Goal: Task Accomplishment & Management: Manage account settings

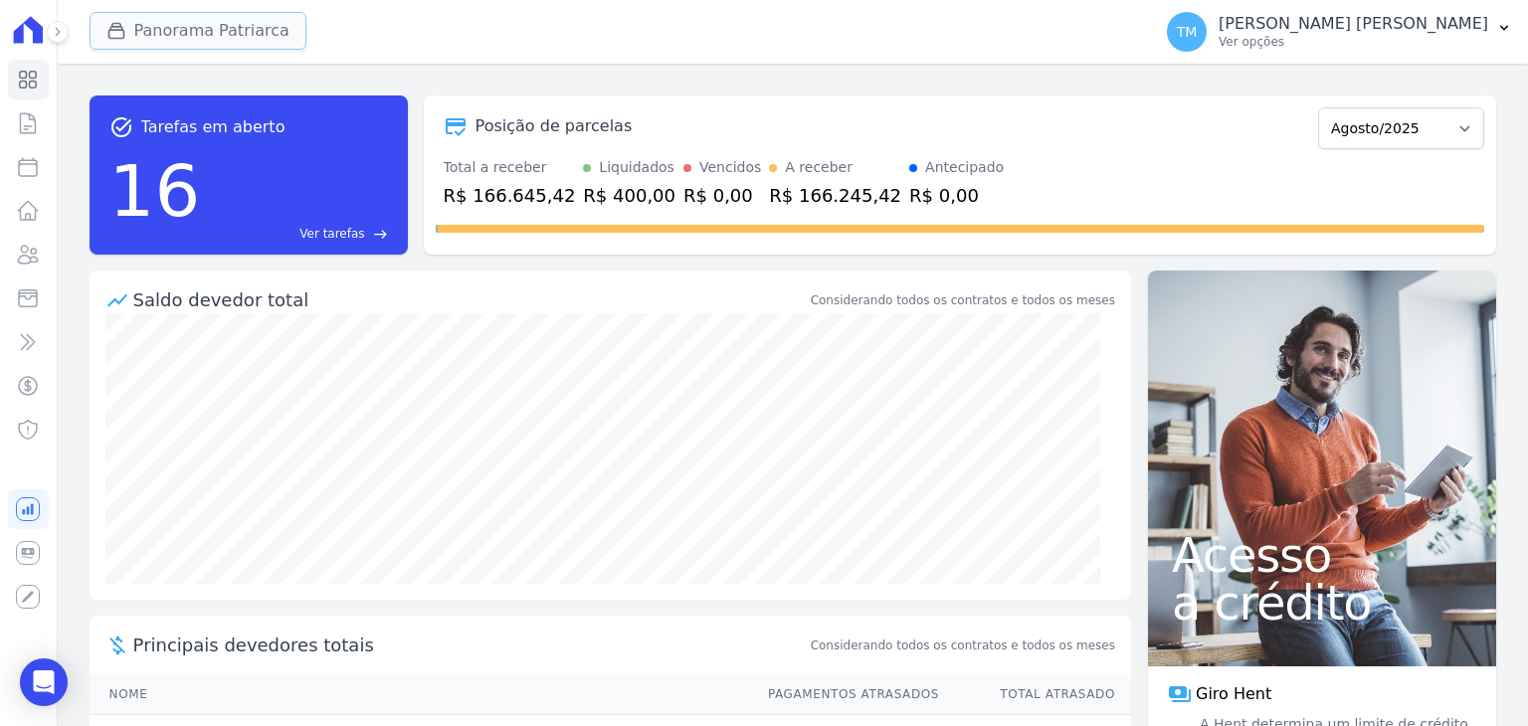
click at [164, 36] on button "Panorama Patriarca" at bounding box center [198, 31] width 217 height 38
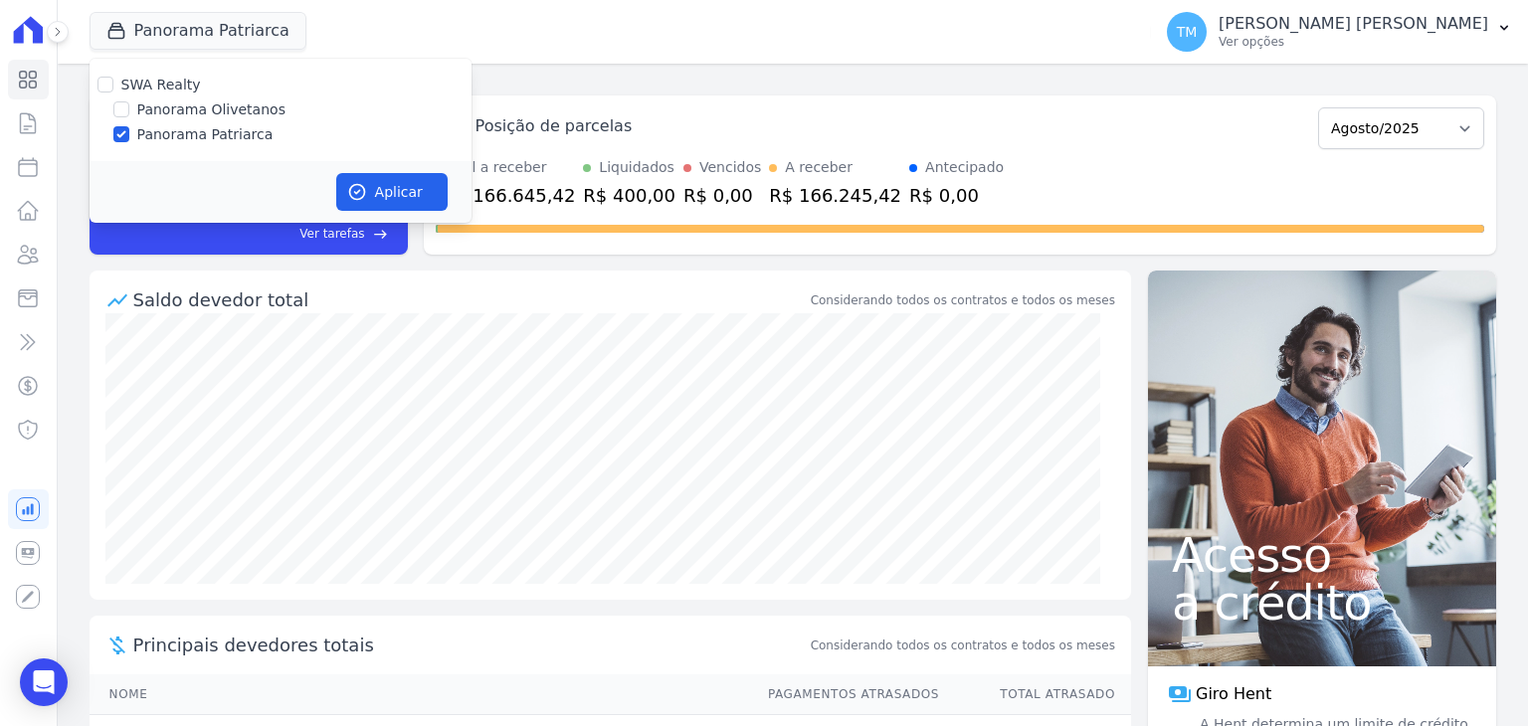
click at [205, 101] on label "Panorama Olivetanos" at bounding box center [211, 110] width 148 height 21
click at [129, 101] on input "Panorama Olivetanos" at bounding box center [121, 109] width 16 height 16
checkbox input "true"
click at [199, 136] on label "Panorama Patriarca" at bounding box center [205, 134] width 136 height 21
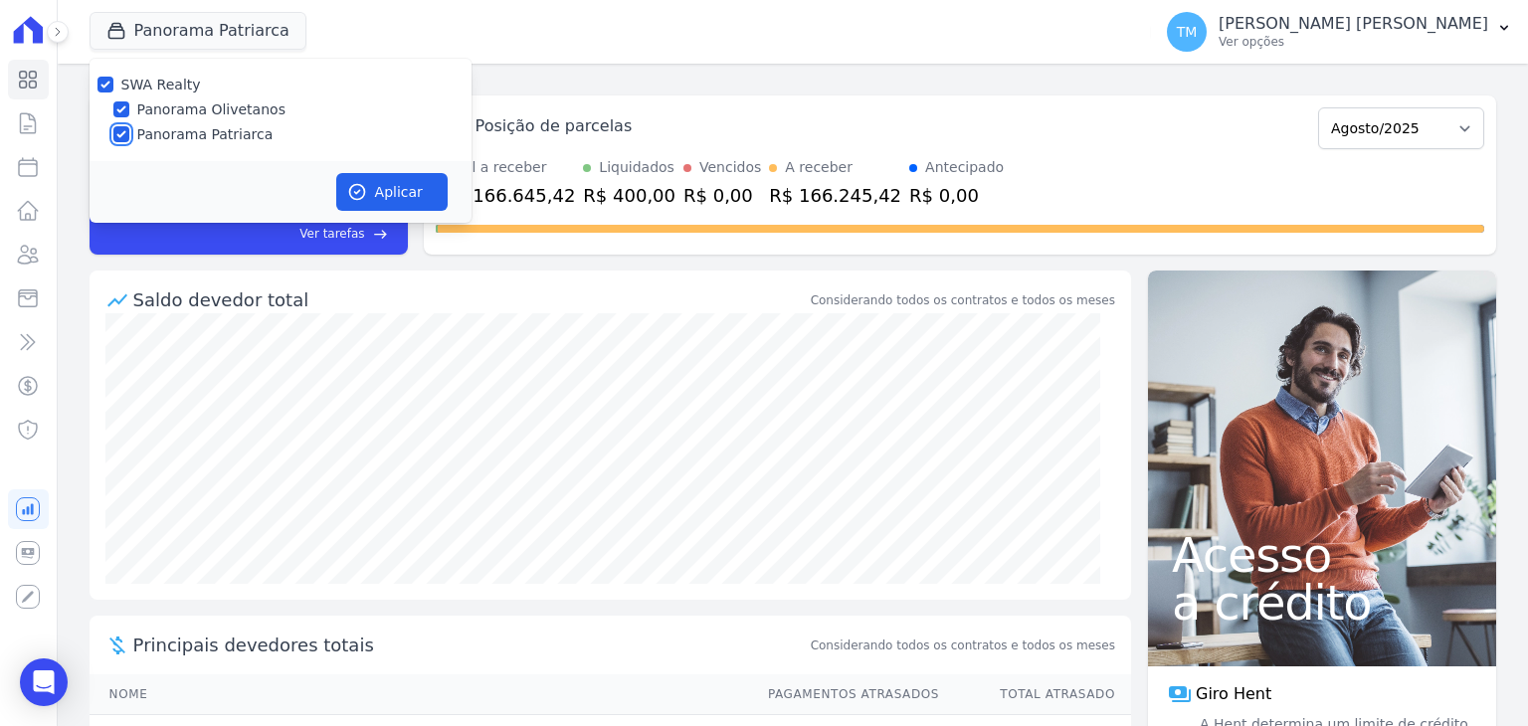
click at [129, 136] on input "Panorama Patriarca" at bounding box center [121, 134] width 16 height 16
checkbox input "false"
click at [392, 194] on button "Aplicar" at bounding box center [391, 192] width 111 height 38
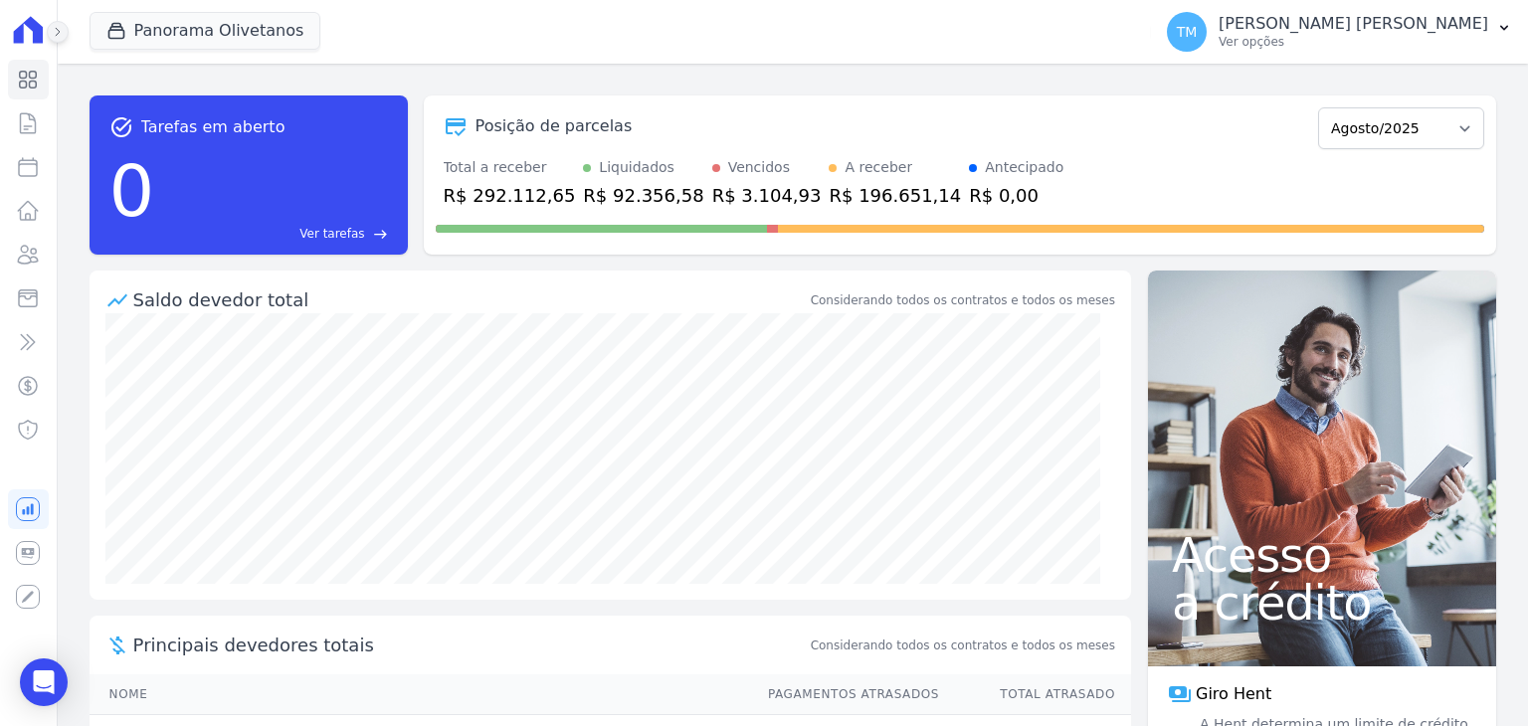
click at [54, 27] on icon at bounding box center [58, 32] width 12 height 12
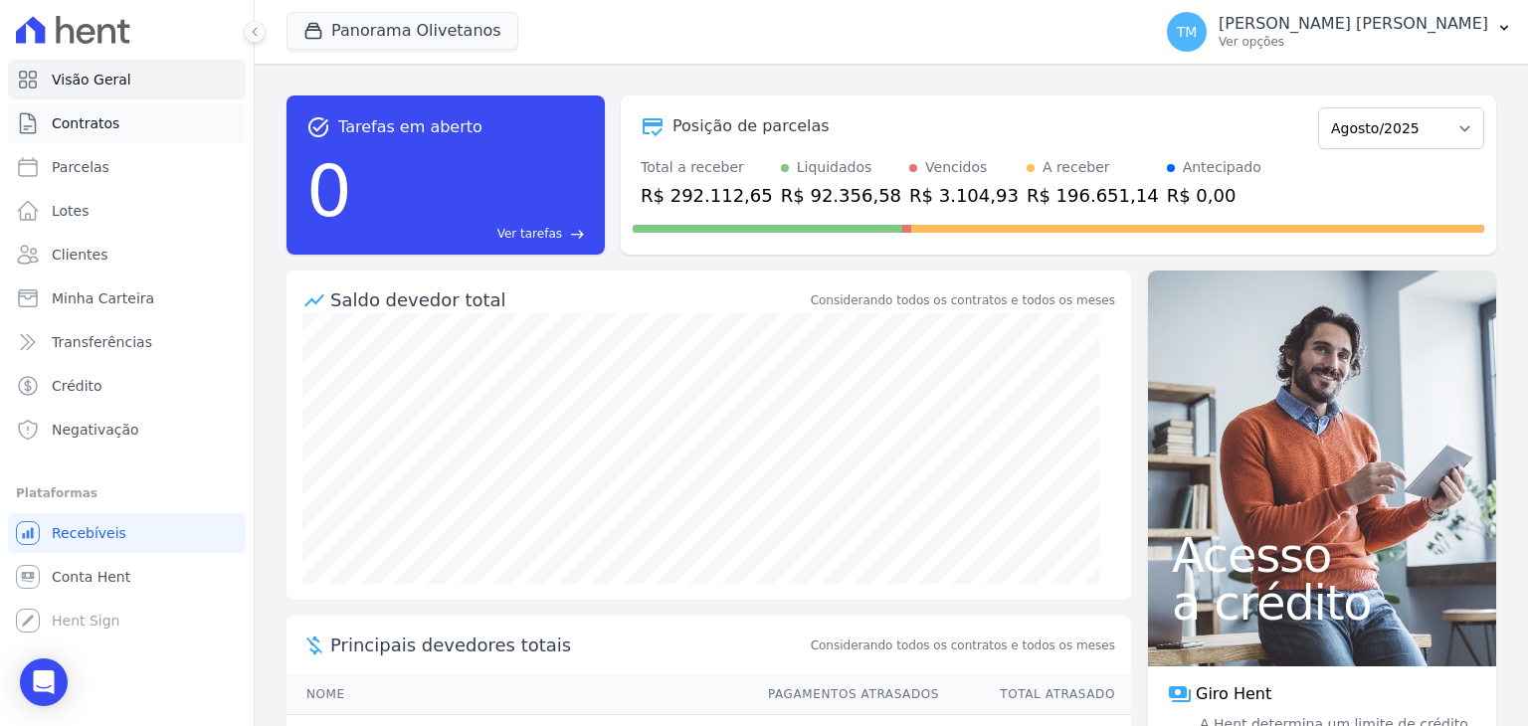
click at [123, 141] on link "Contratos" at bounding box center [127, 123] width 238 height 40
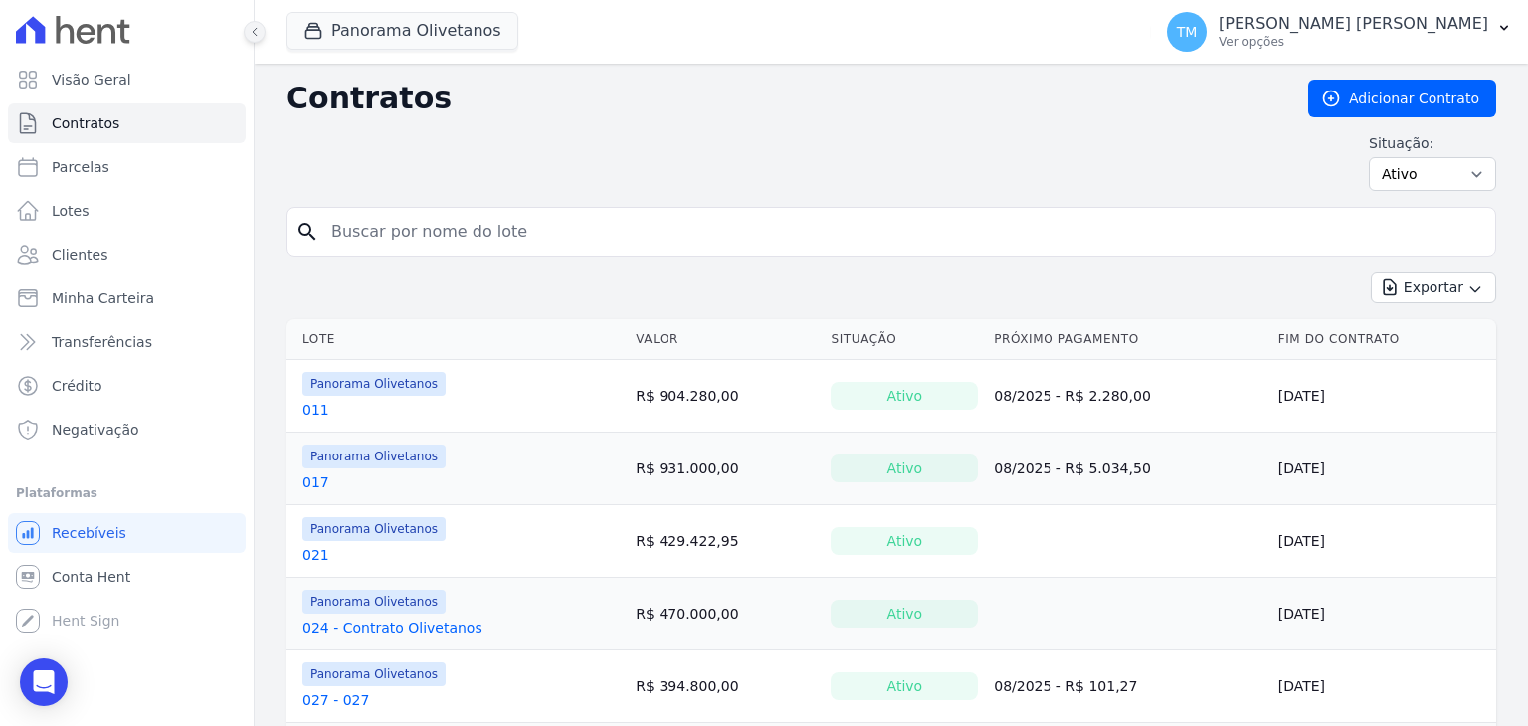
click at [258, 32] on icon at bounding box center [255, 32] width 12 height 12
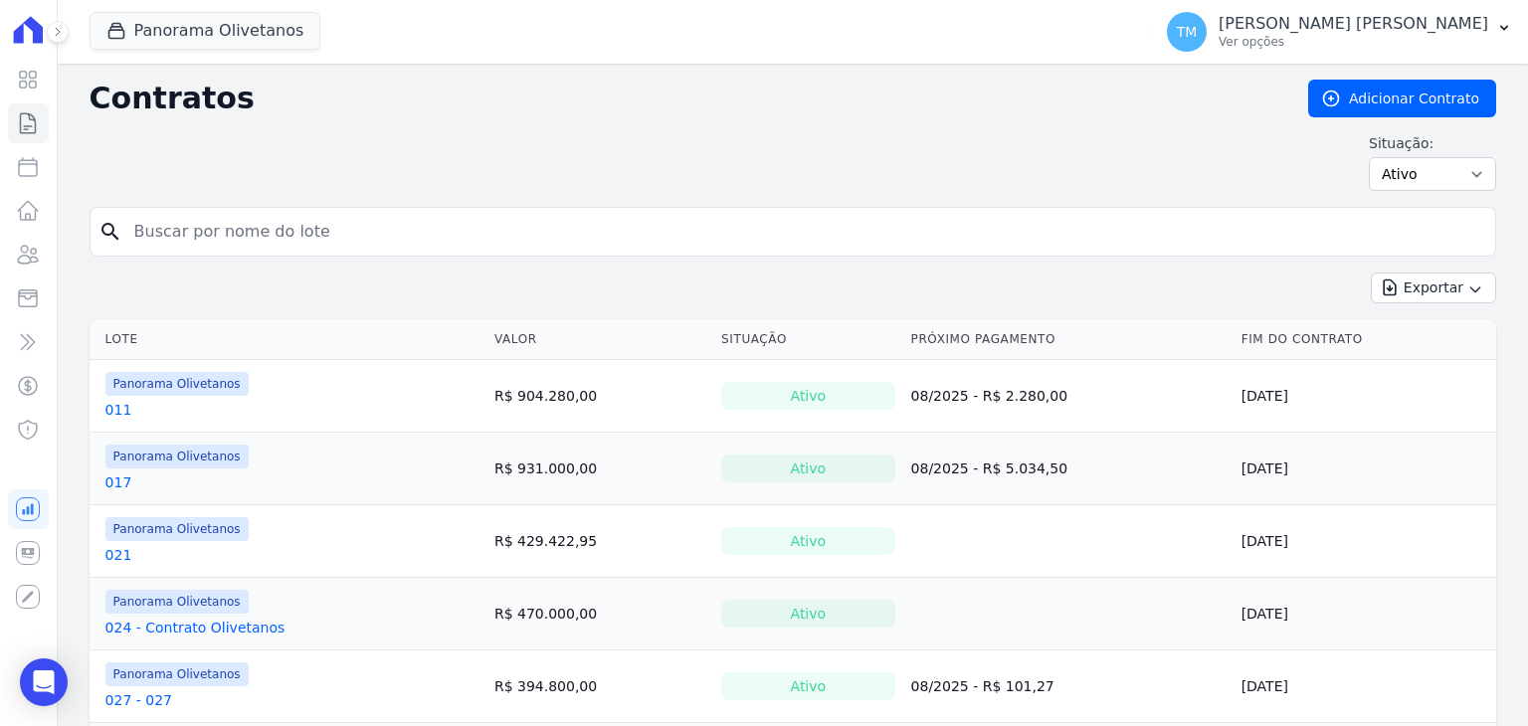
click at [322, 228] on input "search" at bounding box center [804, 232] width 1365 height 40
type input "074"
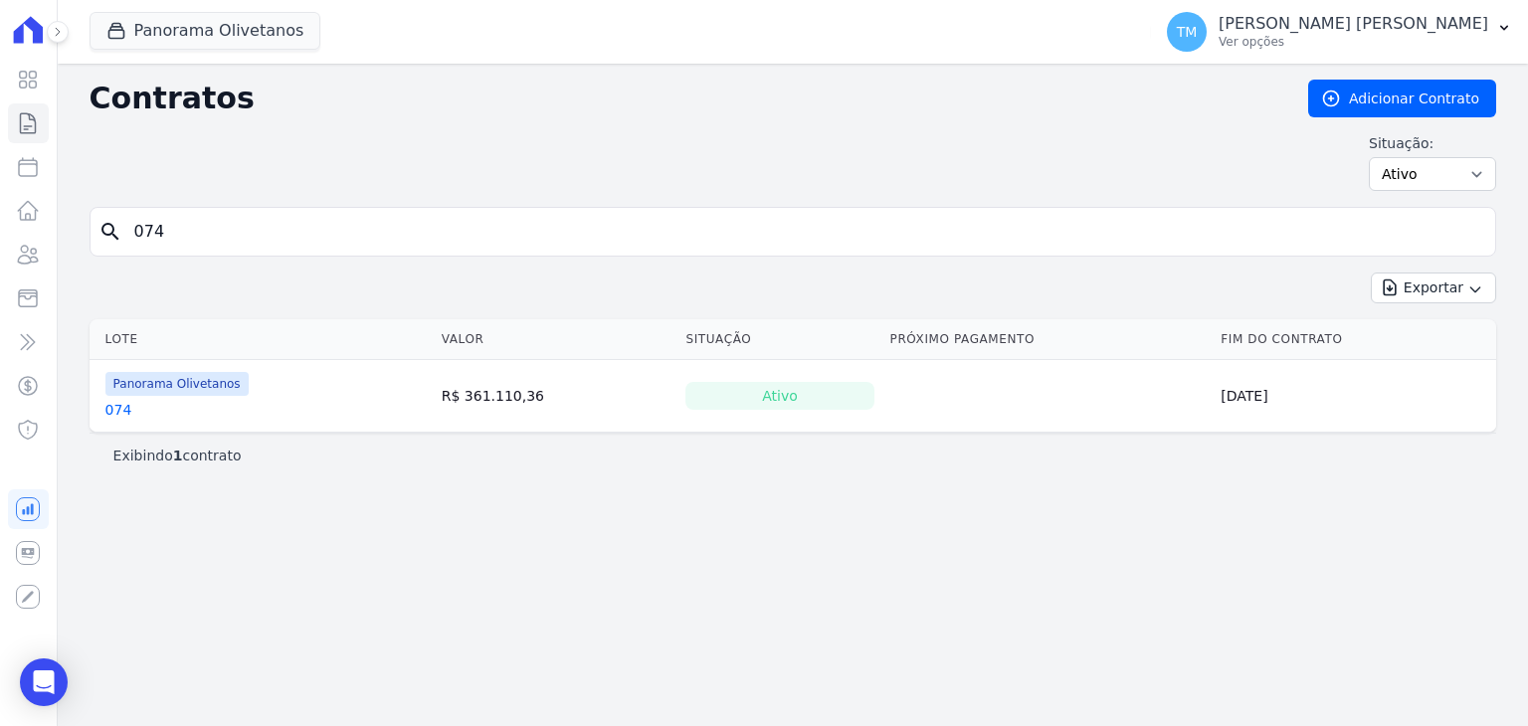
click at [115, 411] on link "074" at bounding box center [118, 410] width 27 height 20
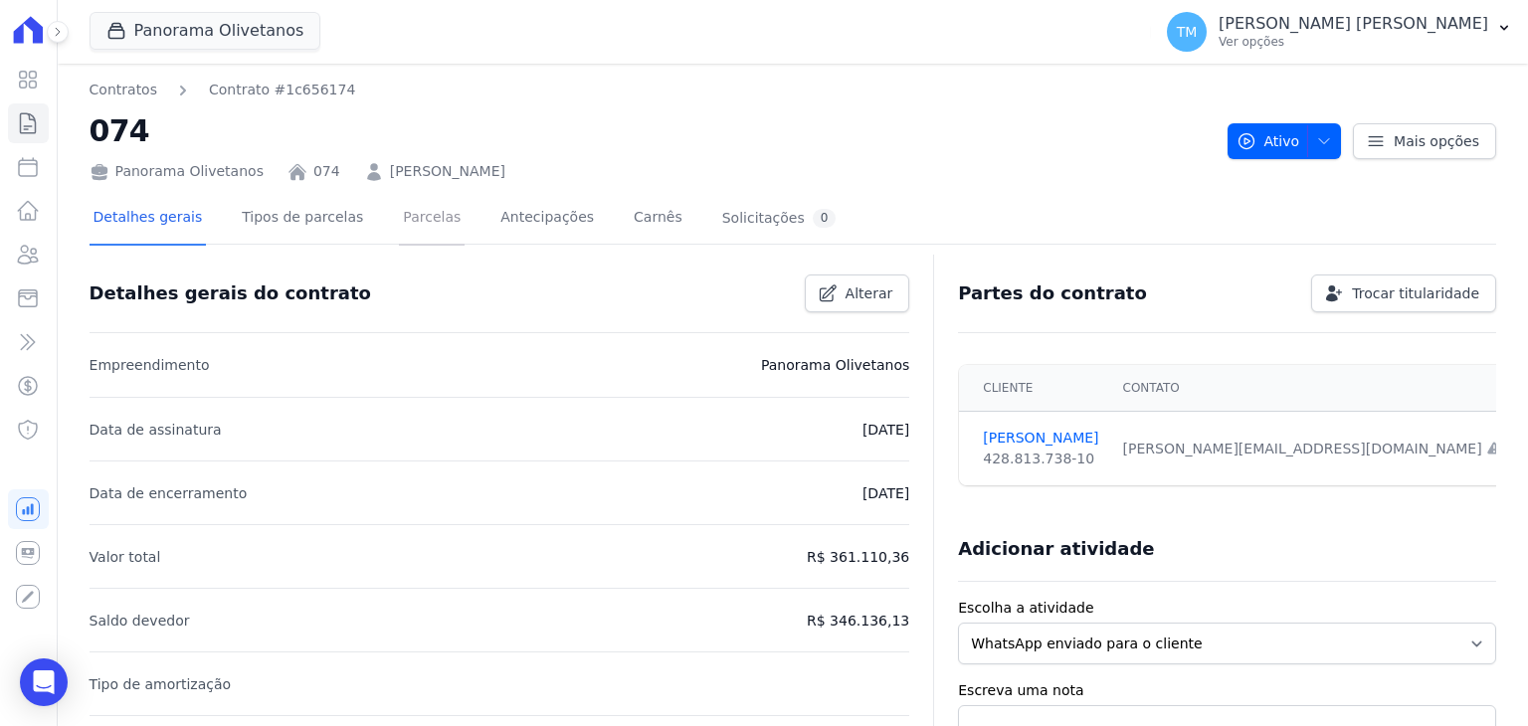
click at [430, 221] on link "Parcelas" at bounding box center [432, 219] width 66 height 53
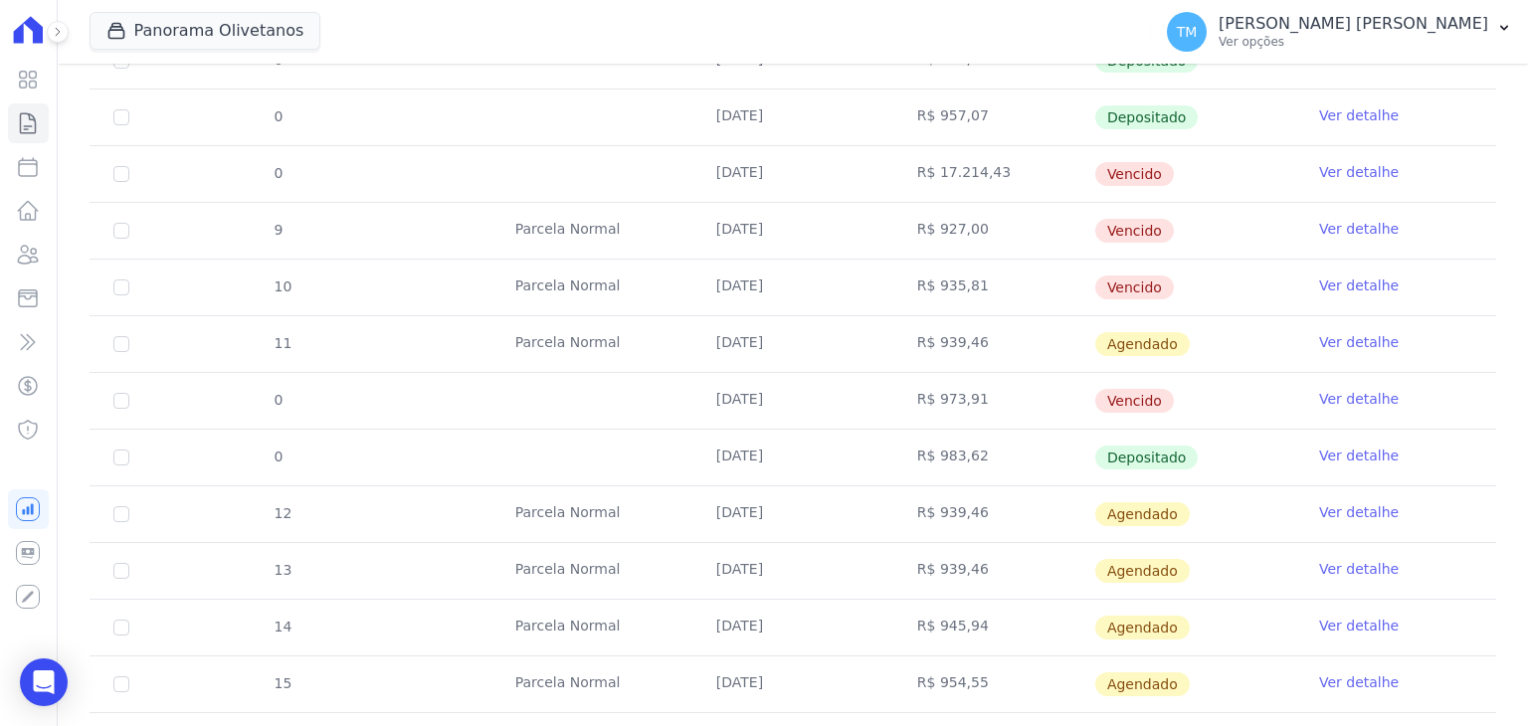
scroll to position [529, 0]
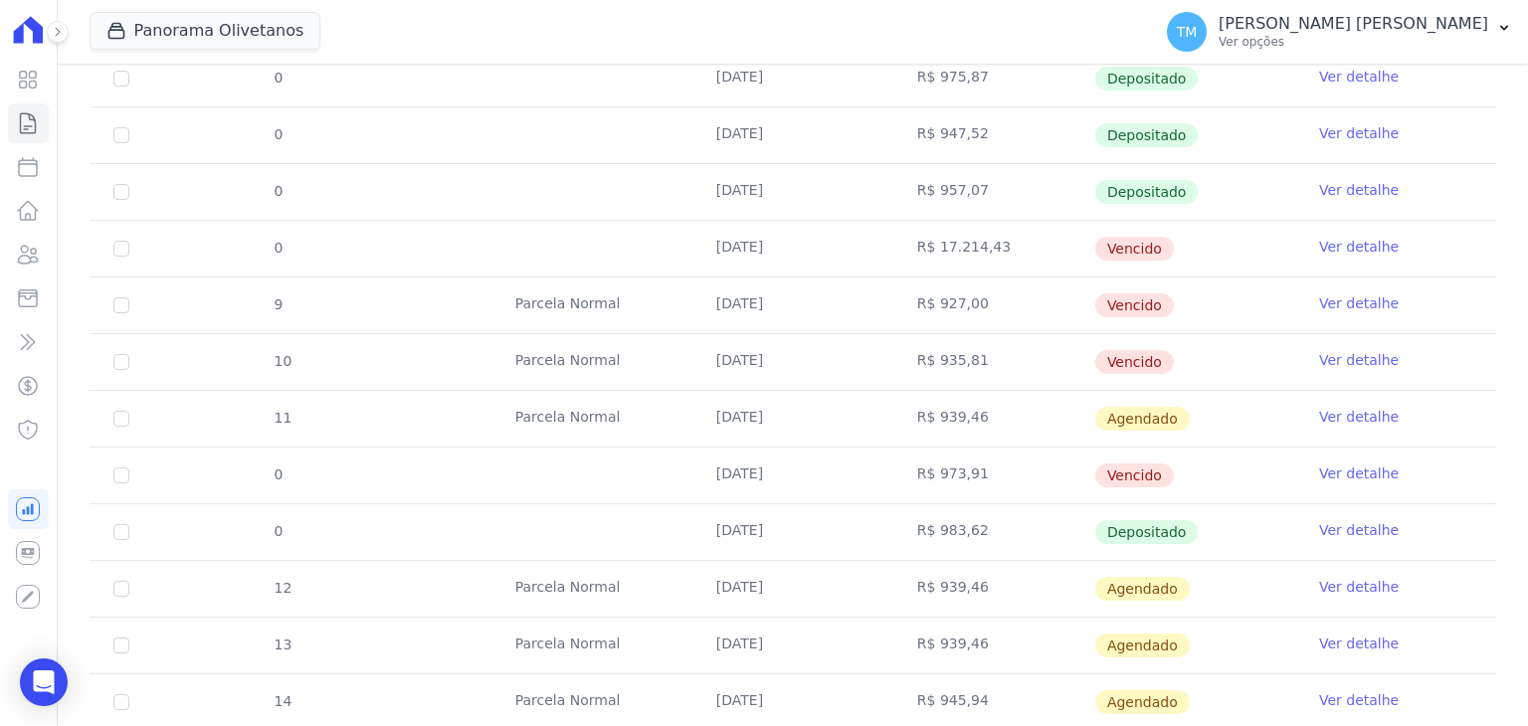
click at [1320, 531] on link "Ver detalhe" at bounding box center [1359, 530] width 80 height 20
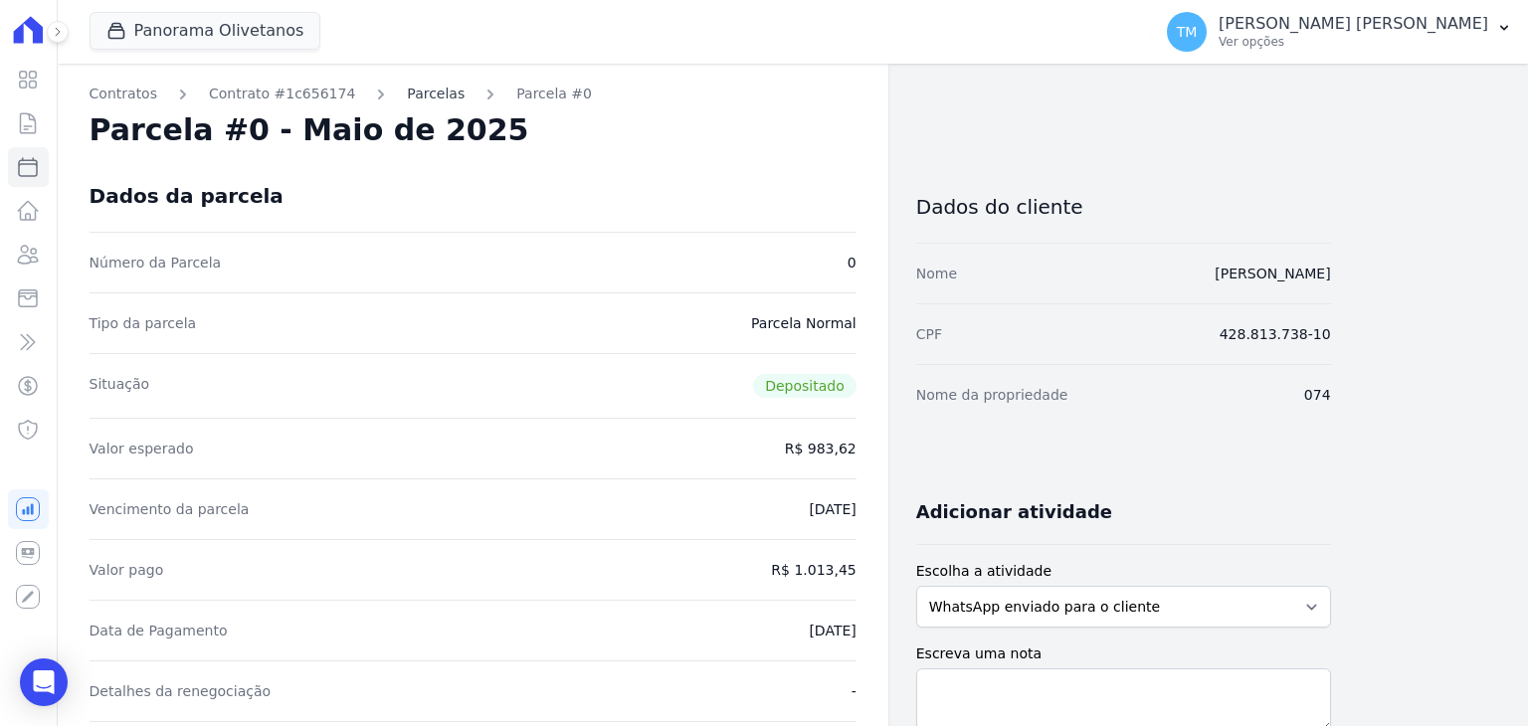
click at [407, 95] on link "Parcelas" at bounding box center [436, 94] width 58 height 21
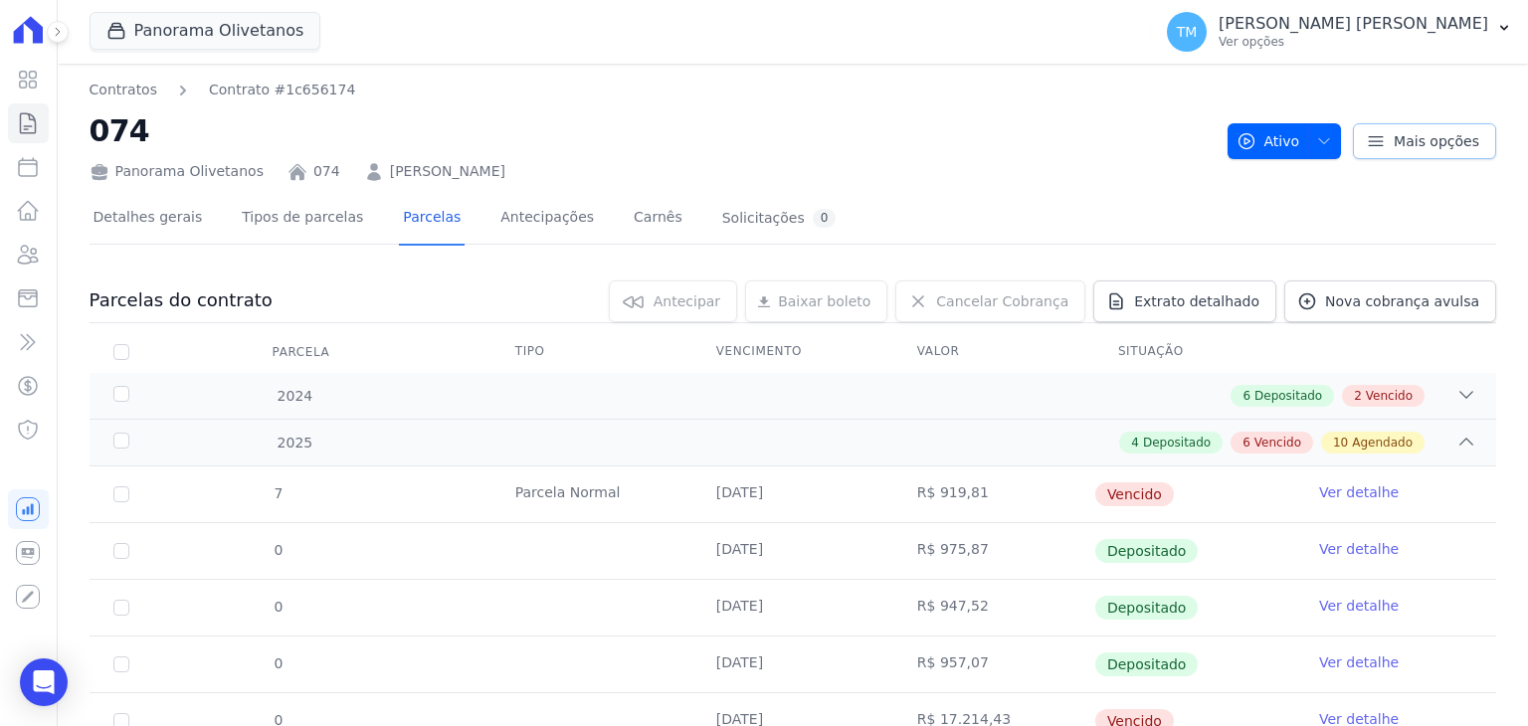
click at [1423, 152] on link "Mais opções" at bounding box center [1424, 141] width 143 height 36
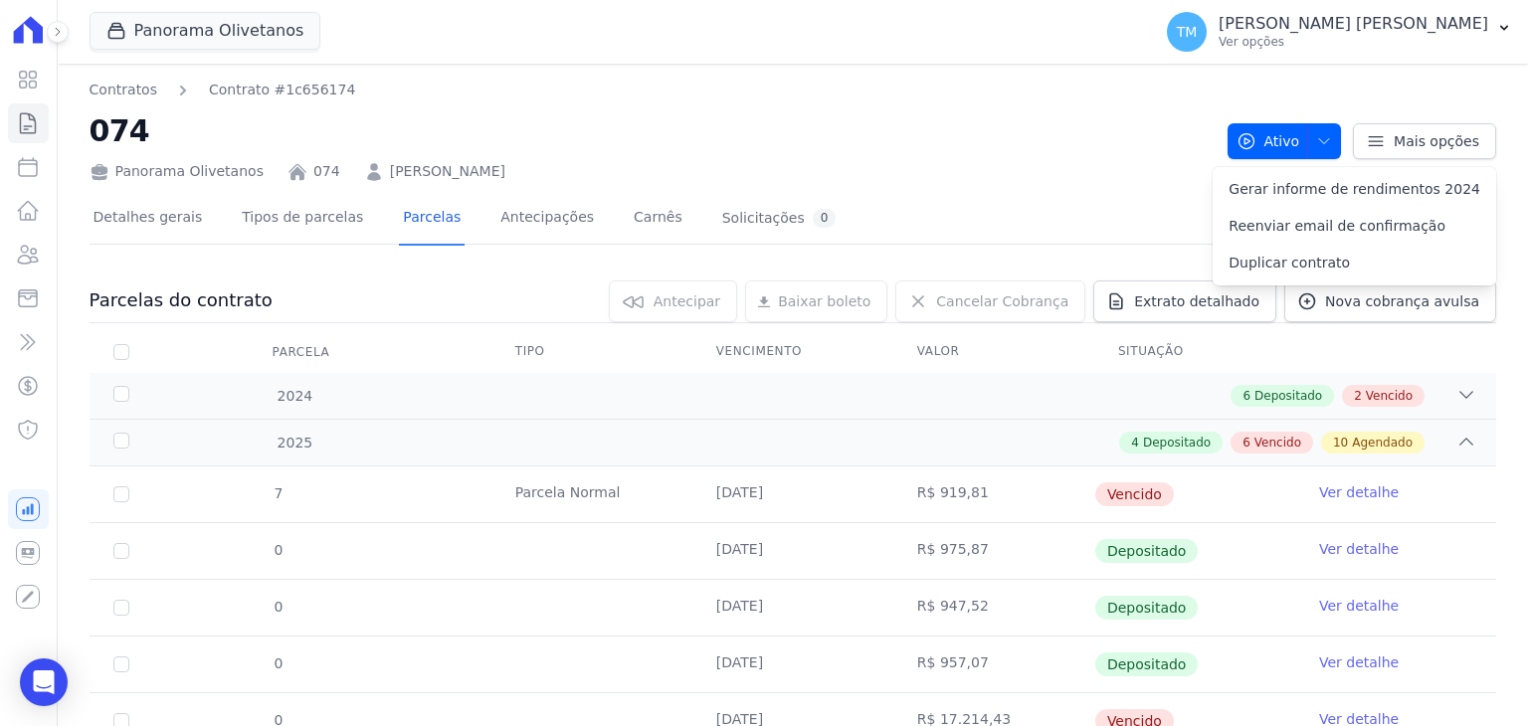
click at [1132, 212] on div "Detalhes gerais Tipos de parcelas [GEOGRAPHIC_DATA] Antecipações [PERSON_NAME] …" at bounding box center [793, 219] width 1407 height 50
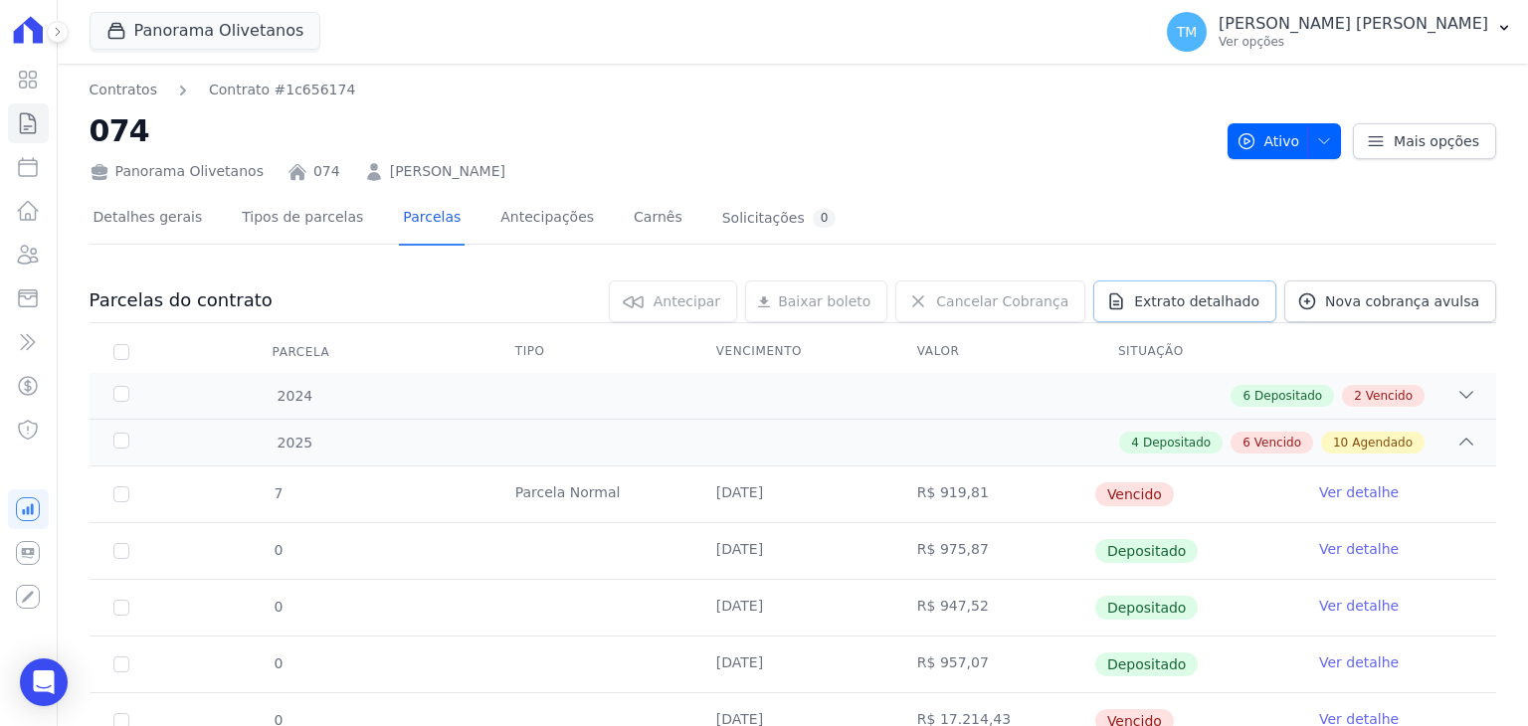
click at [1140, 313] on link "Extrato detalhado" at bounding box center [1185, 302] width 183 height 42
click at [1461, 309] on span "Exportar PDF" at bounding box center [1464, 303] width 104 height 20
click at [60, 40] on button at bounding box center [58, 32] width 22 height 22
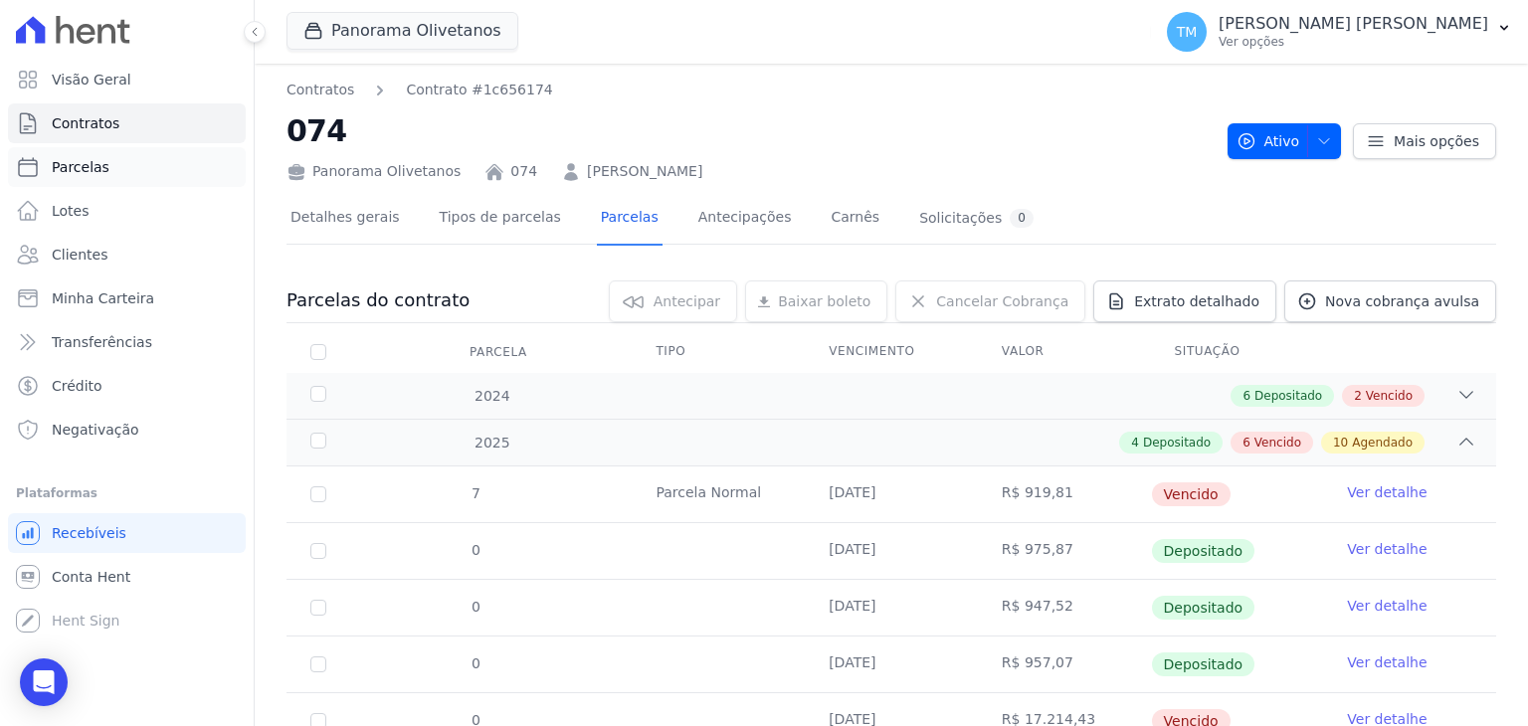
click at [143, 168] on link "Parcelas" at bounding box center [127, 167] width 238 height 40
select select
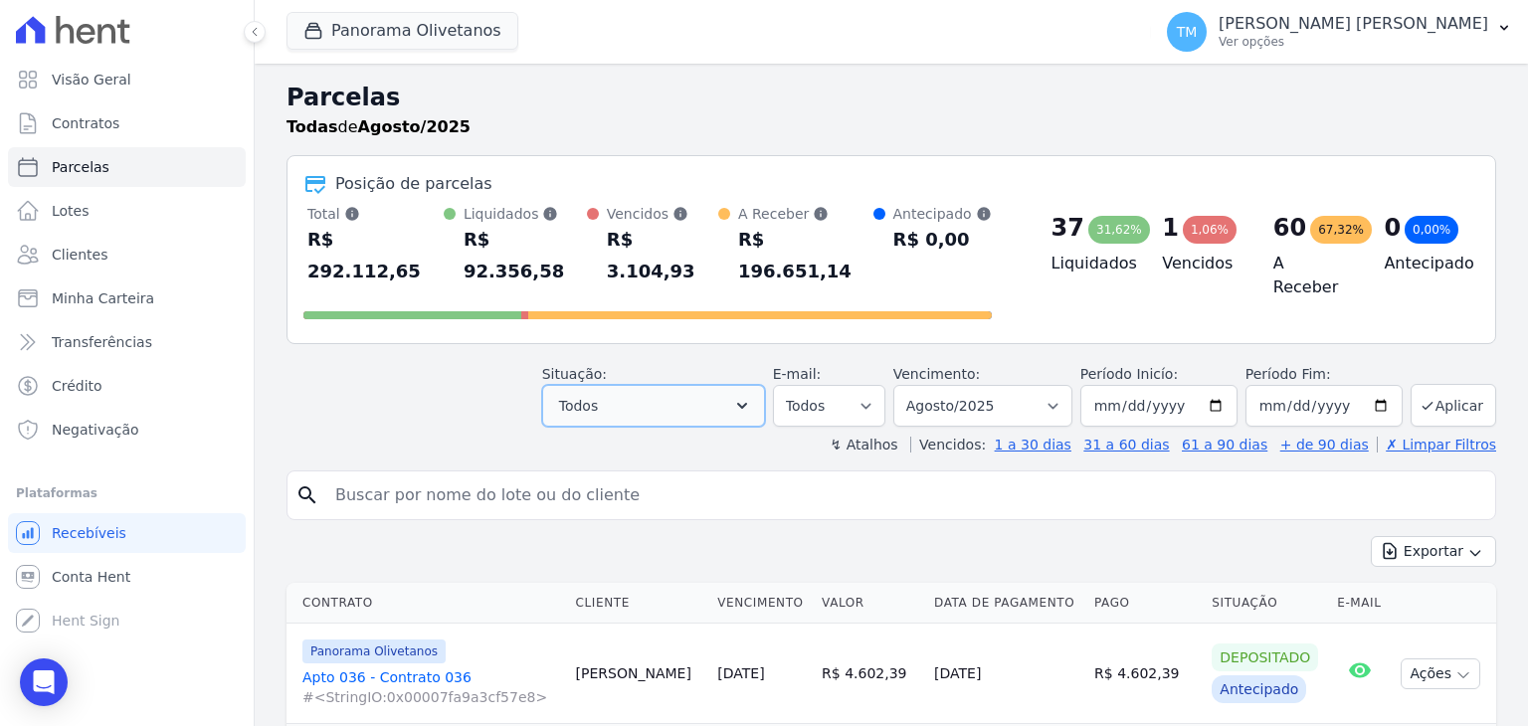
click at [745, 385] on button "Todos" at bounding box center [653, 406] width 223 height 42
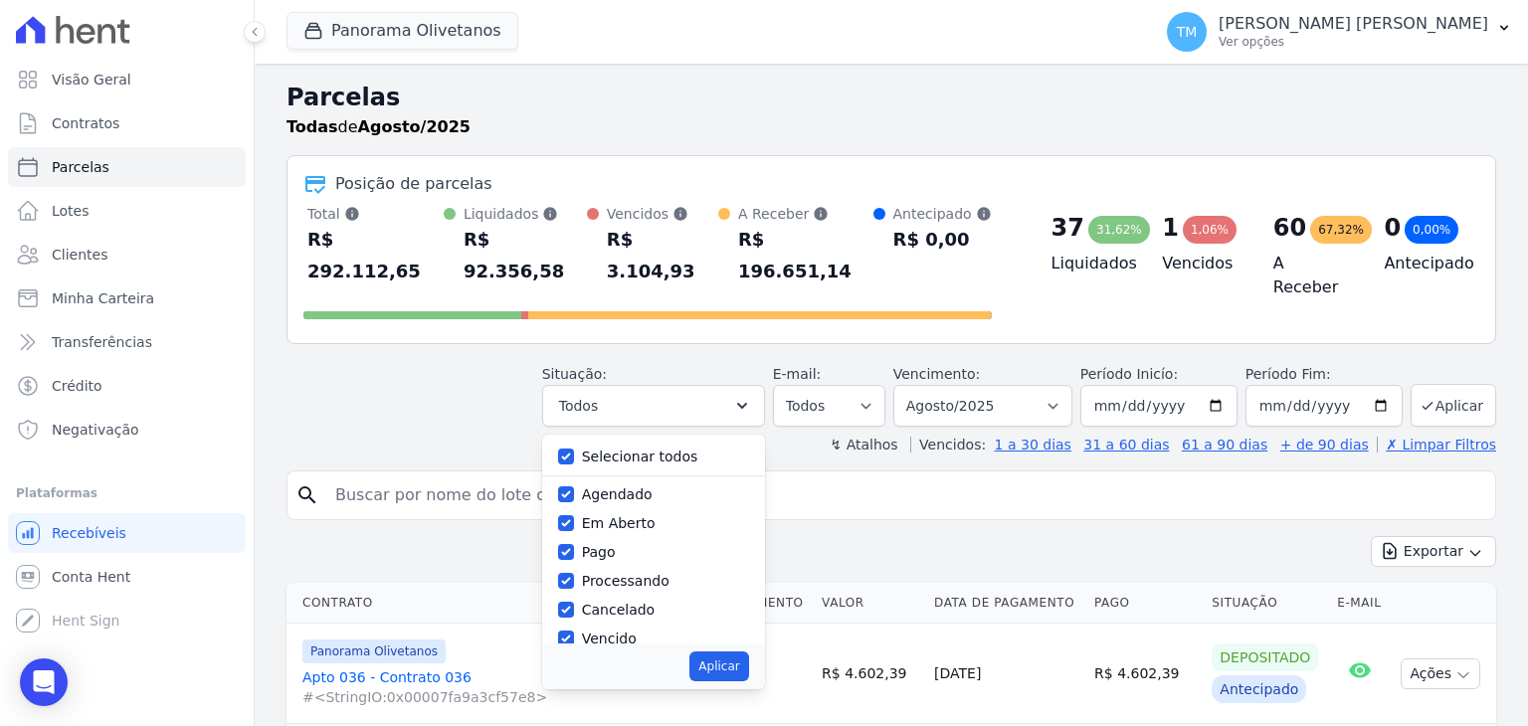
click at [650, 487] on label "Agendado" at bounding box center [617, 495] width 71 height 16
click at [574, 487] on input "Agendado" at bounding box center [566, 495] width 16 height 16
checkbox input "false"
click at [633, 515] on label "Em Aberto" at bounding box center [619, 523] width 74 height 16
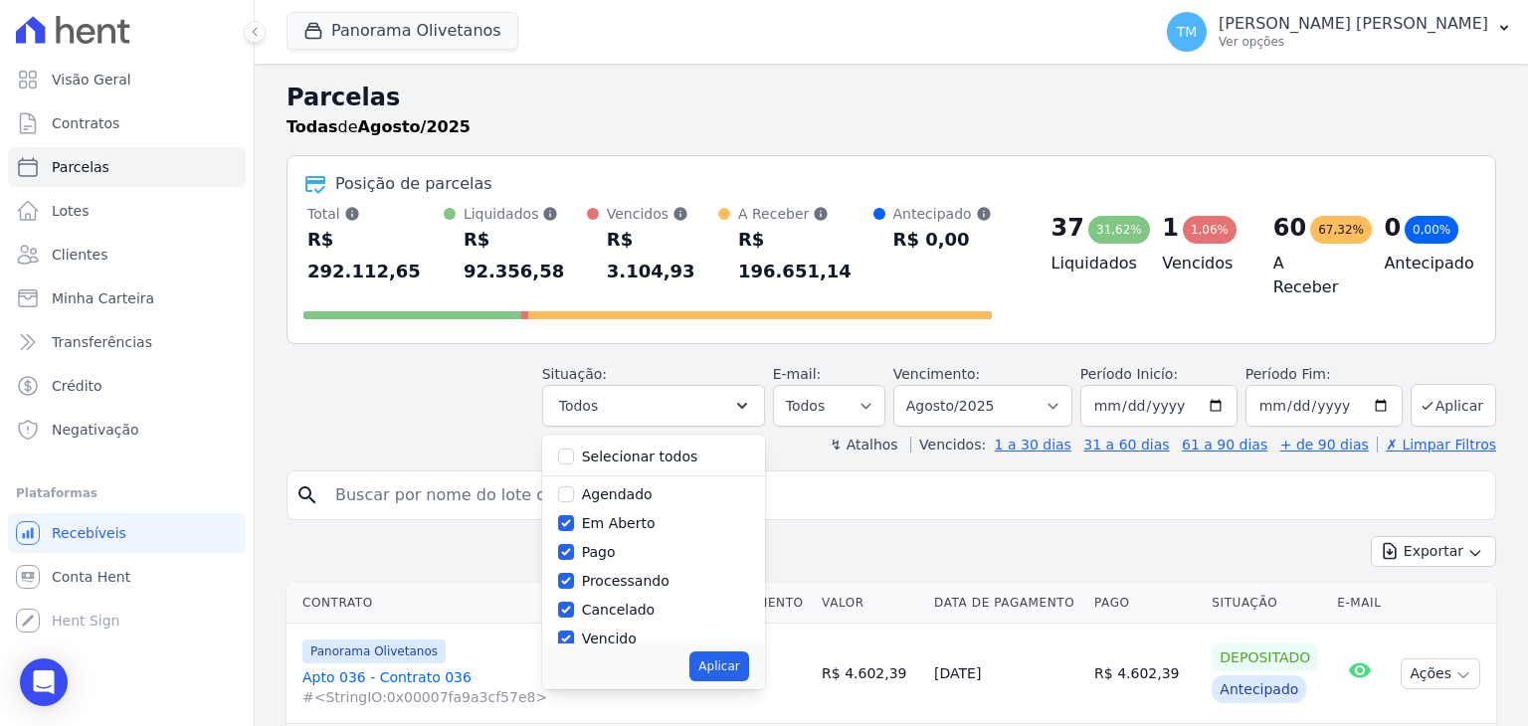
click at [574, 515] on input "Em Aberto" at bounding box center [566, 523] width 16 height 16
checkbox input "false"
click at [610, 544] on label "Pago" at bounding box center [599, 552] width 34 height 16
click at [574, 544] on input "Pago" at bounding box center [566, 552] width 16 height 16
checkbox input "false"
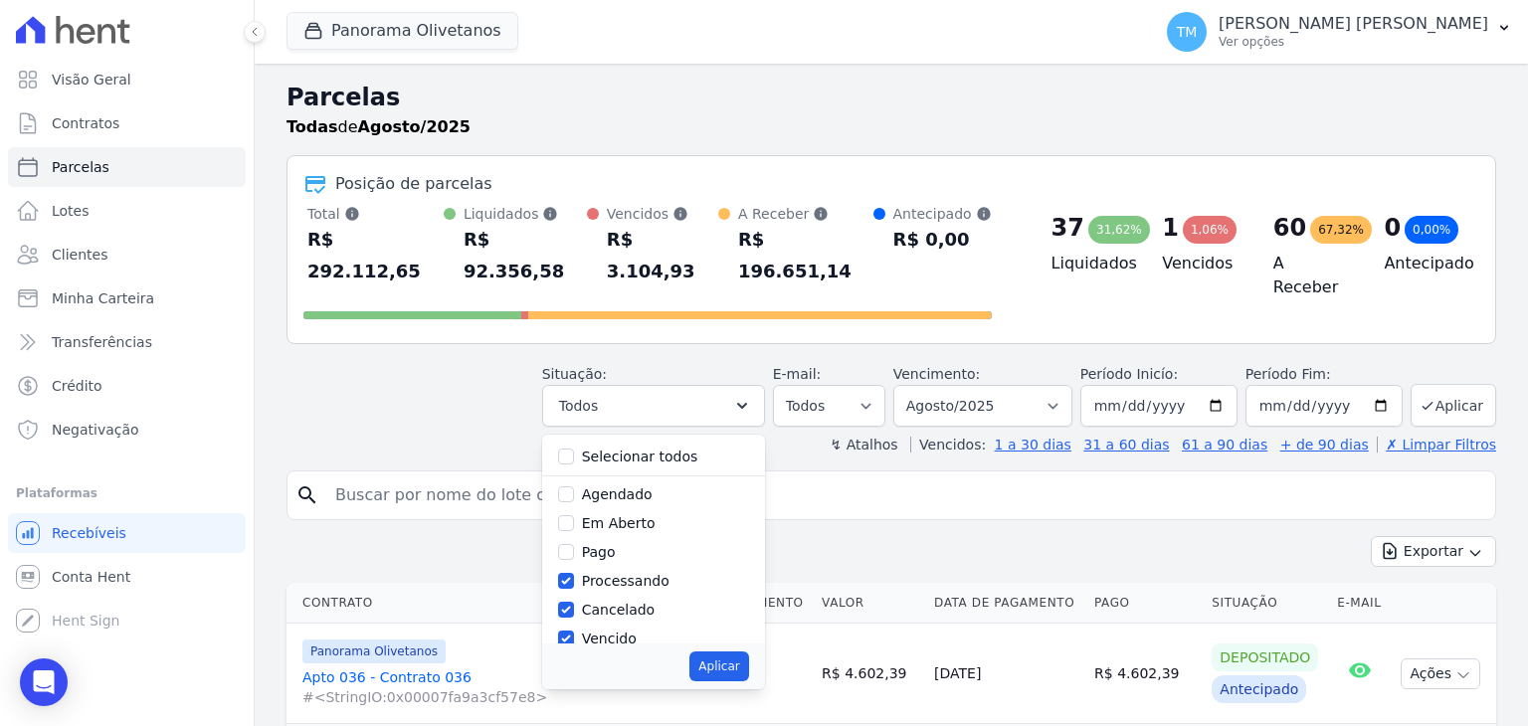
click at [626, 573] on label "Processando" at bounding box center [626, 581] width 88 height 16
click at [574, 573] on input "Processando" at bounding box center [566, 581] width 16 height 16
checkbox input "false"
click at [622, 602] on label "Cancelado" at bounding box center [618, 610] width 73 height 16
click at [574, 602] on input "Cancelado" at bounding box center [566, 610] width 16 height 16
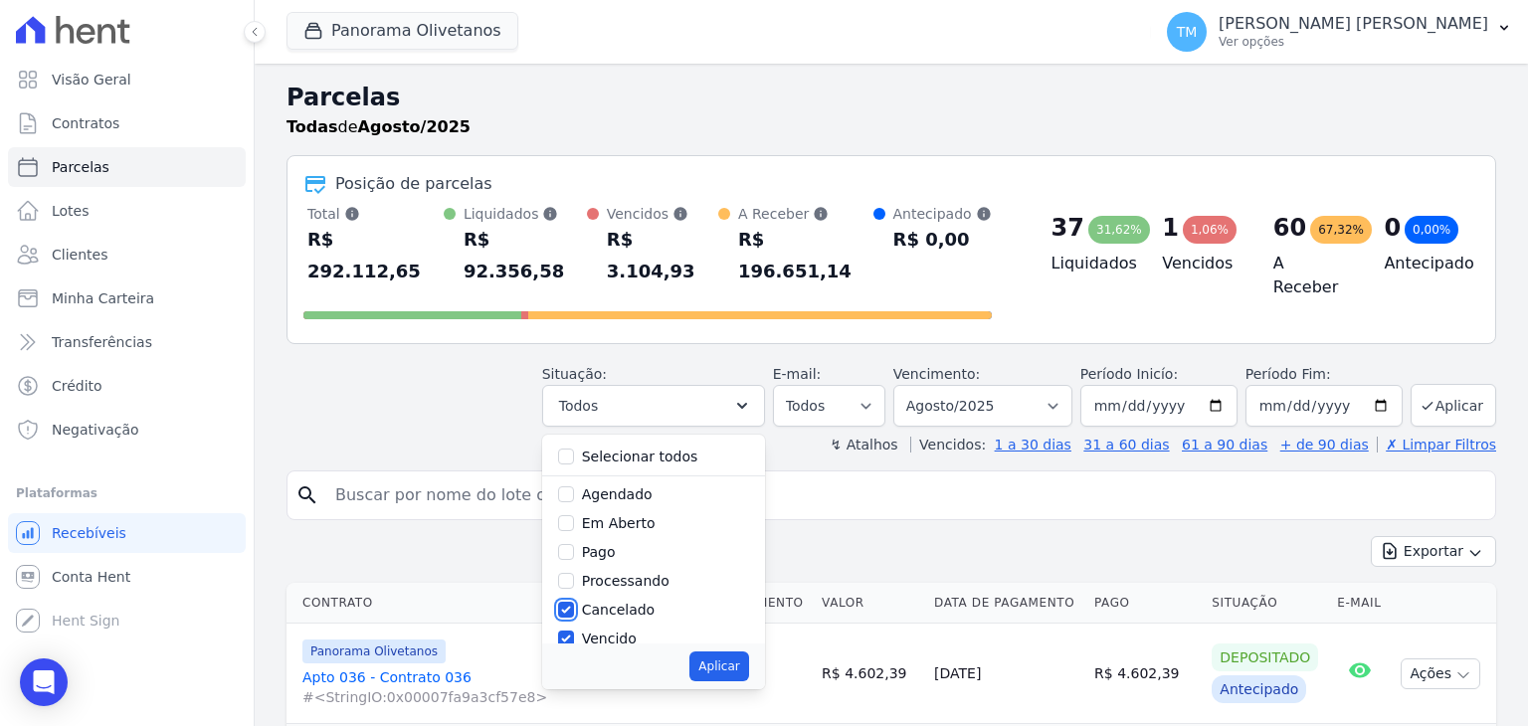
checkbox input "false"
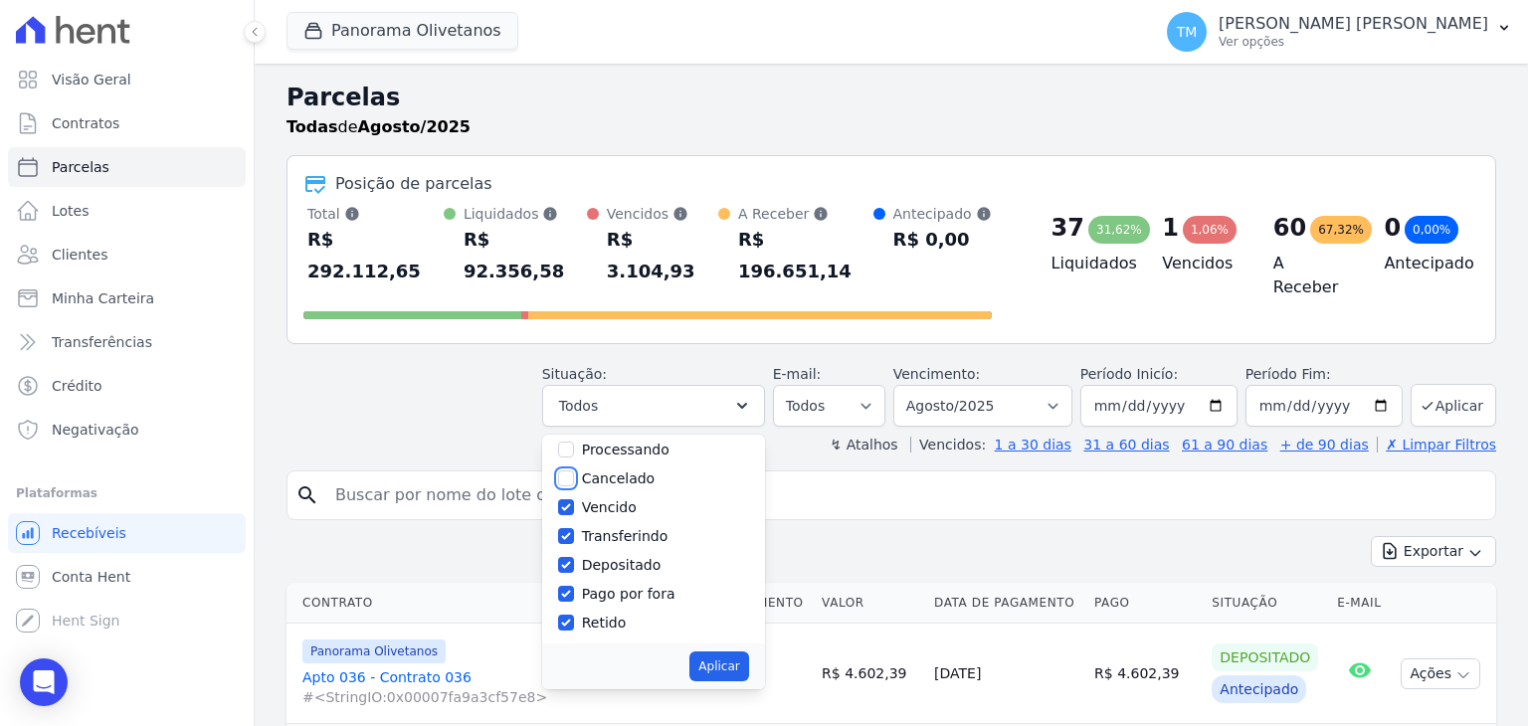
scroll to position [132, 0]
click at [651, 527] on label "Transferindo" at bounding box center [625, 535] width 87 height 16
click at [574, 527] on input "Transferindo" at bounding box center [566, 535] width 16 height 16
checkbox input "false"
click at [645, 556] on label "Depositado" at bounding box center [622, 564] width 80 height 16
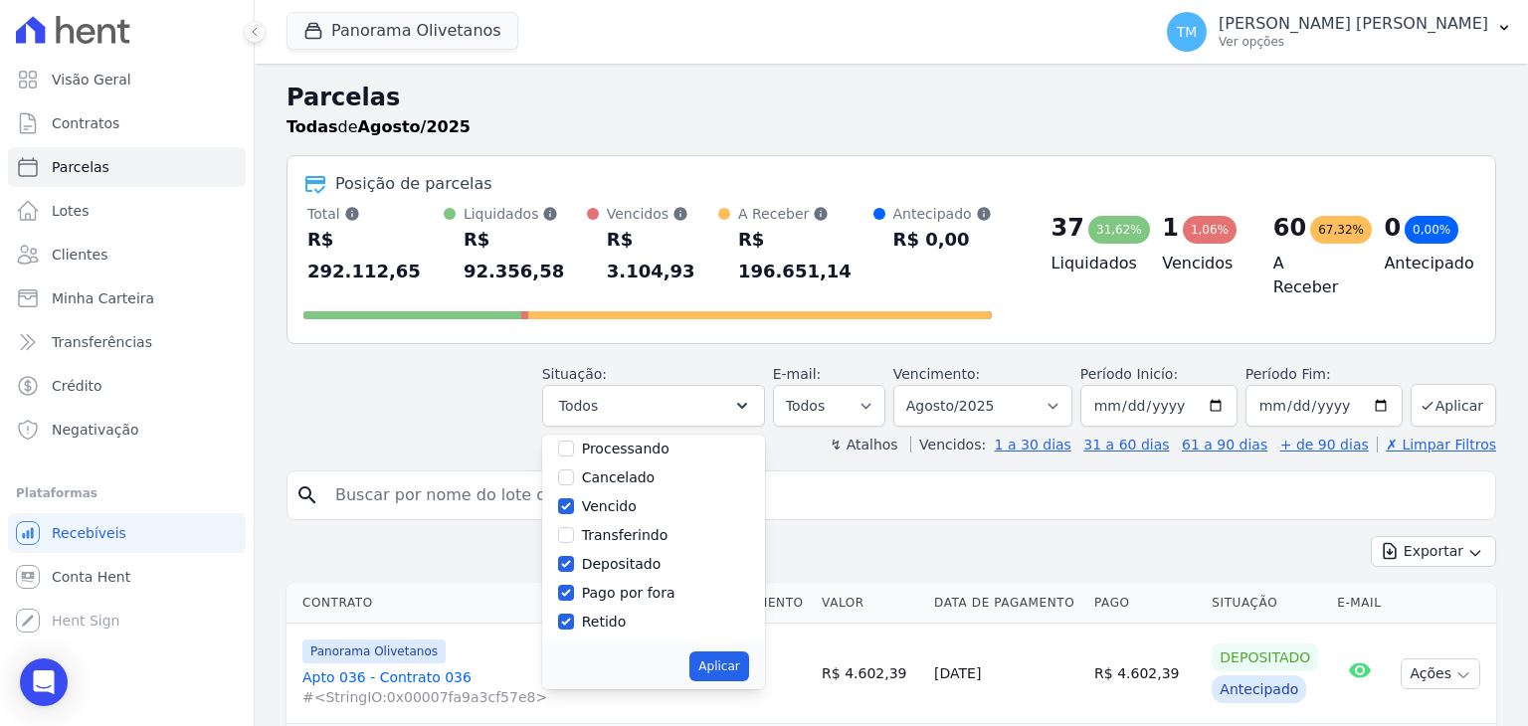
click at [574, 556] on input "Depositado" at bounding box center [566, 564] width 16 height 16
checkbox input "false"
click at [645, 585] on label "Pago por fora" at bounding box center [629, 593] width 94 height 16
click at [574, 585] on input "Pago por fora" at bounding box center [566, 593] width 16 height 16
checkbox input "false"
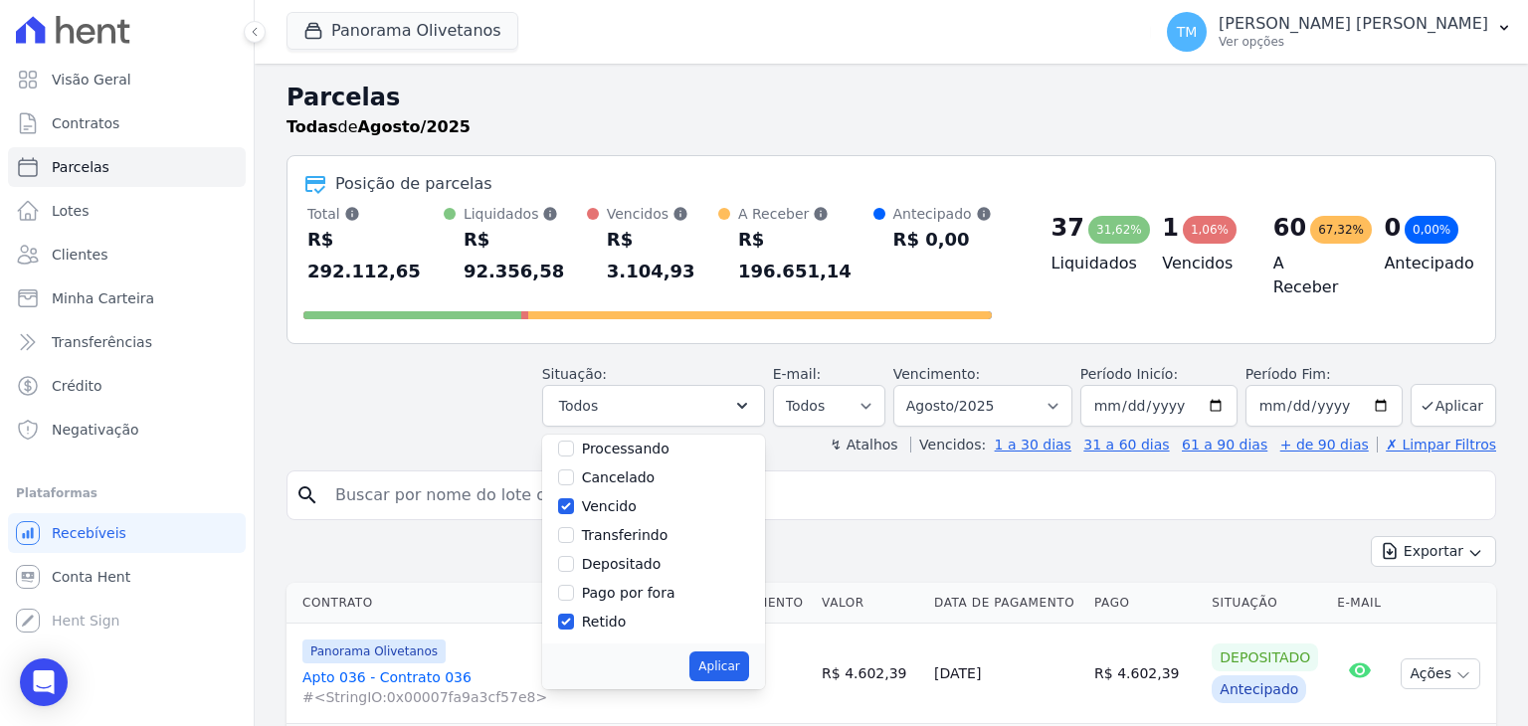
click at [620, 614] on label "Retido" at bounding box center [604, 622] width 45 height 16
click at [574, 614] on input "Retido" at bounding box center [566, 622] width 16 height 16
checkbox input "false"
click at [724, 644] on div "Aplicar" at bounding box center [653, 667] width 223 height 46
click at [724, 652] on button "Aplicar" at bounding box center [719, 667] width 59 height 30
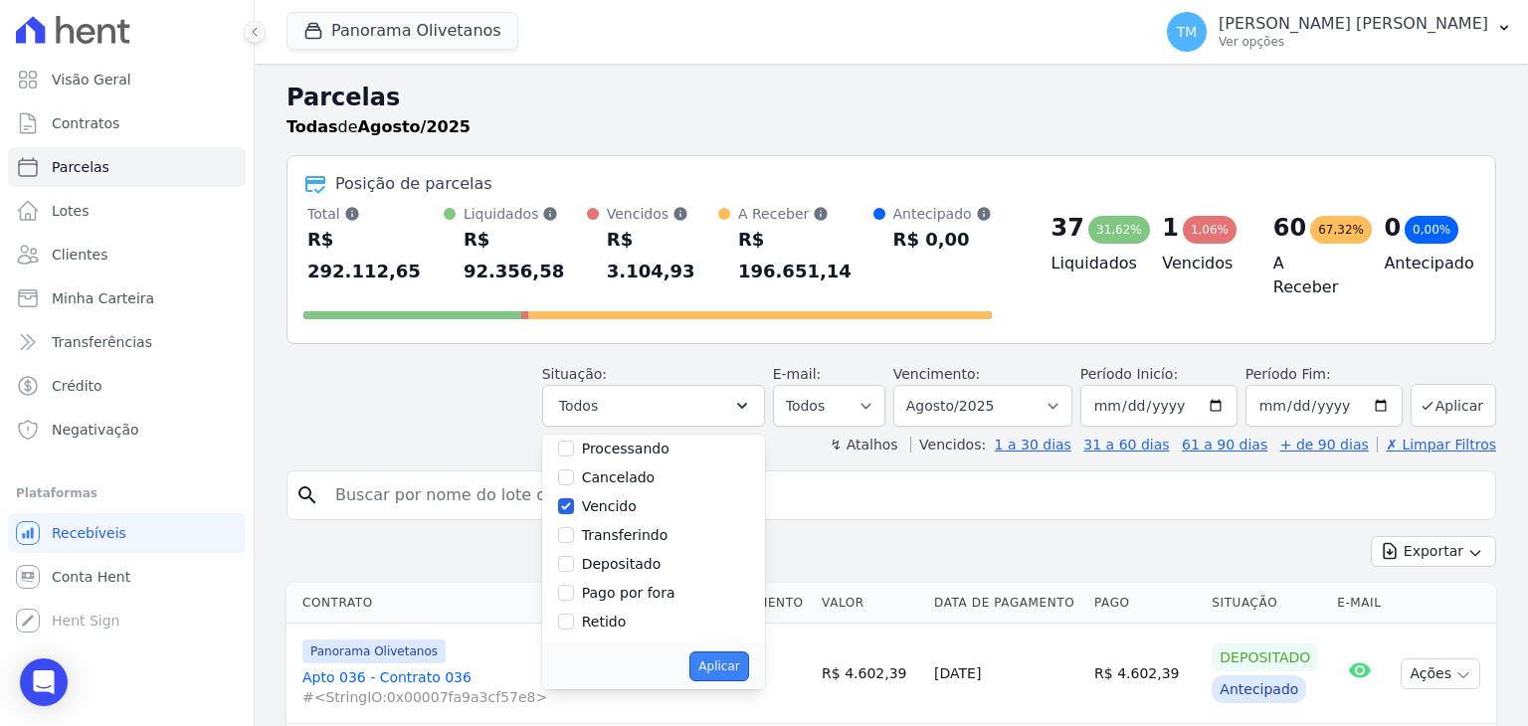
select select "overdue"
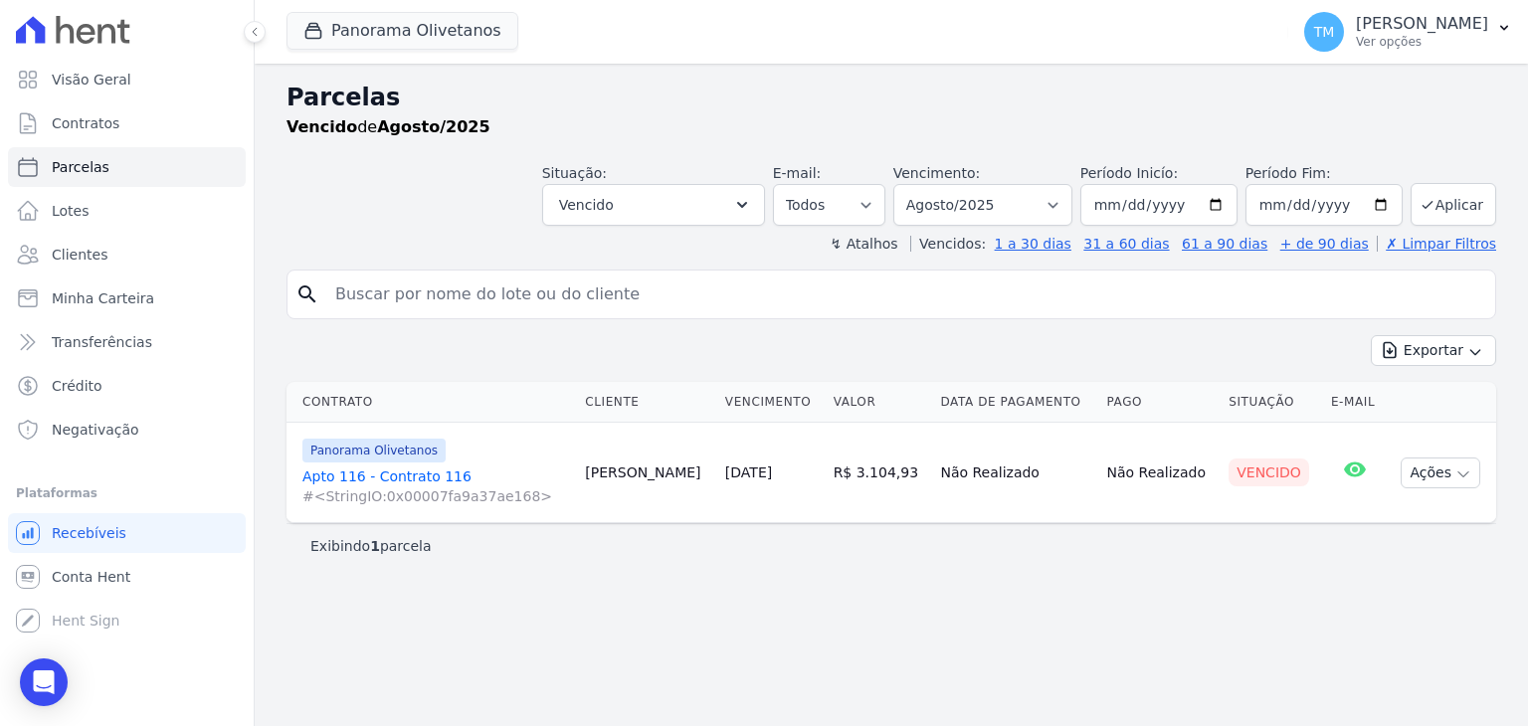
select select
click at [257, 29] on icon at bounding box center [255, 32] width 12 height 12
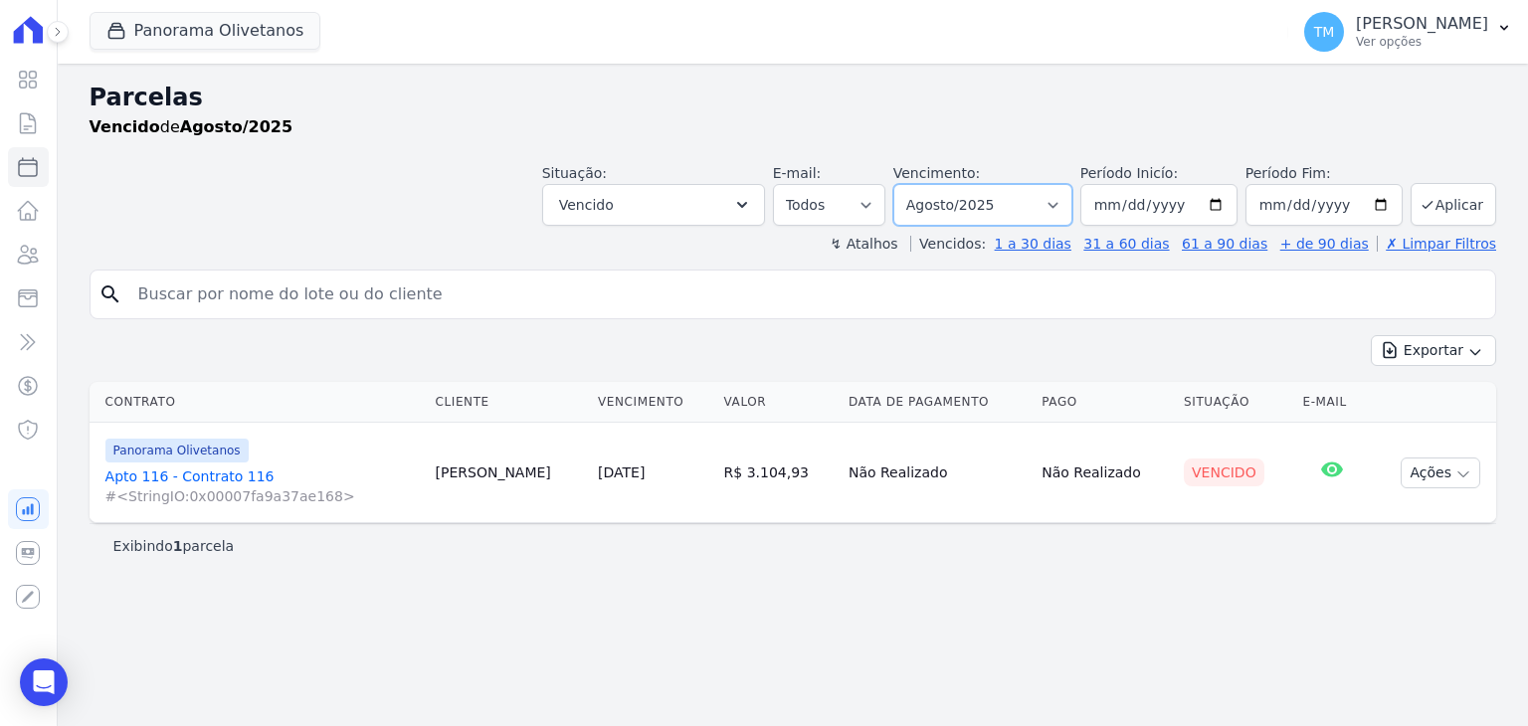
click at [1073, 210] on select "Filtrar por período ──────── Todos os meses Março/2023 [DATE] Maio/2023 Junho/2…" at bounding box center [983, 205] width 179 height 42
select select "05/2025"
click at [924, 184] on select "Filtrar por período ──────── Todos os meses Março/2023 [DATE] Maio/2023 Junho/2…" at bounding box center [983, 205] width 179 height 42
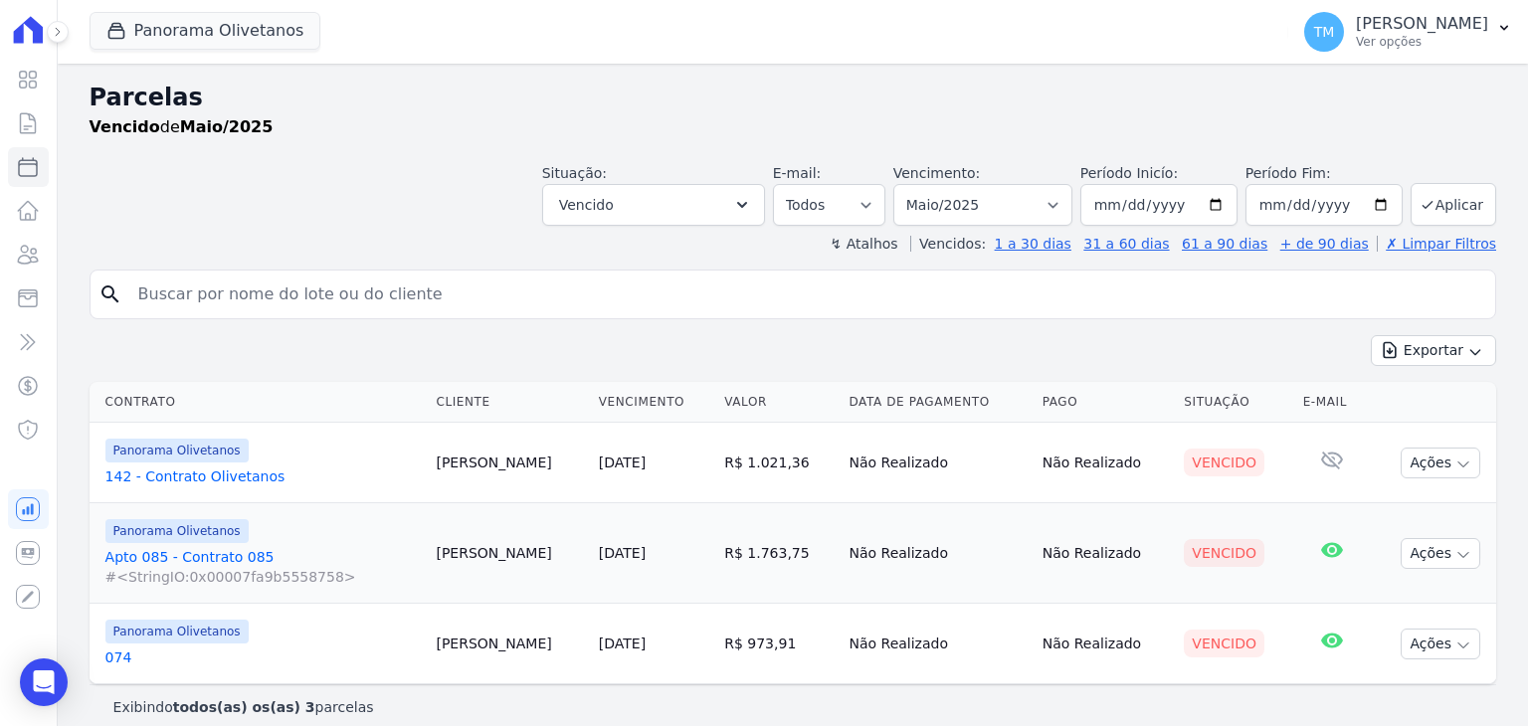
select select
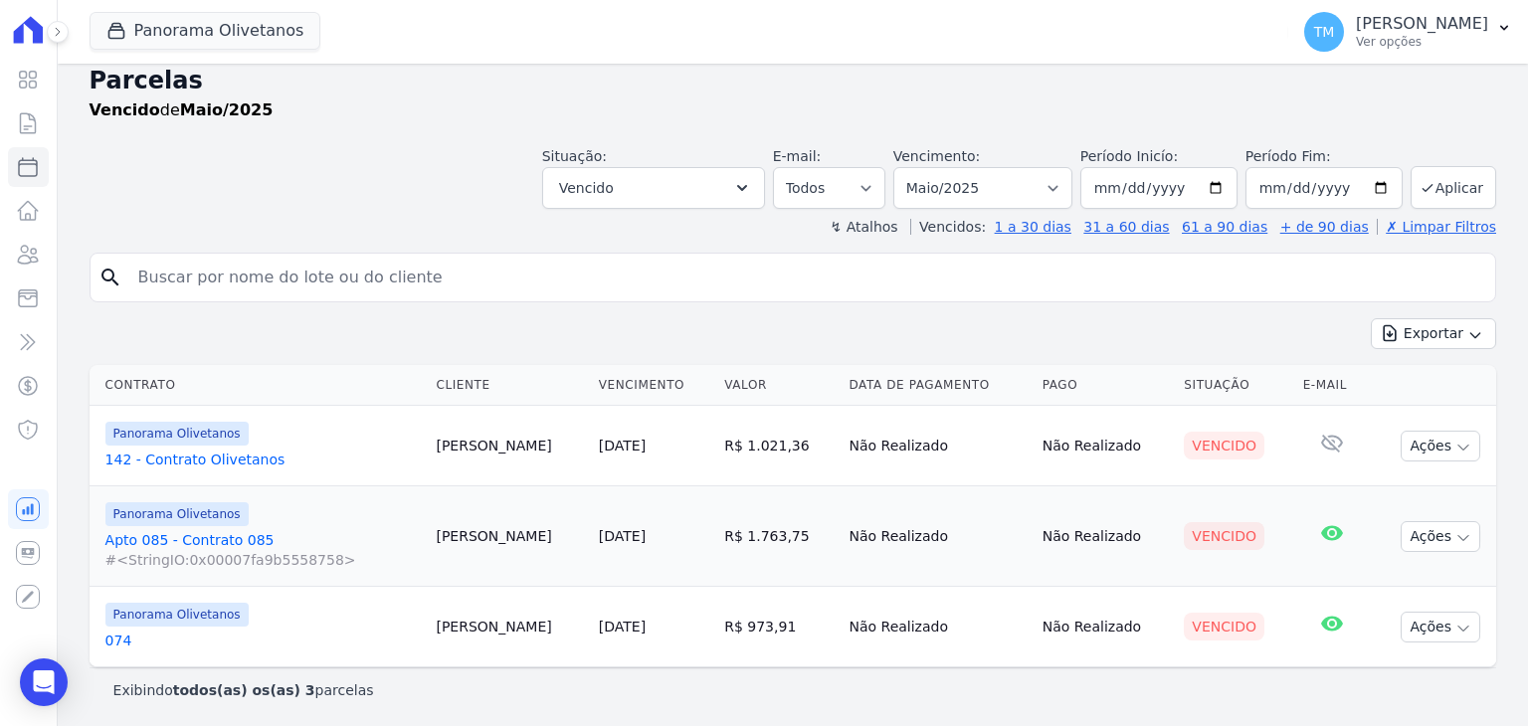
click at [114, 638] on link "074" at bounding box center [262, 641] width 315 height 20
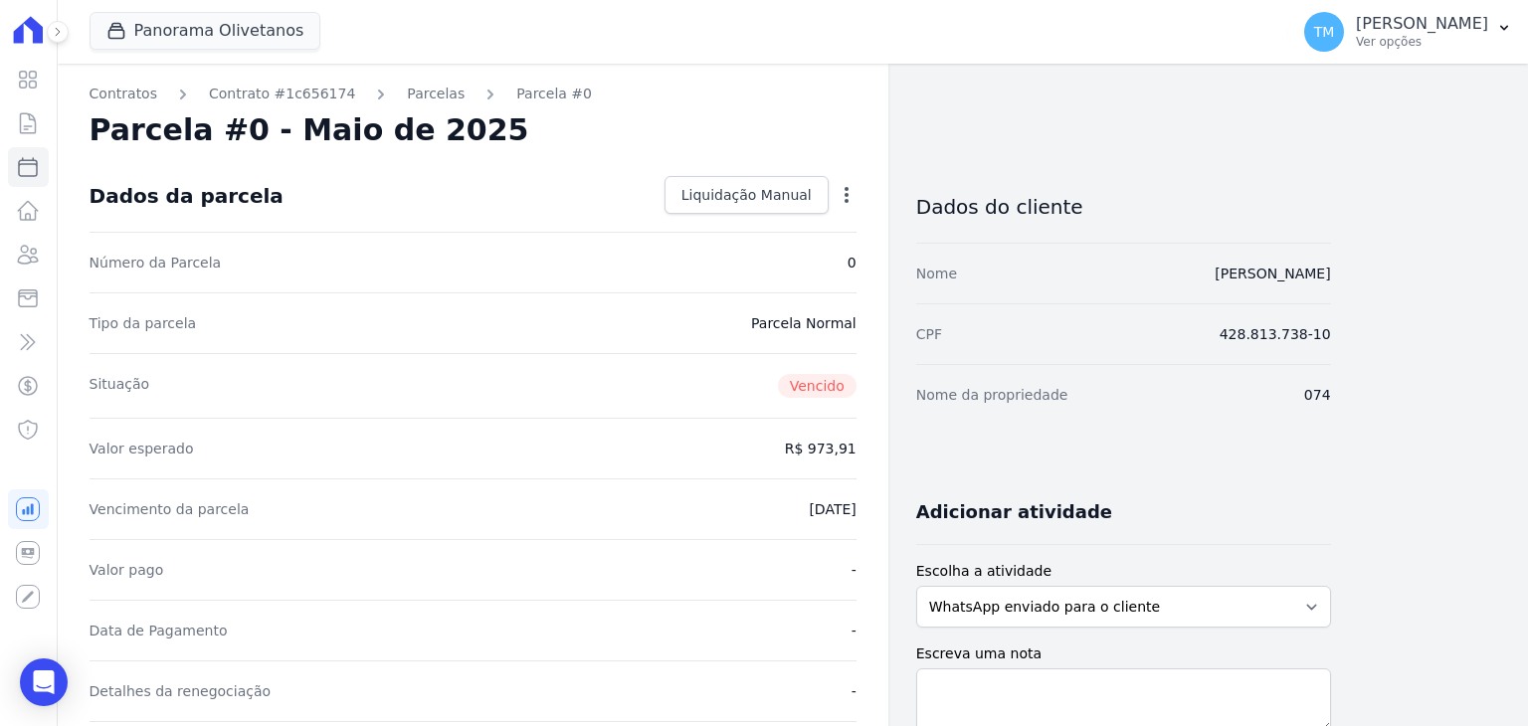
select select
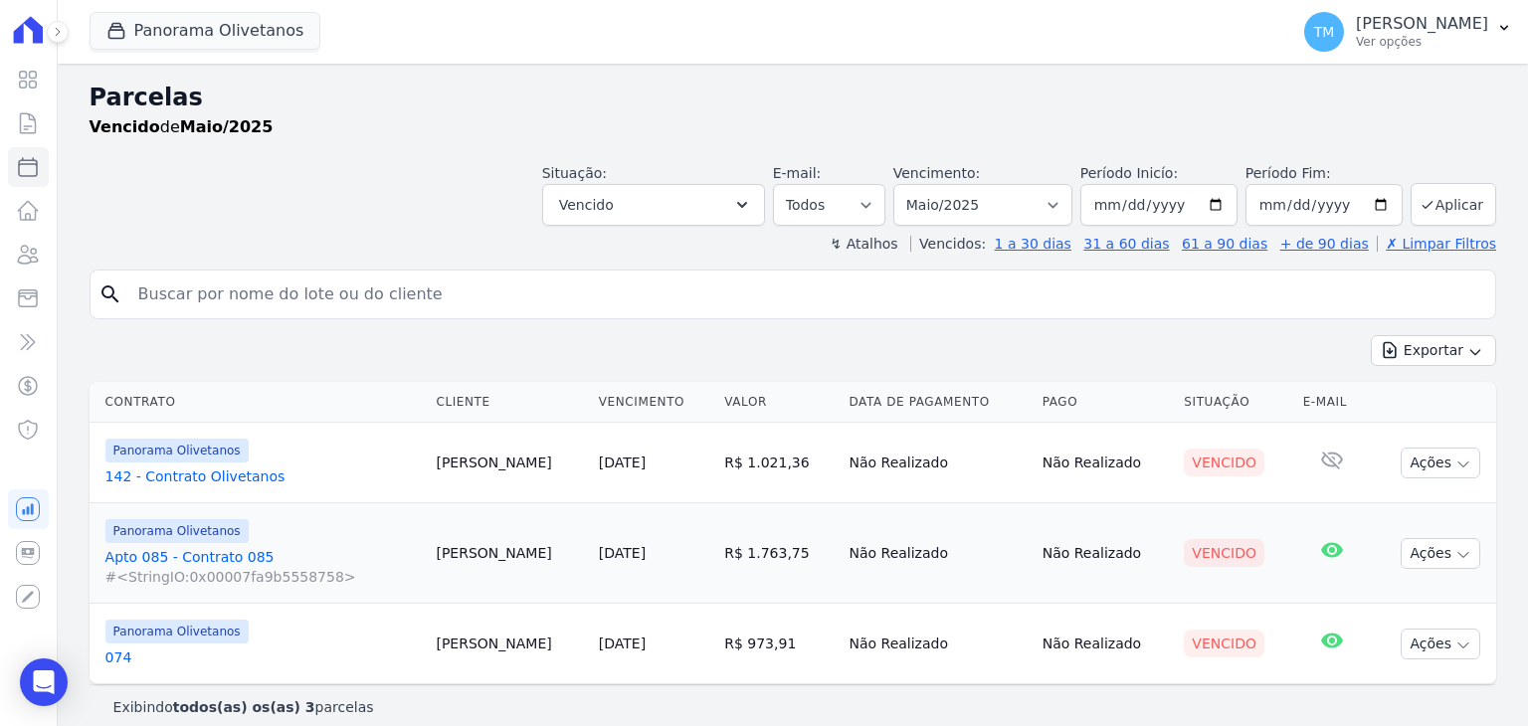
click at [203, 559] on link "Apto 085 - Contrato 085 #<StringIO:0x00007fa9b5558758>" at bounding box center [262, 567] width 315 height 40
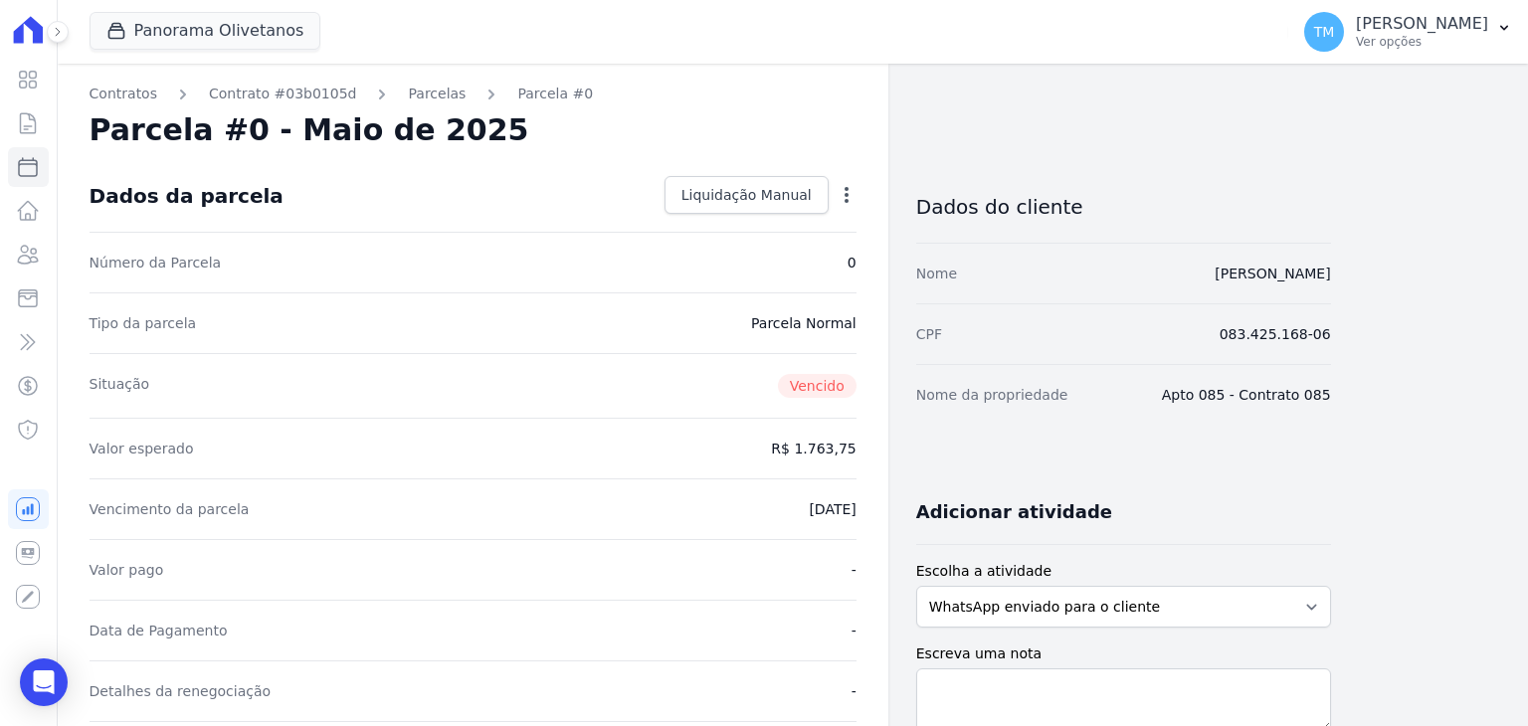
select select
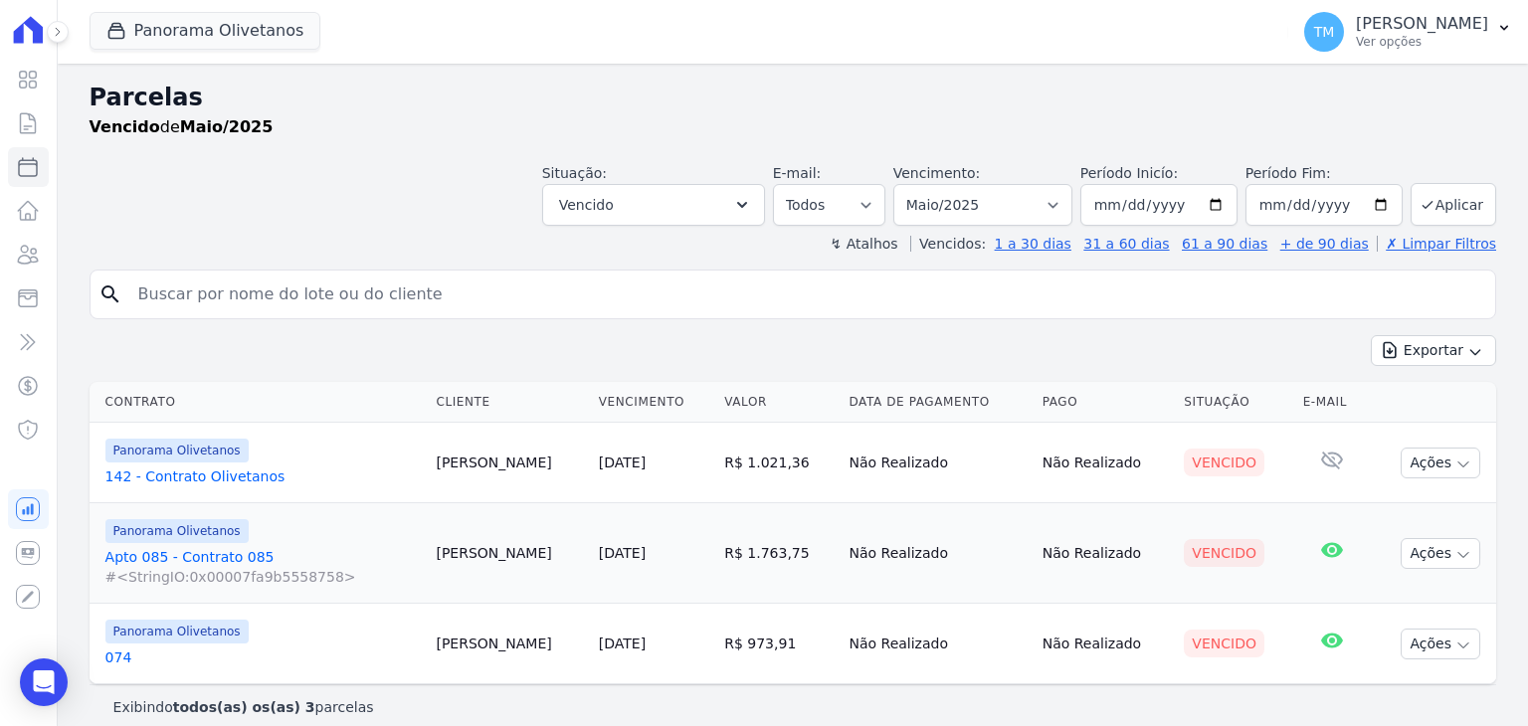
click at [140, 482] on link "142 - Contrato Olivetanos" at bounding box center [262, 477] width 315 height 20
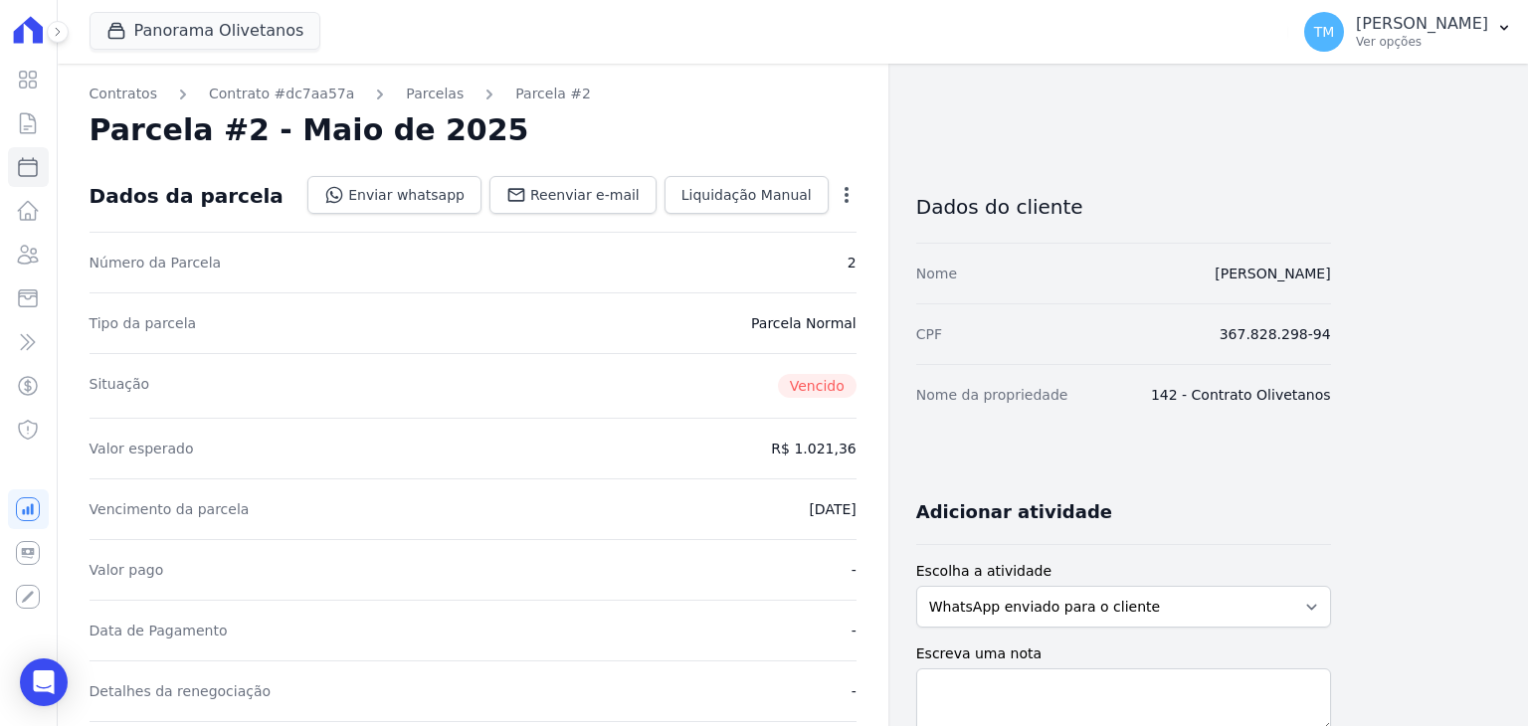
click at [835, 192] on div "Open options Alterar Cancelar Cobrança Cancelar boleto Você está prestes a canc…" at bounding box center [843, 197] width 28 height 34
click at [837, 192] on icon "button" at bounding box center [847, 195] width 20 height 20
click at [807, 266] on link "Cancelar Cobrança" at bounding box center [761, 258] width 175 height 36
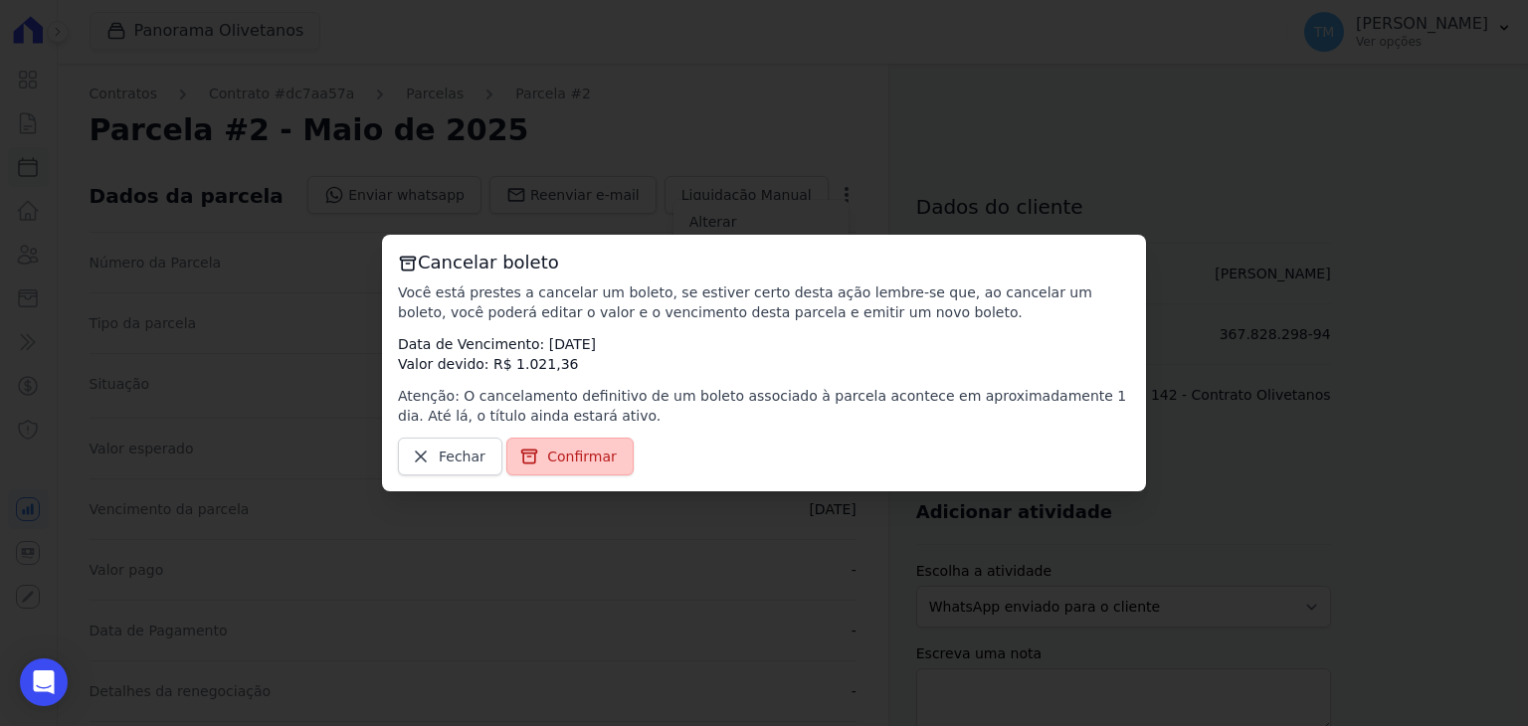
click at [533, 462] on link "Confirmar" at bounding box center [569, 457] width 127 height 38
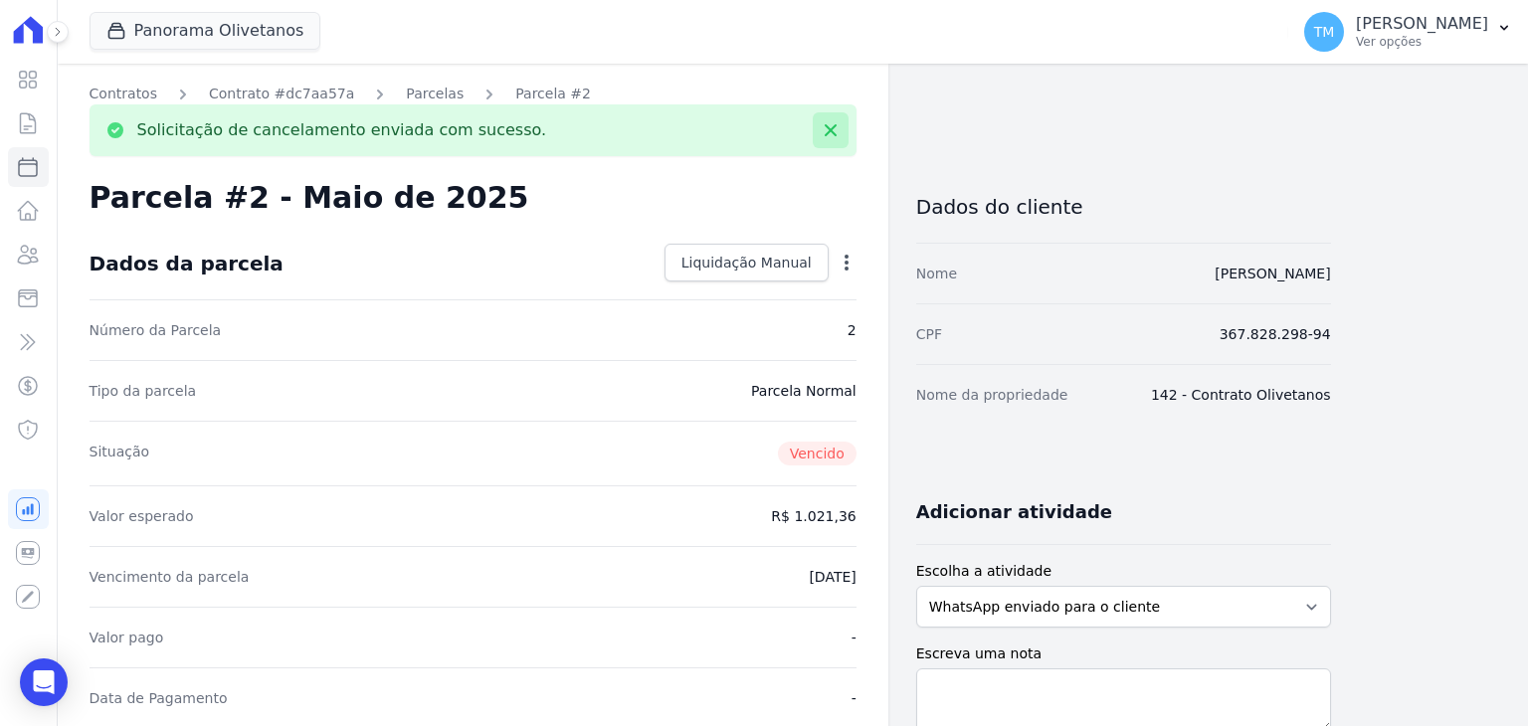
click at [827, 124] on icon at bounding box center [831, 130] width 20 height 20
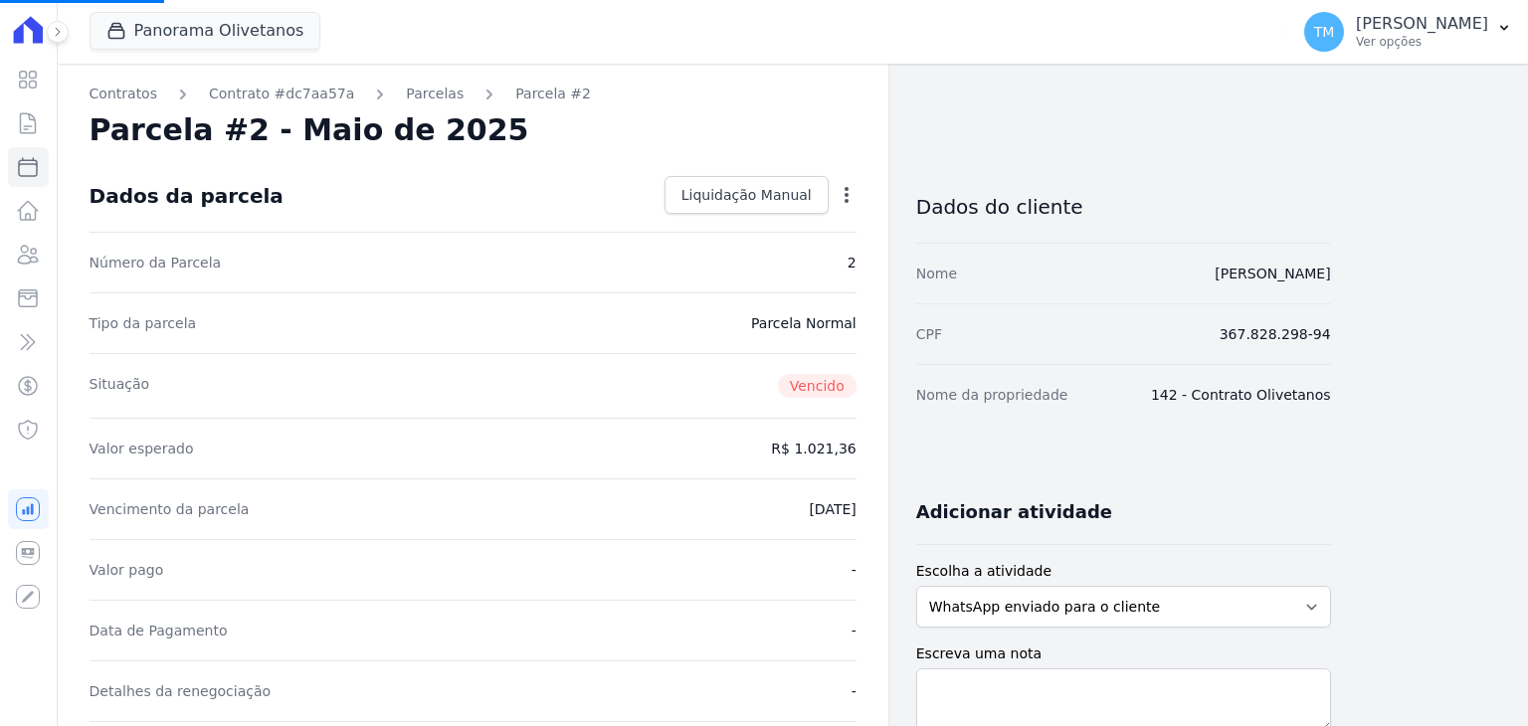
select select
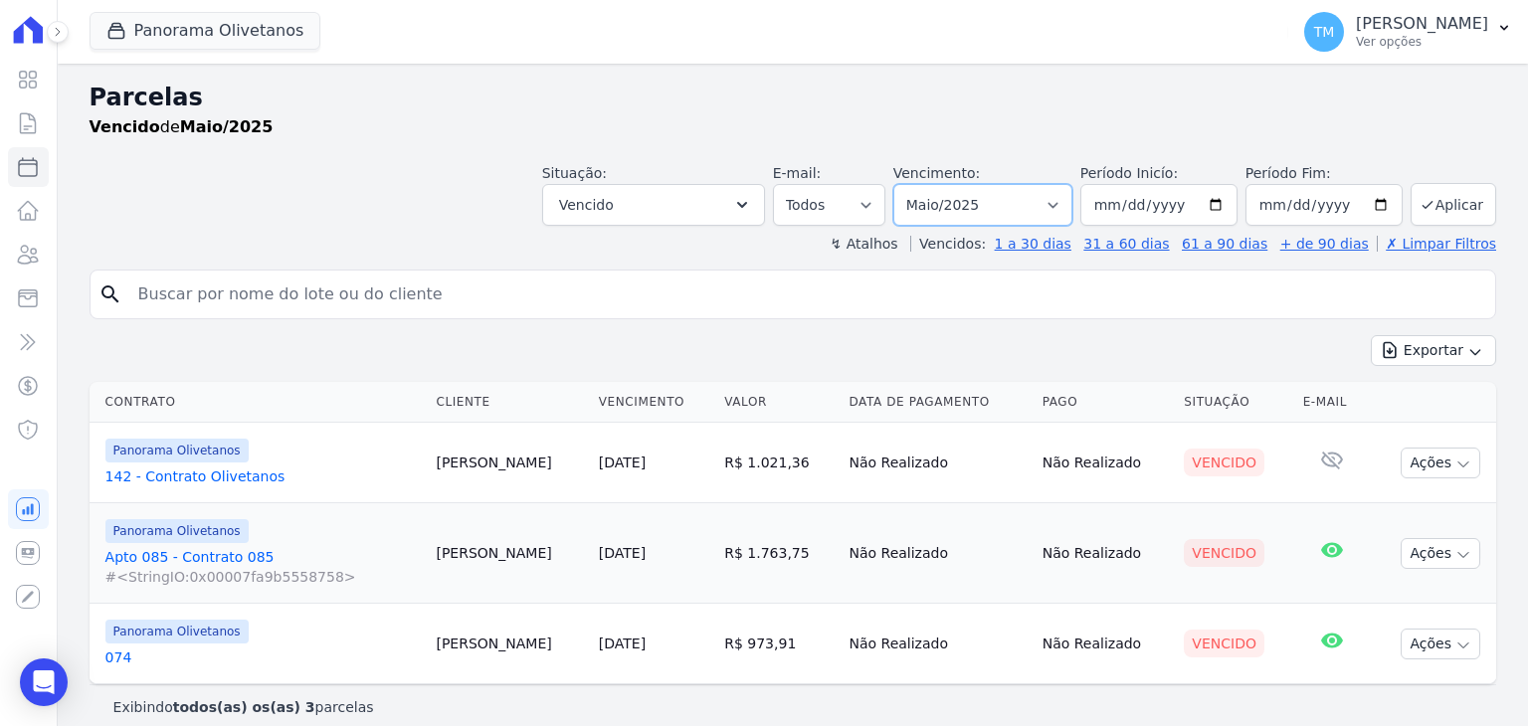
click at [988, 206] on select "Filtrar por período ──────── Todos os meses Março/2023 Abril/2023 Maio/2023 Jun…" at bounding box center [983, 205] width 179 height 42
select select "04/2025"
click at [910, 184] on select "Filtrar por período ──────── Todos os meses Março/2023 Abril/2023 Maio/2023 Jun…" at bounding box center [983, 205] width 179 height 42
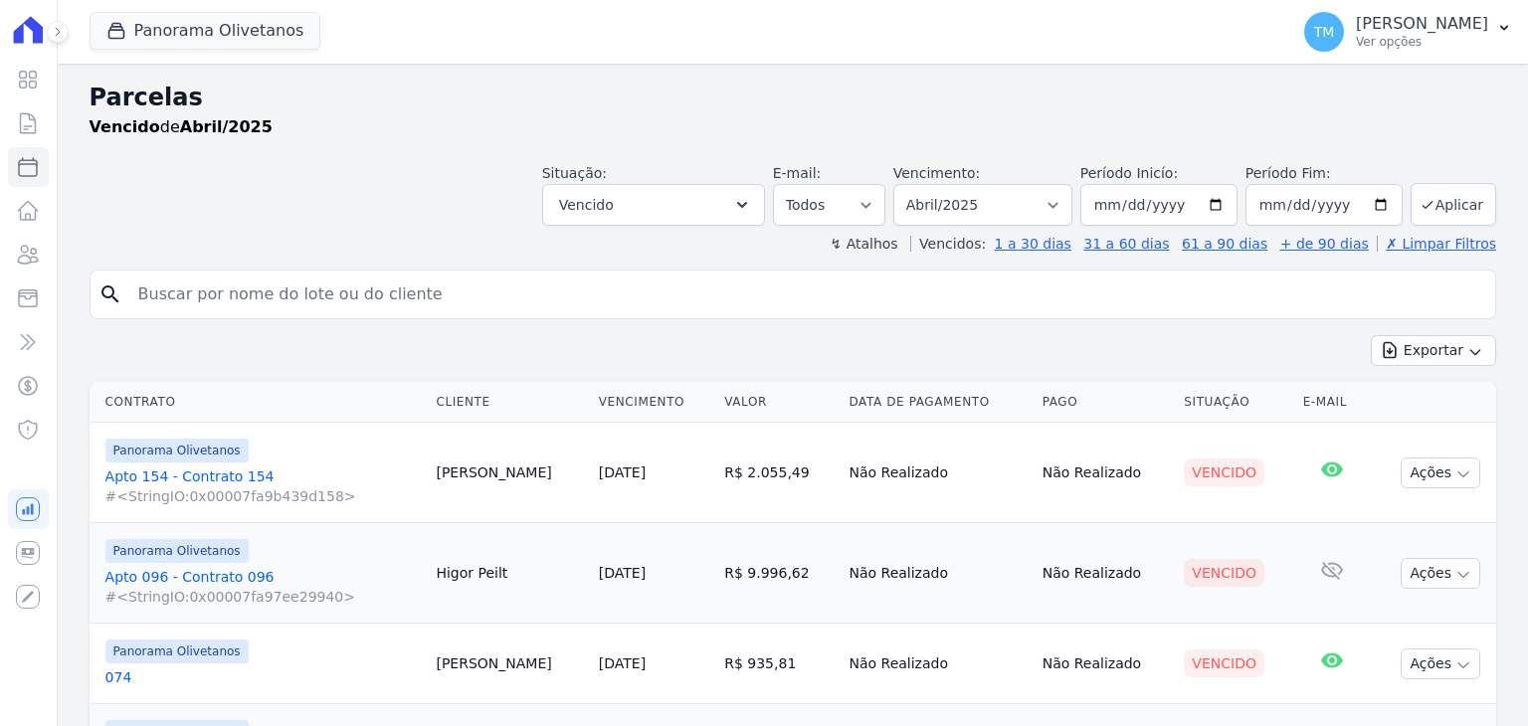
select select
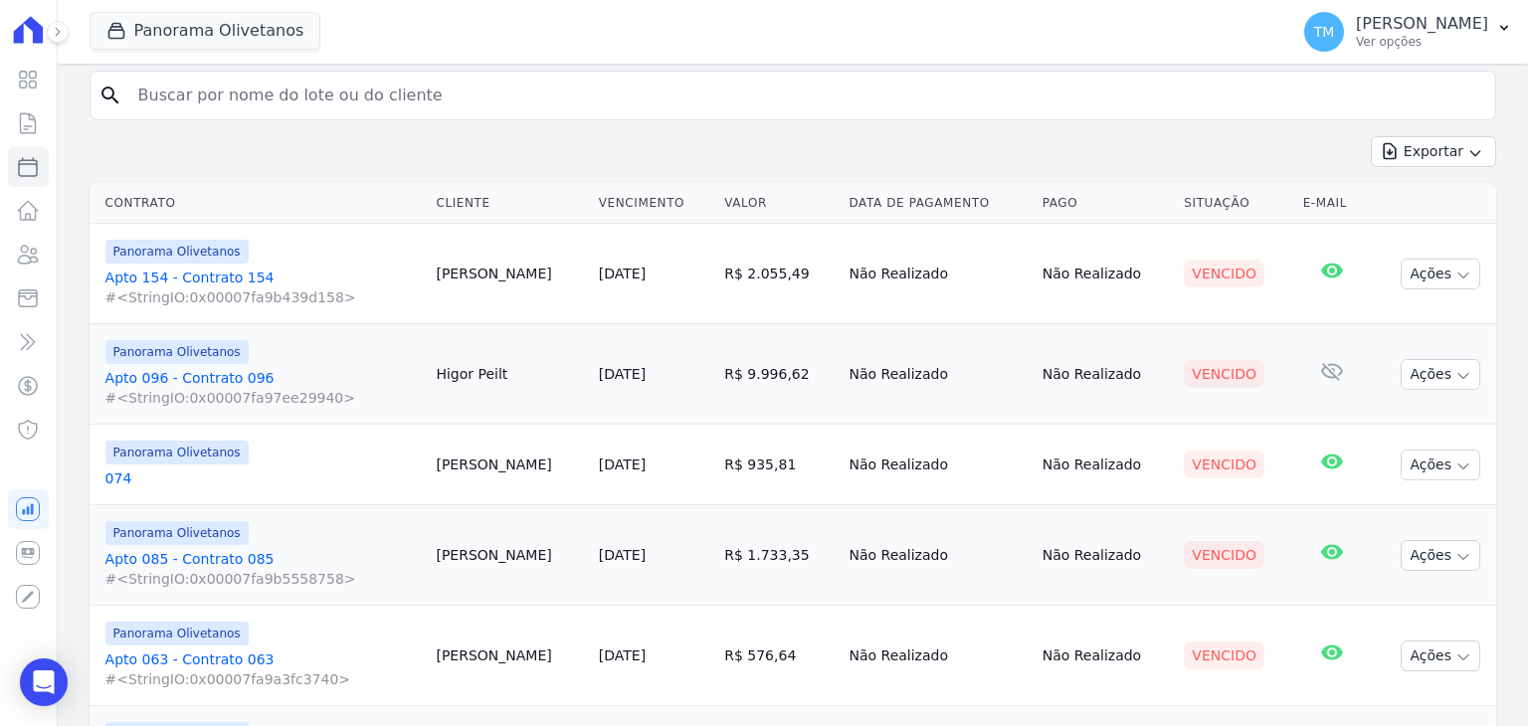
scroll to position [338, 0]
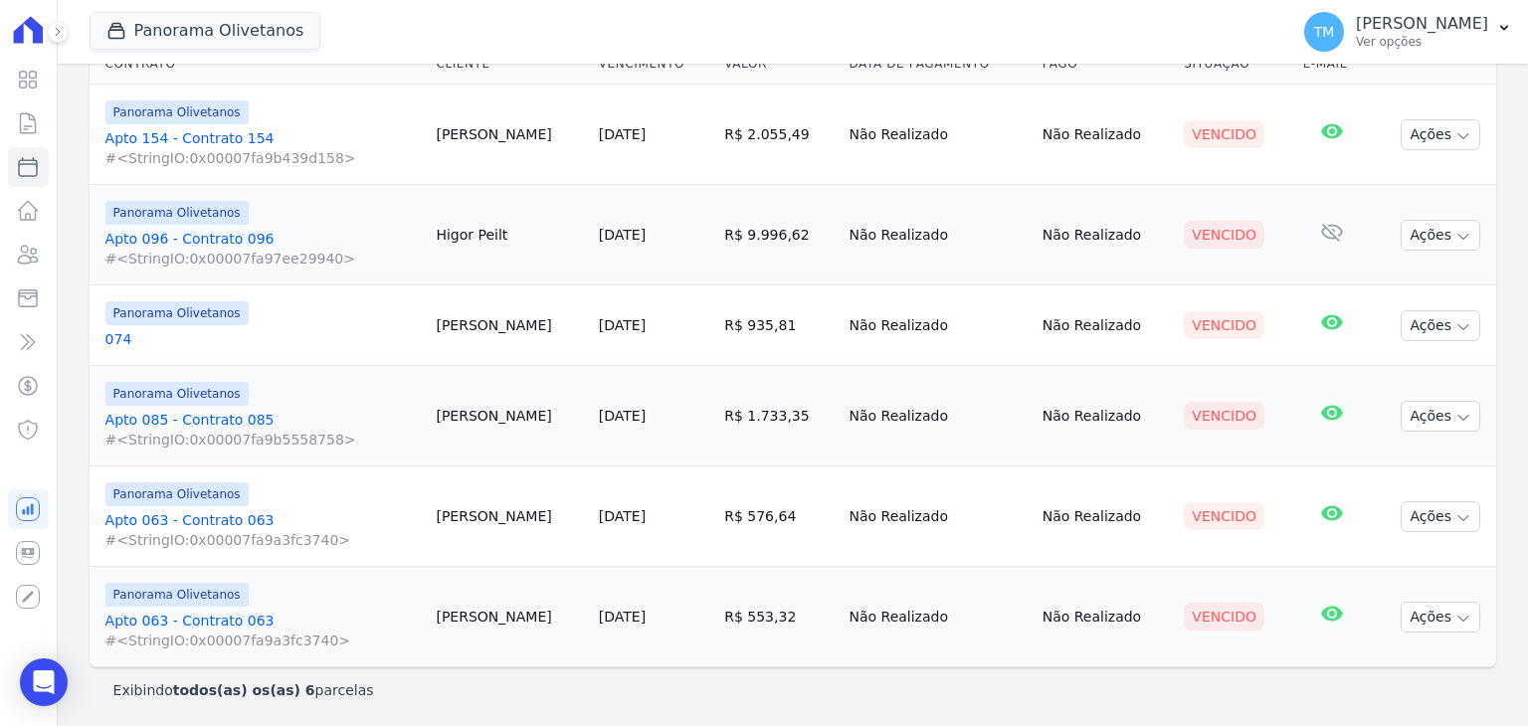
click at [180, 613] on link "Apto 063 - Contrato 063 #<StringIO:0x00007fa9a3fc3740>" at bounding box center [262, 631] width 315 height 40
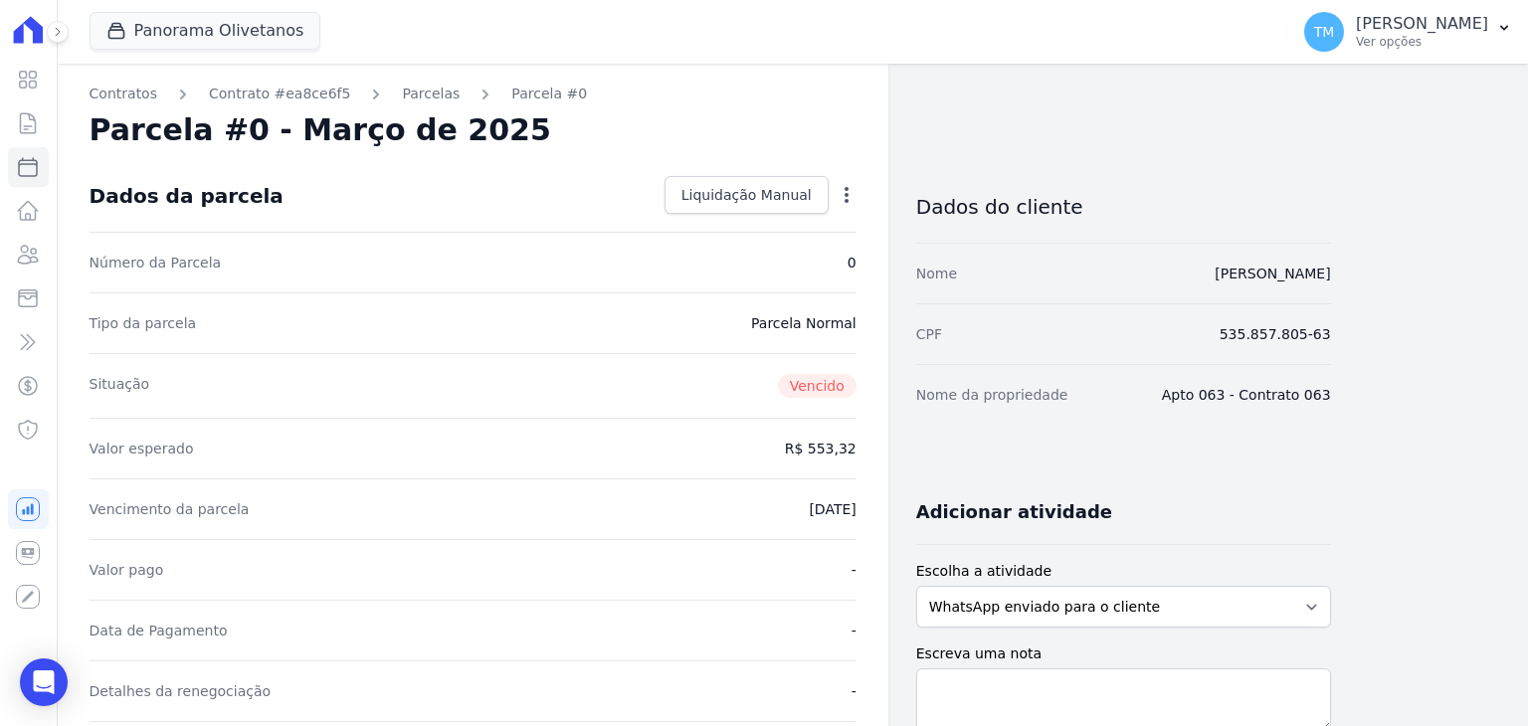
select select
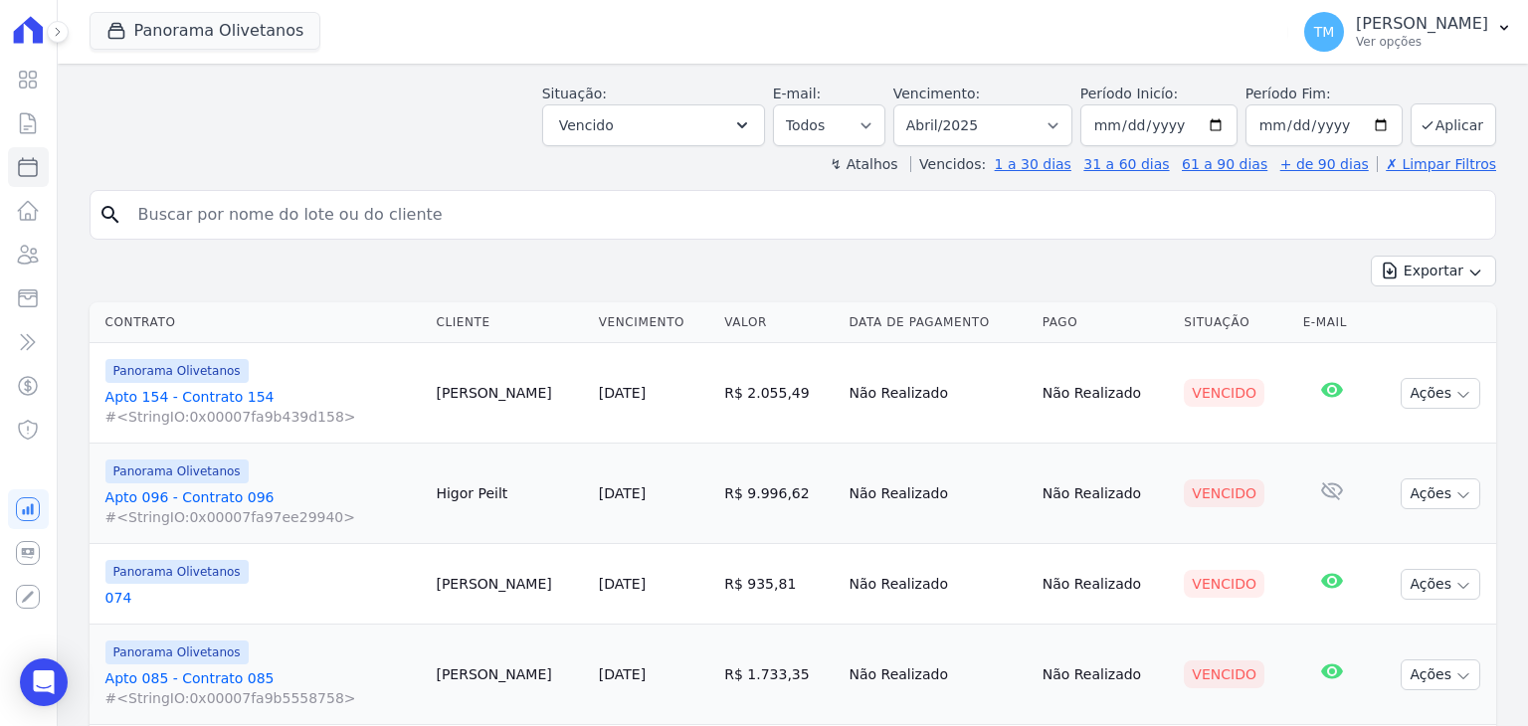
scroll to position [199, 0]
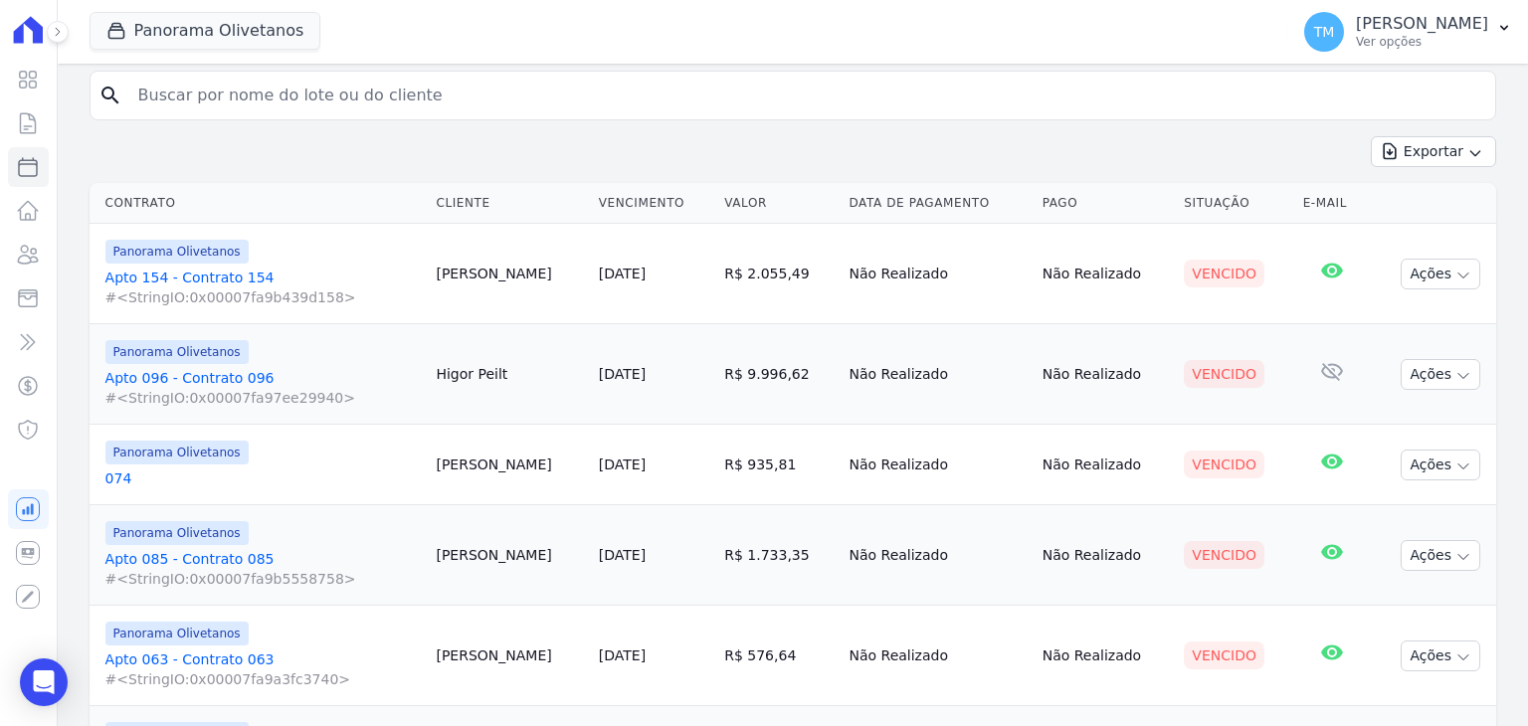
click at [158, 562] on link "Apto 085 - Contrato 085 #<StringIO:0x00007fa9b5558758>" at bounding box center [262, 569] width 315 height 40
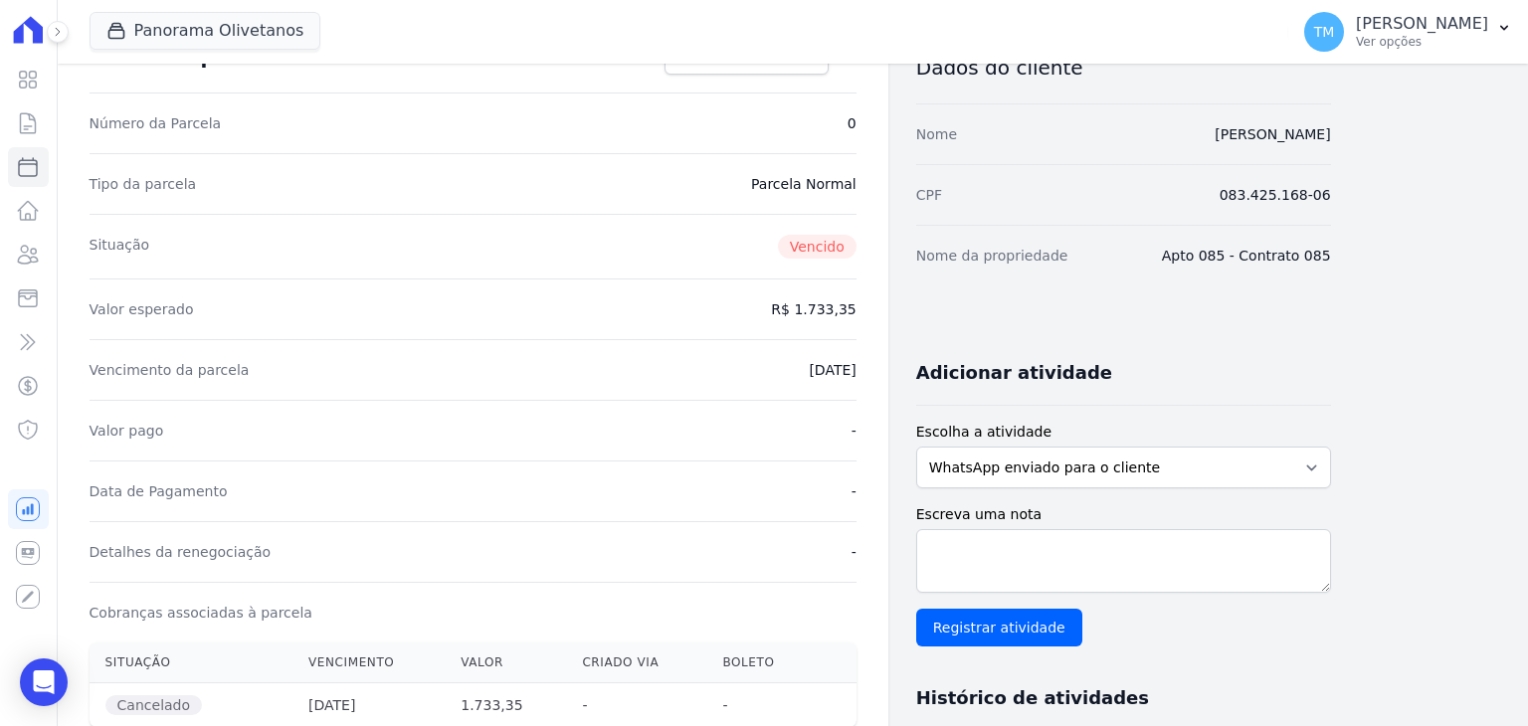
scroll to position [199, 0]
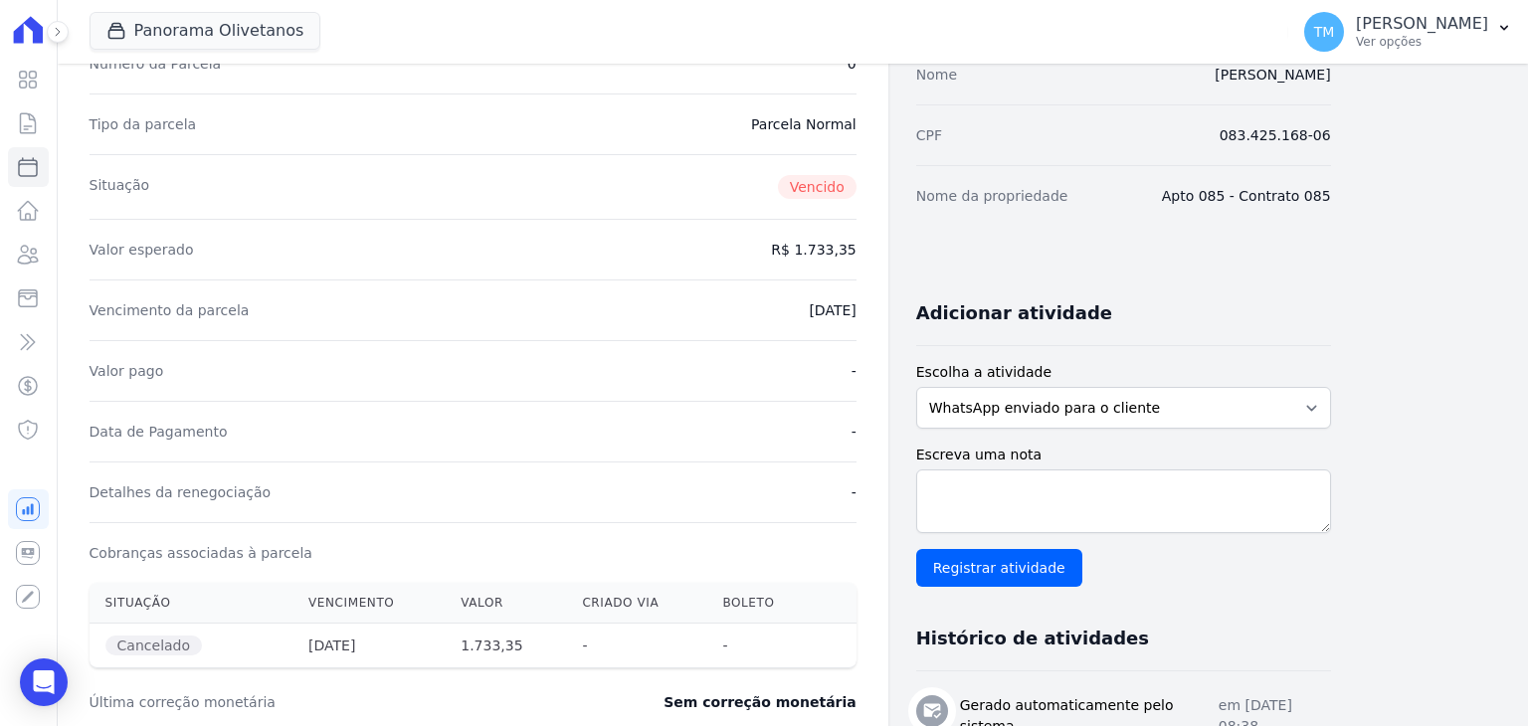
select select
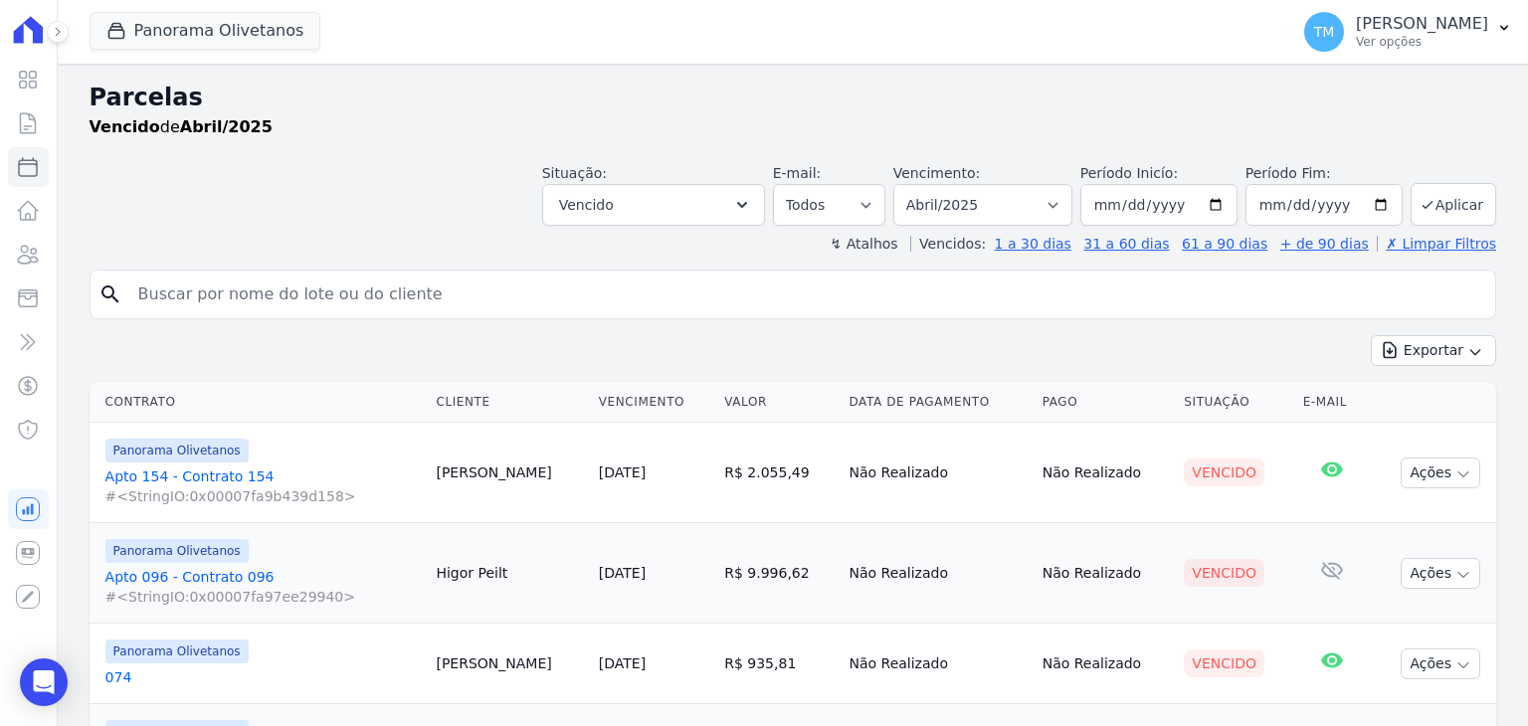
click at [112, 678] on link "074" at bounding box center [262, 678] width 315 height 20
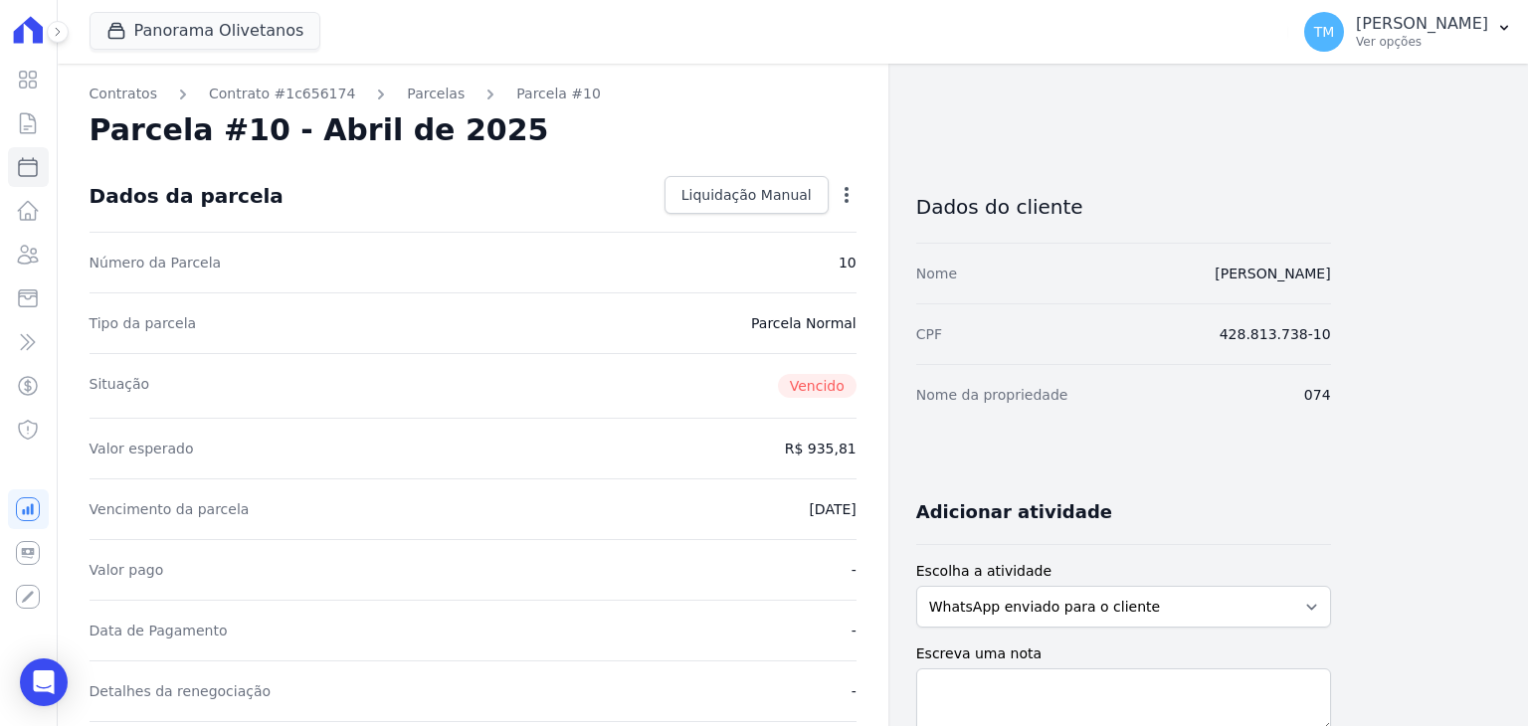
select select
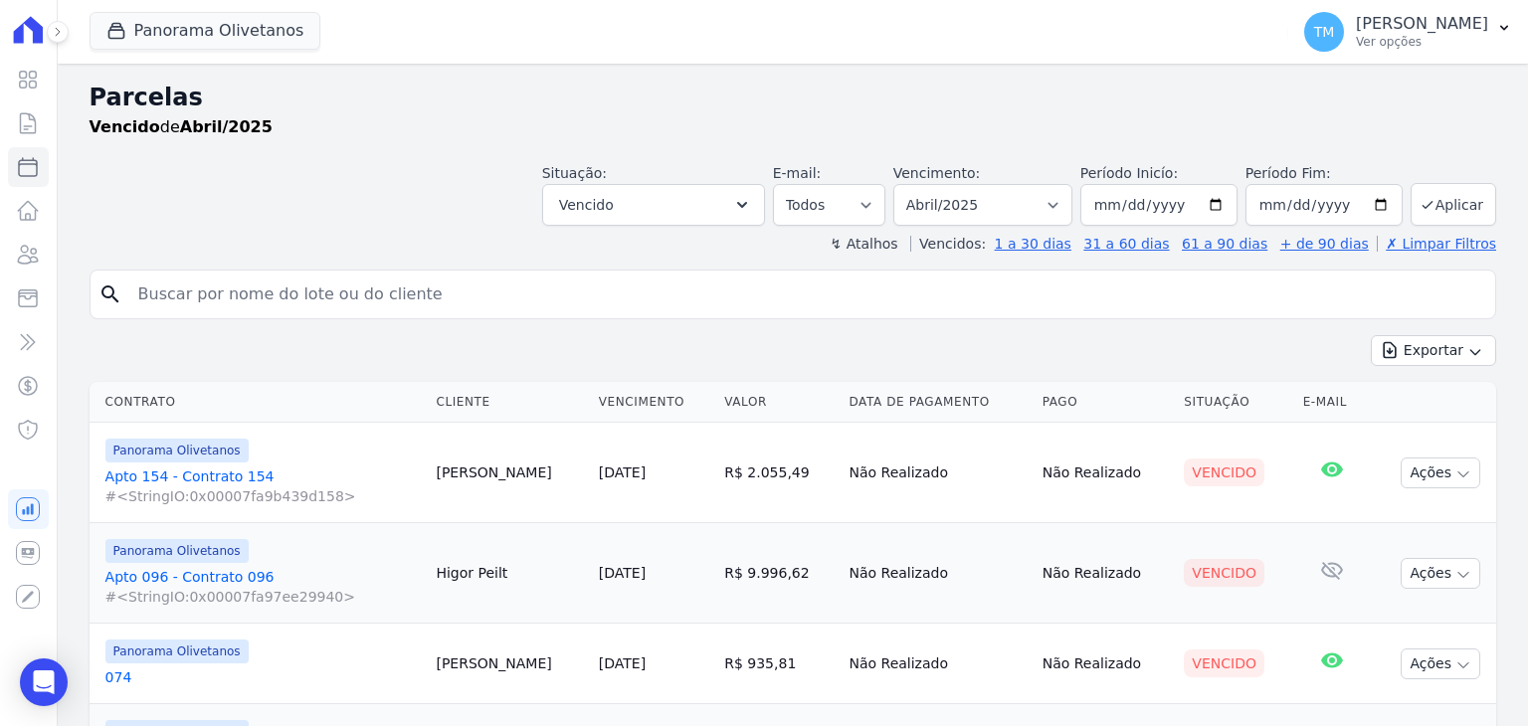
click at [230, 577] on link "Apto 096 - Contrato 096 #<StringIO:0x00007fa97ee29940>" at bounding box center [262, 587] width 315 height 40
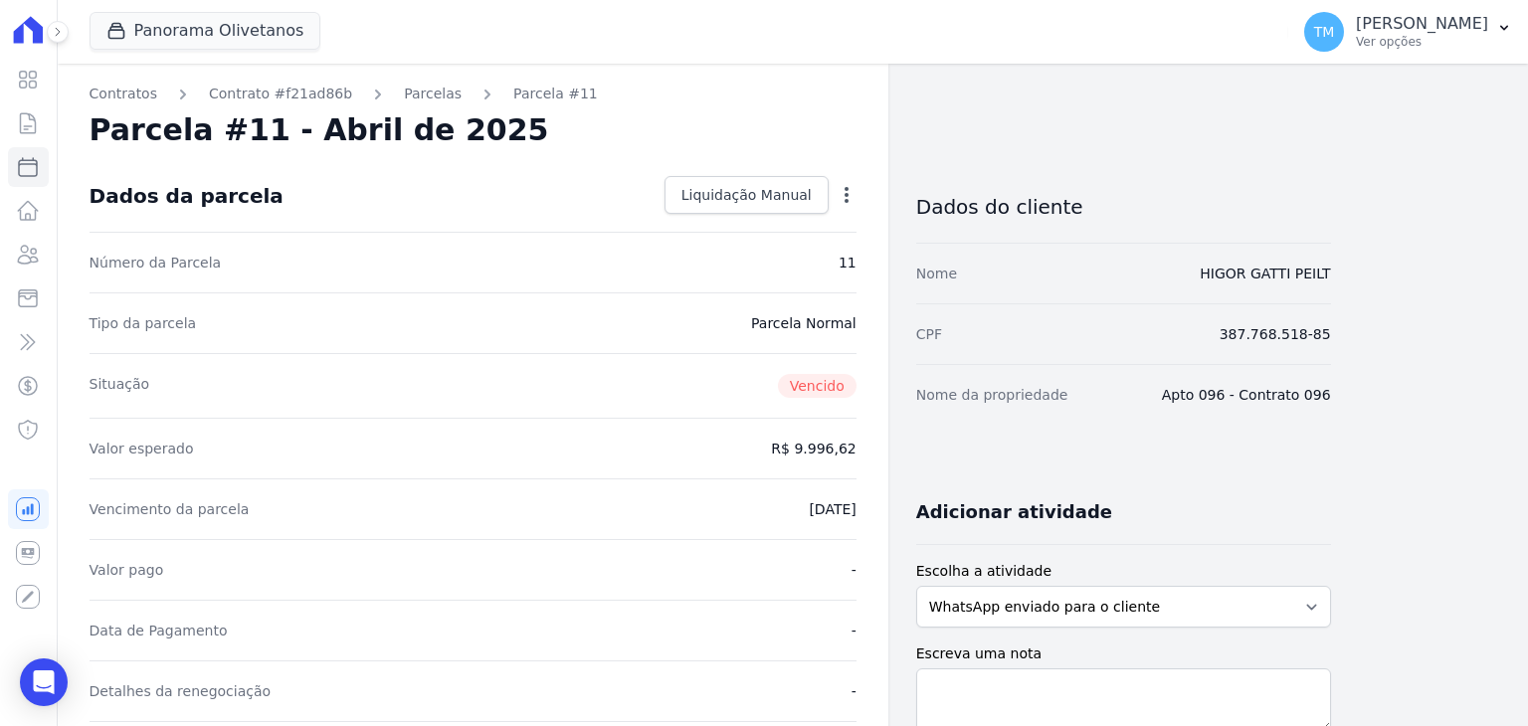
select select
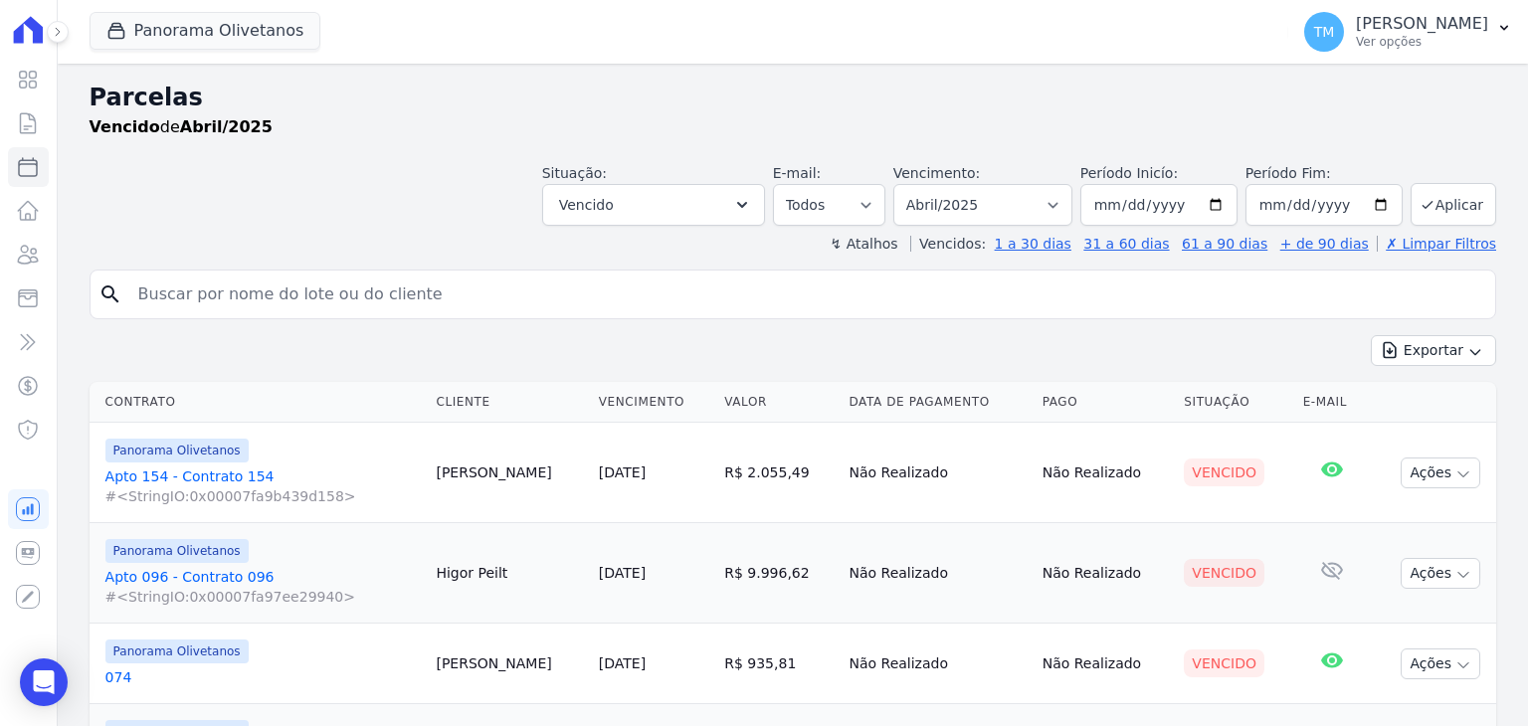
click at [191, 475] on link "Apto 154 - Contrato 154 #<StringIO:0x00007fa9b439d158>" at bounding box center [262, 487] width 315 height 40
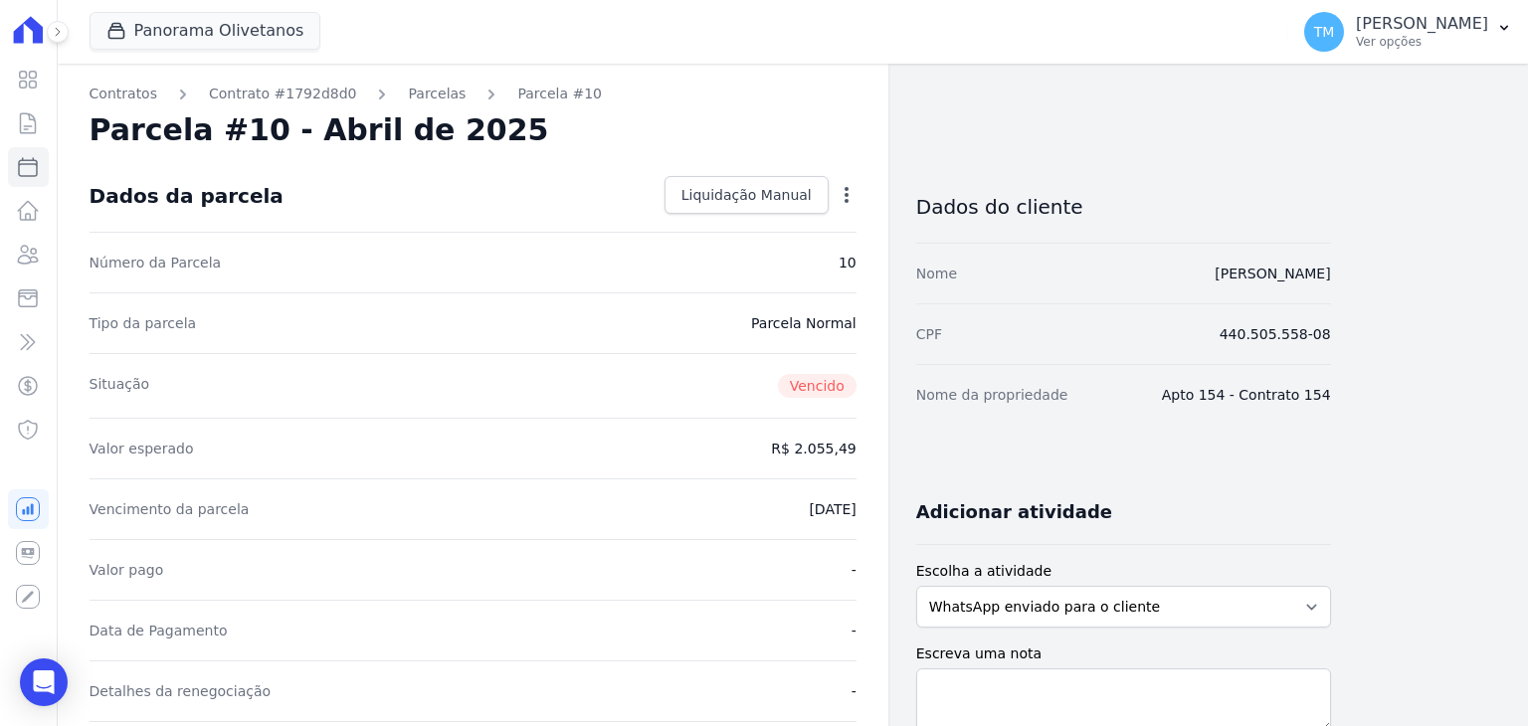
select select
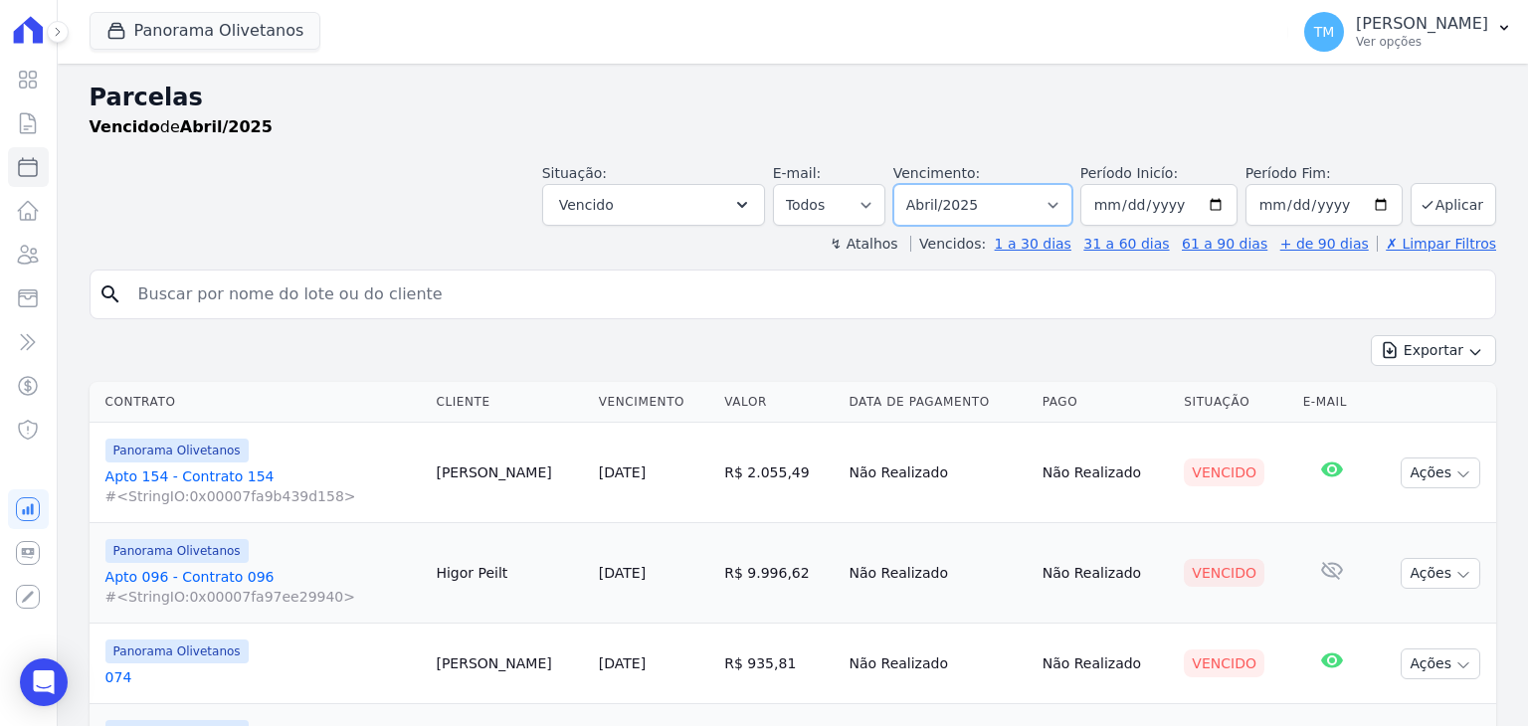
click at [1047, 216] on select "Filtrar por período ──────── Todos os meses Março/2023 Abril/2023 Maio/2023 Jun…" at bounding box center [983, 205] width 179 height 42
select select "01/2025"
click at [910, 184] on select "Filtrar por período ──────── Todos os meses Março/2023 Abril/2023 Maio/2023 Jun…" at bounding box center [983, 205] width 179 height 42
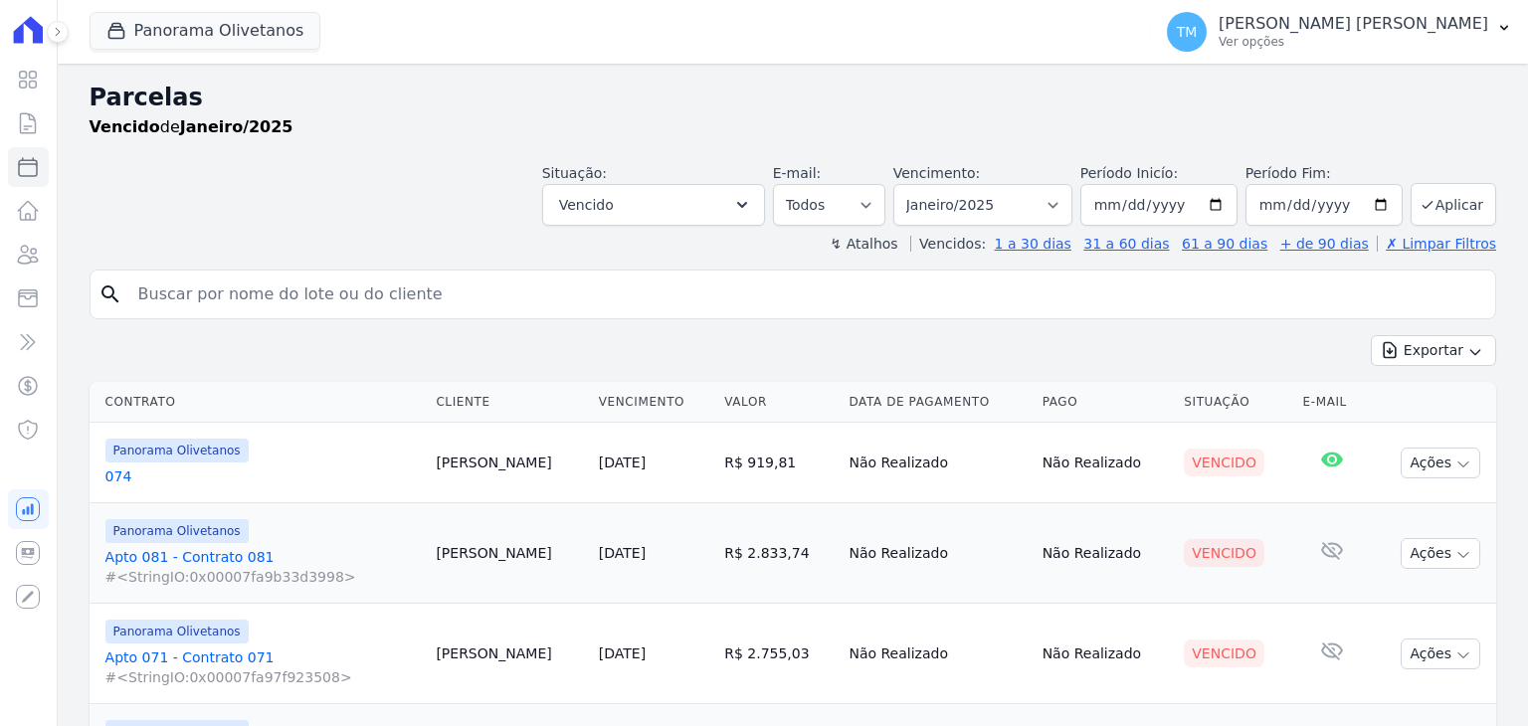
select select
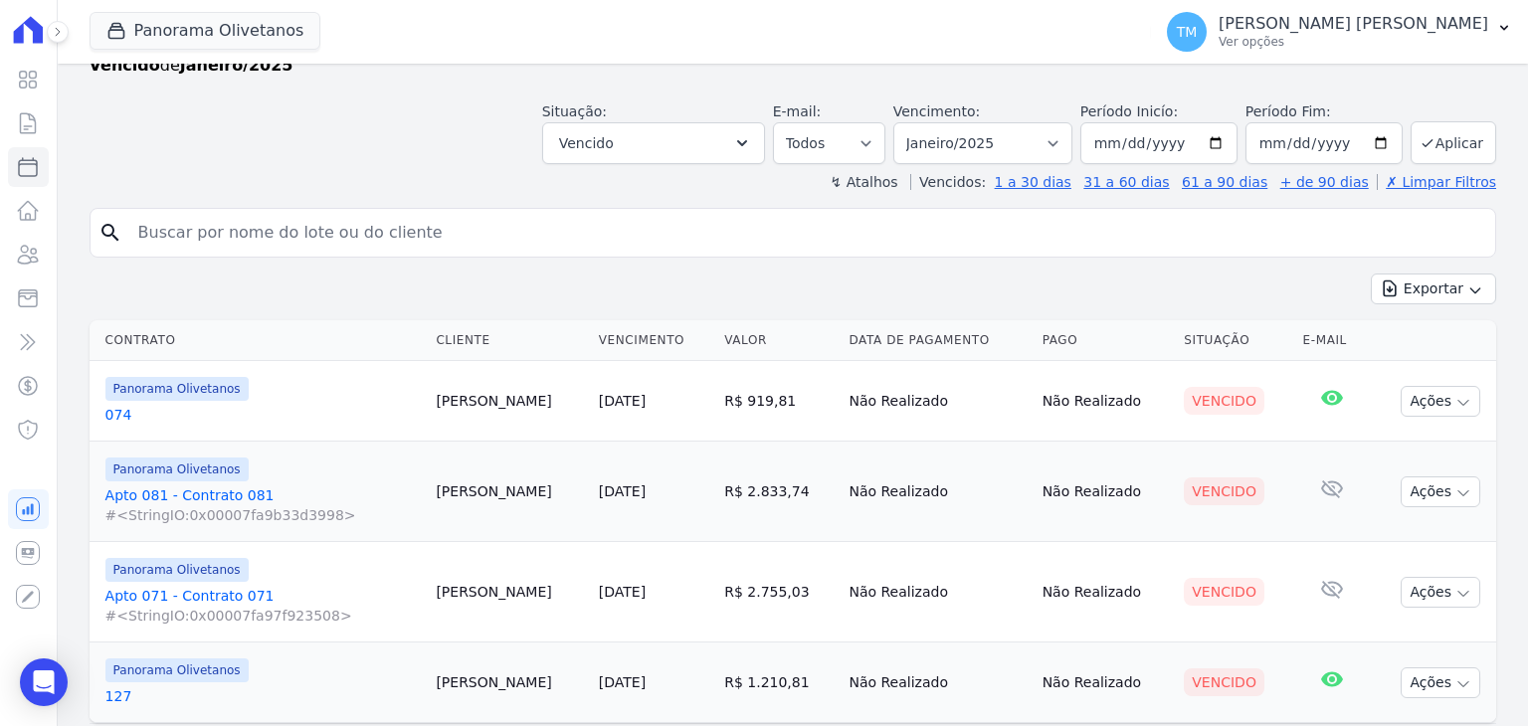
scroll to position [117, 0]
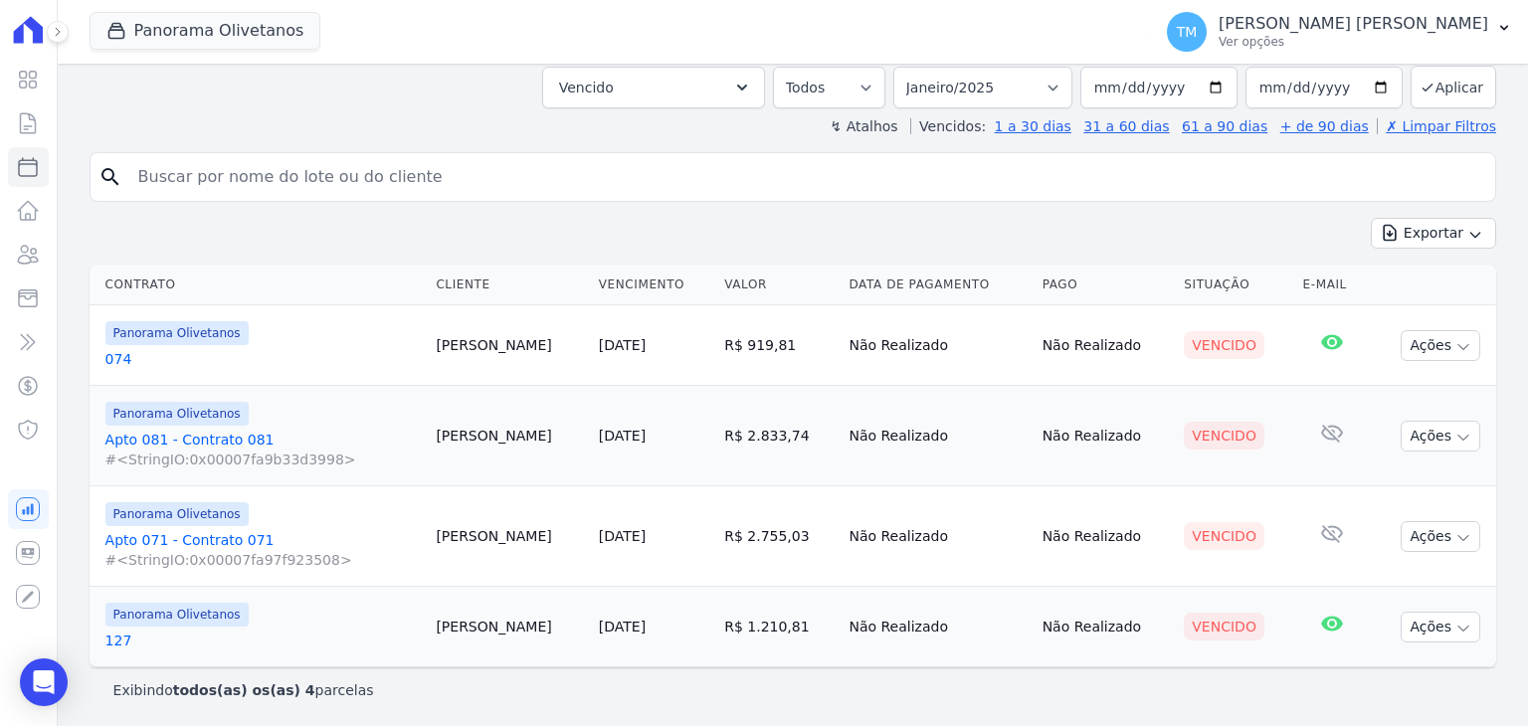
click at [119, 364] on link "074" at bounding box center [262, 359] width 315 height 20
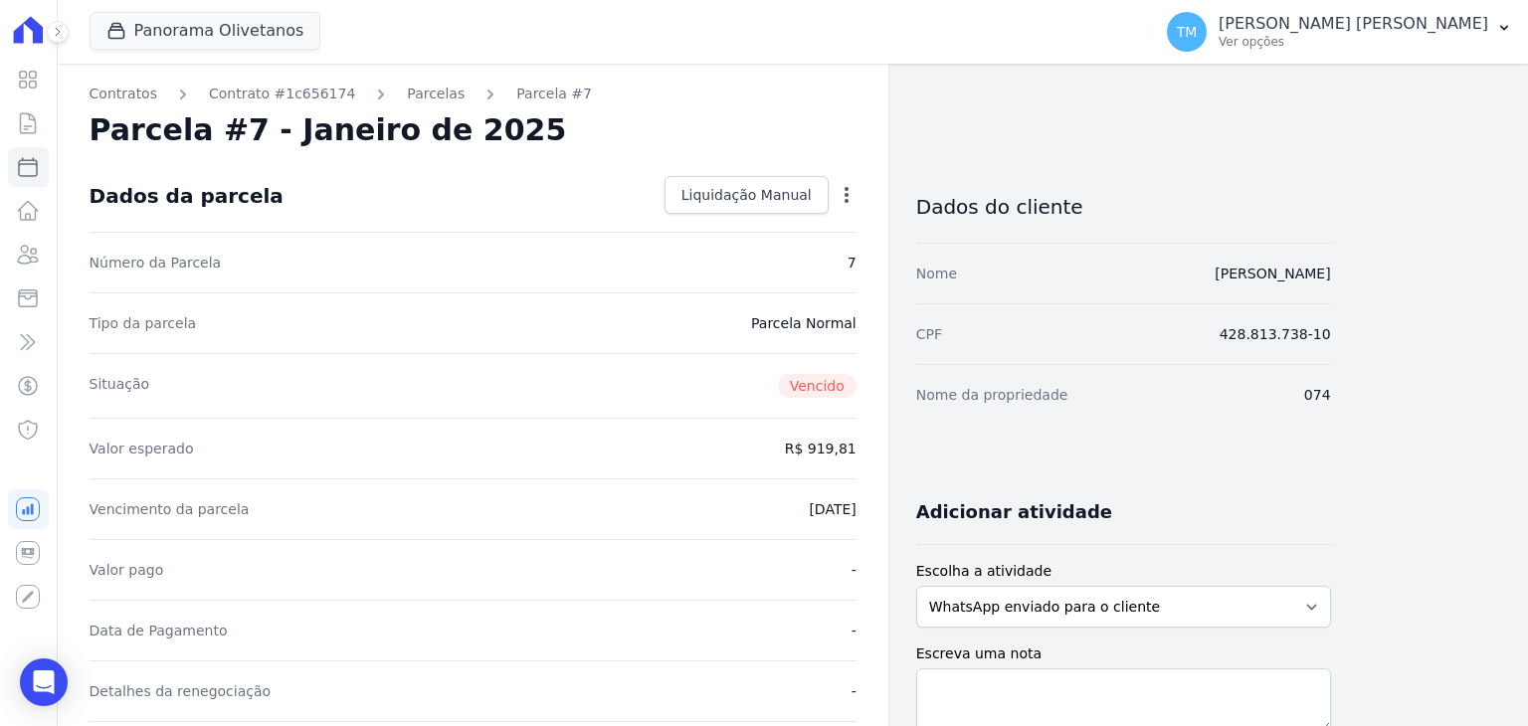
select select
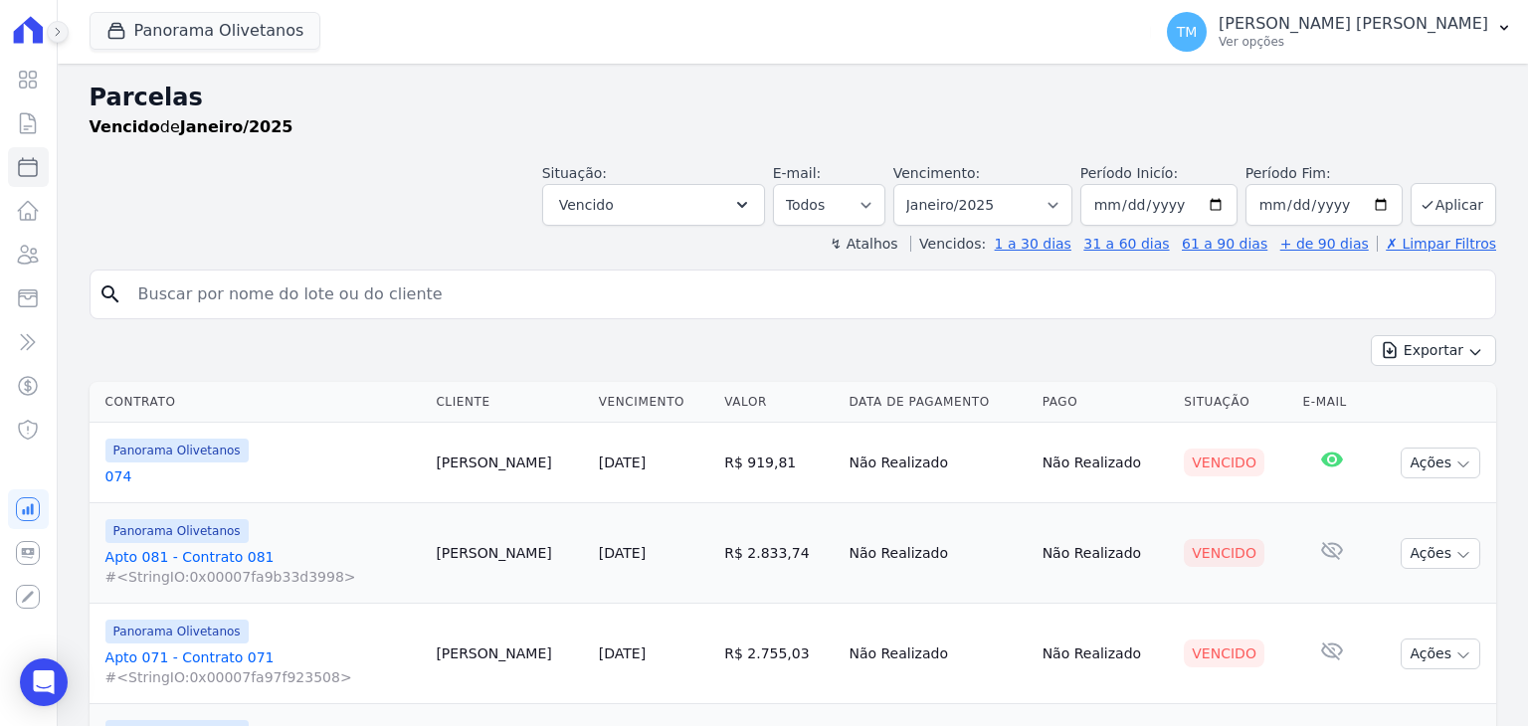
click at [62, 41] on button at bounding box center [58, 32] width 22 height 22
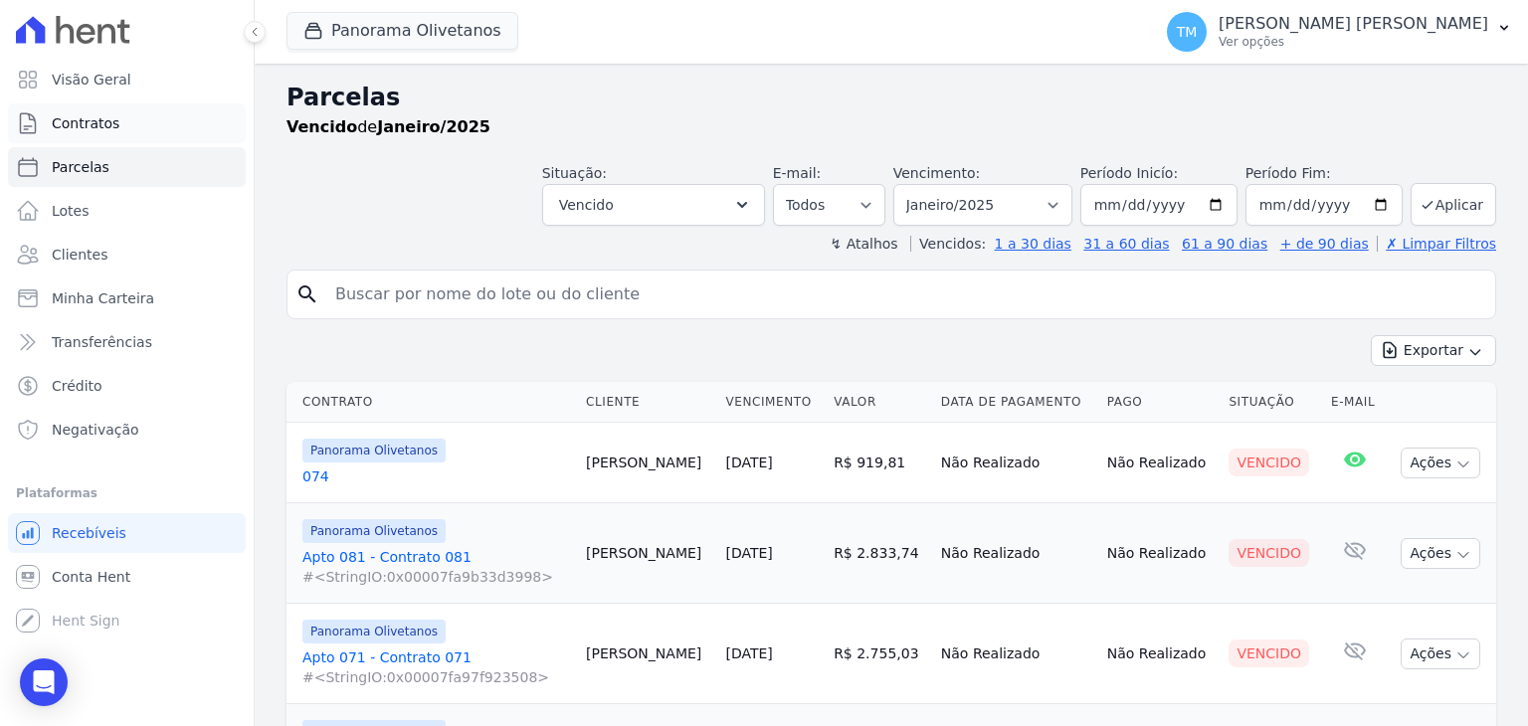
click at [129, 135] on link "Contratos" at bounding box center [127, 123] width 238 height 40
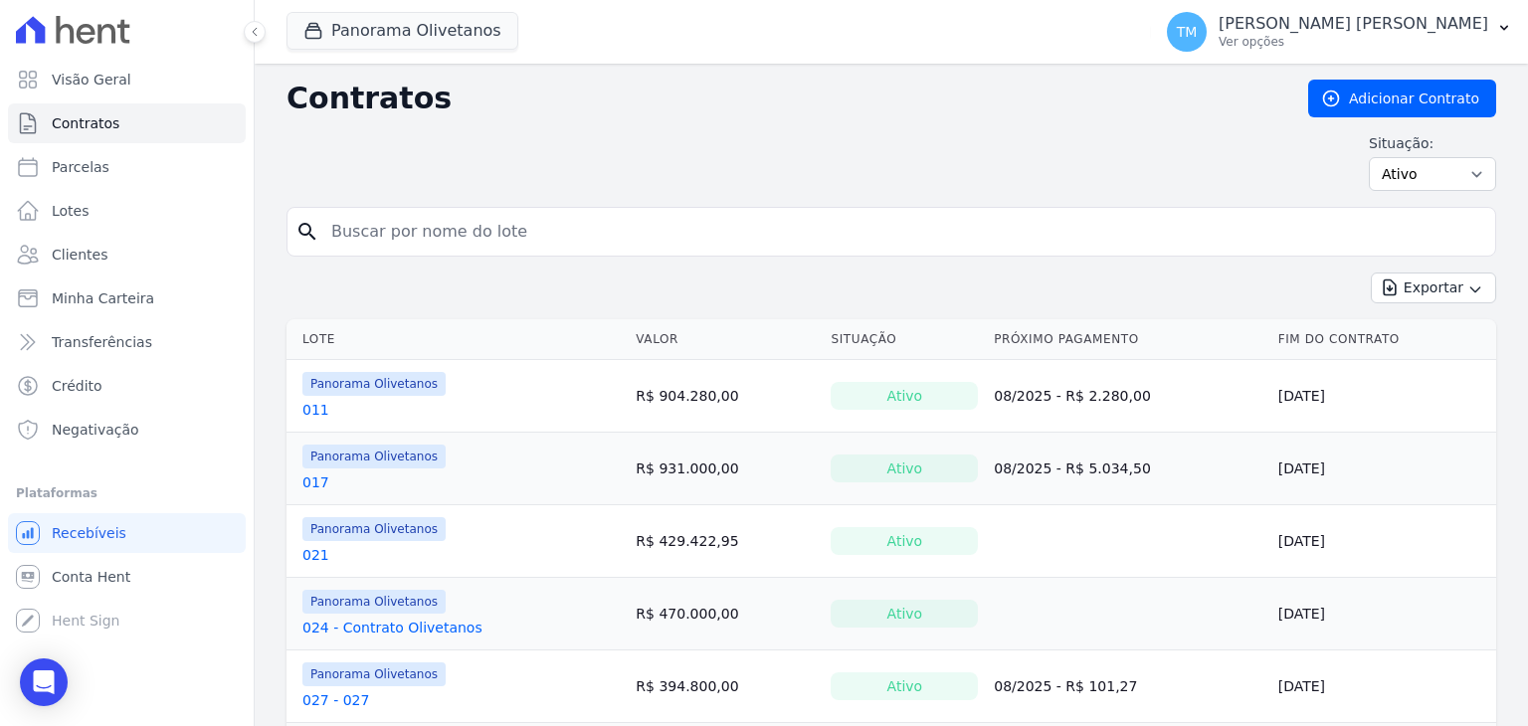
click at [257, 42] on div "Panorama Olivetanos SWA Realty Panorama Olivetanos Panorama Patriarca Aplicar T…" at bounding box center [892, 32] width 1274 height 64
click at [256, 34] on icon at bounding box center [255, 32] width 12 height 12
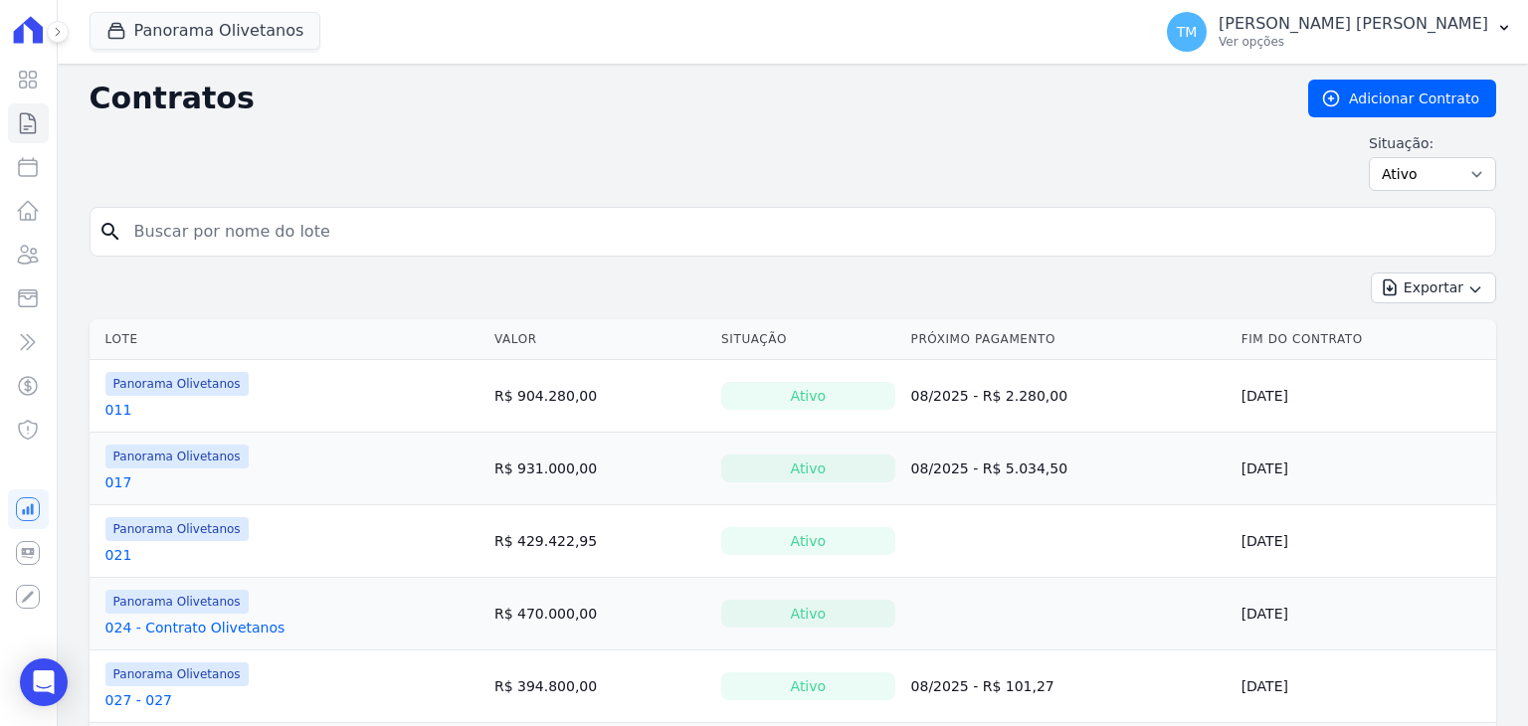
click at [410, 240] on input "search" at bounding box center [804, 232] width 1365 height 40
type input "074"
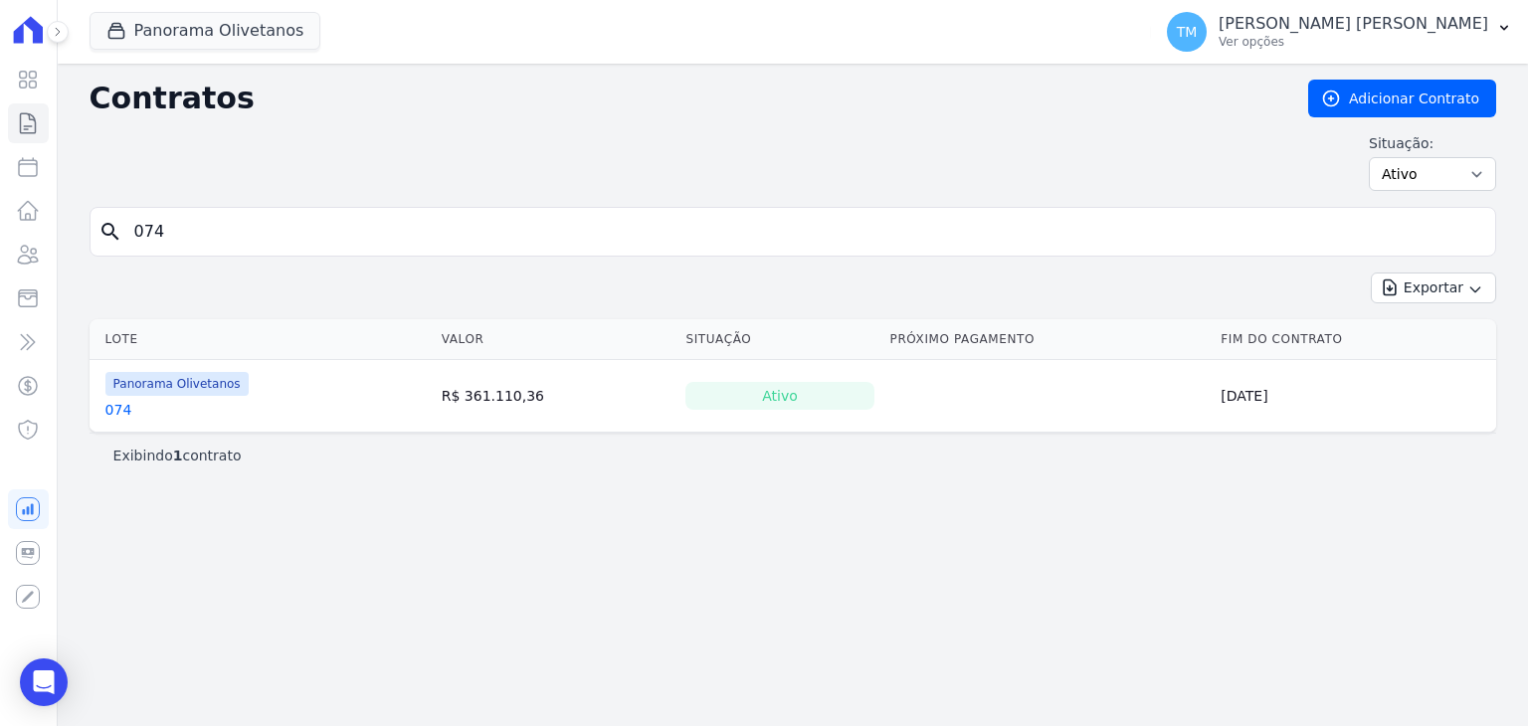
click at [127, 414] on link "074" at bounding box center [118, 410] width 27 height 20
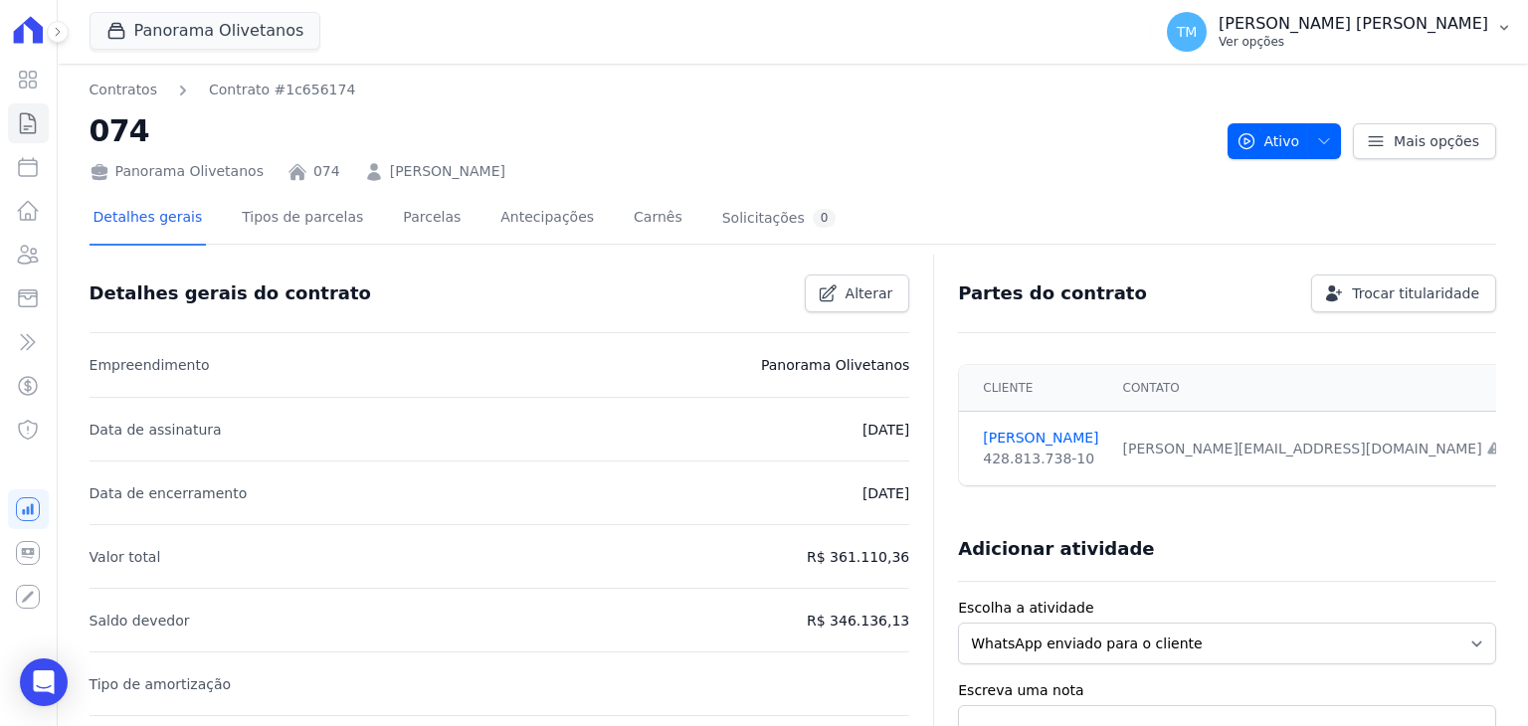
click at [1487, 41] on p "Ver opções" at bounding box center [1354, 42] width 270 height 16
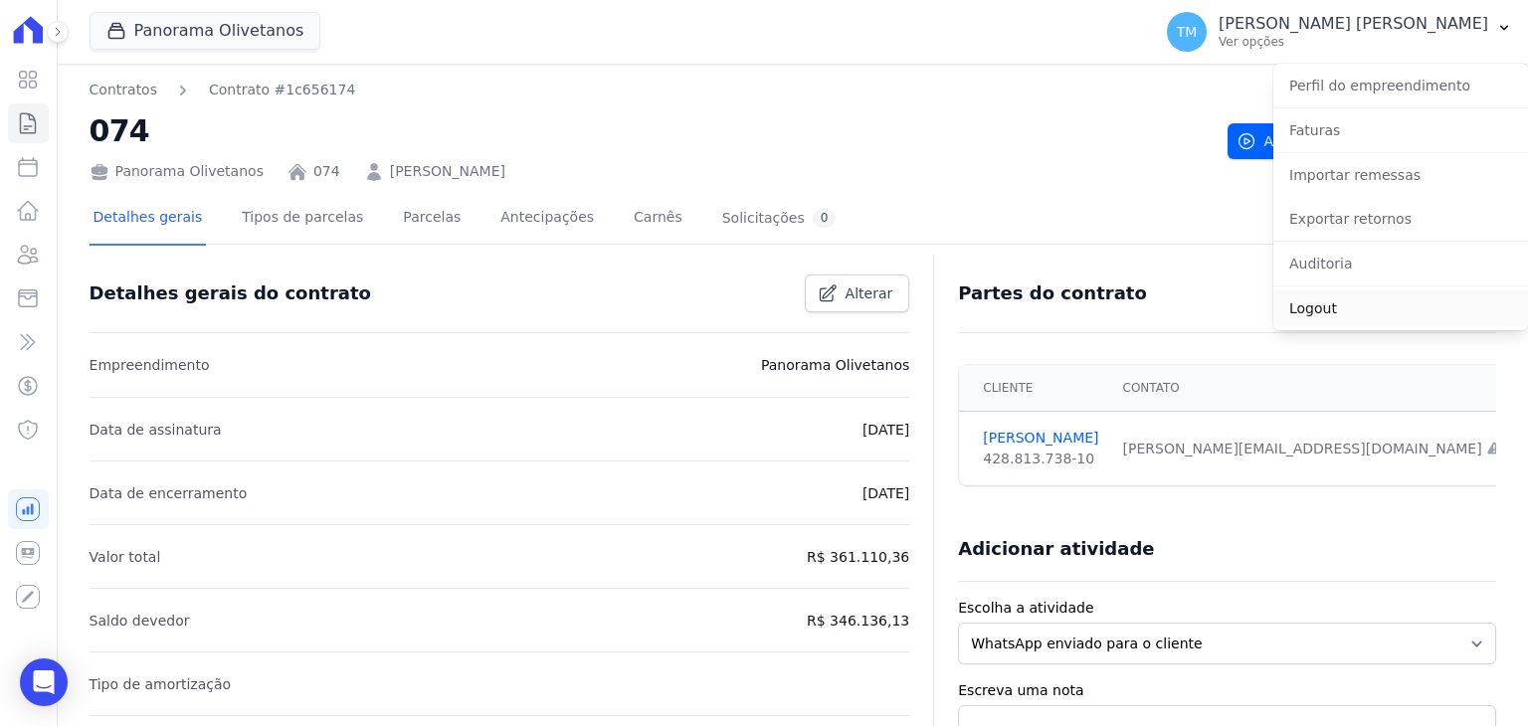
click at [1329, 315] on link "Logout" at bounding box center [1401, 309] width 255 height 36
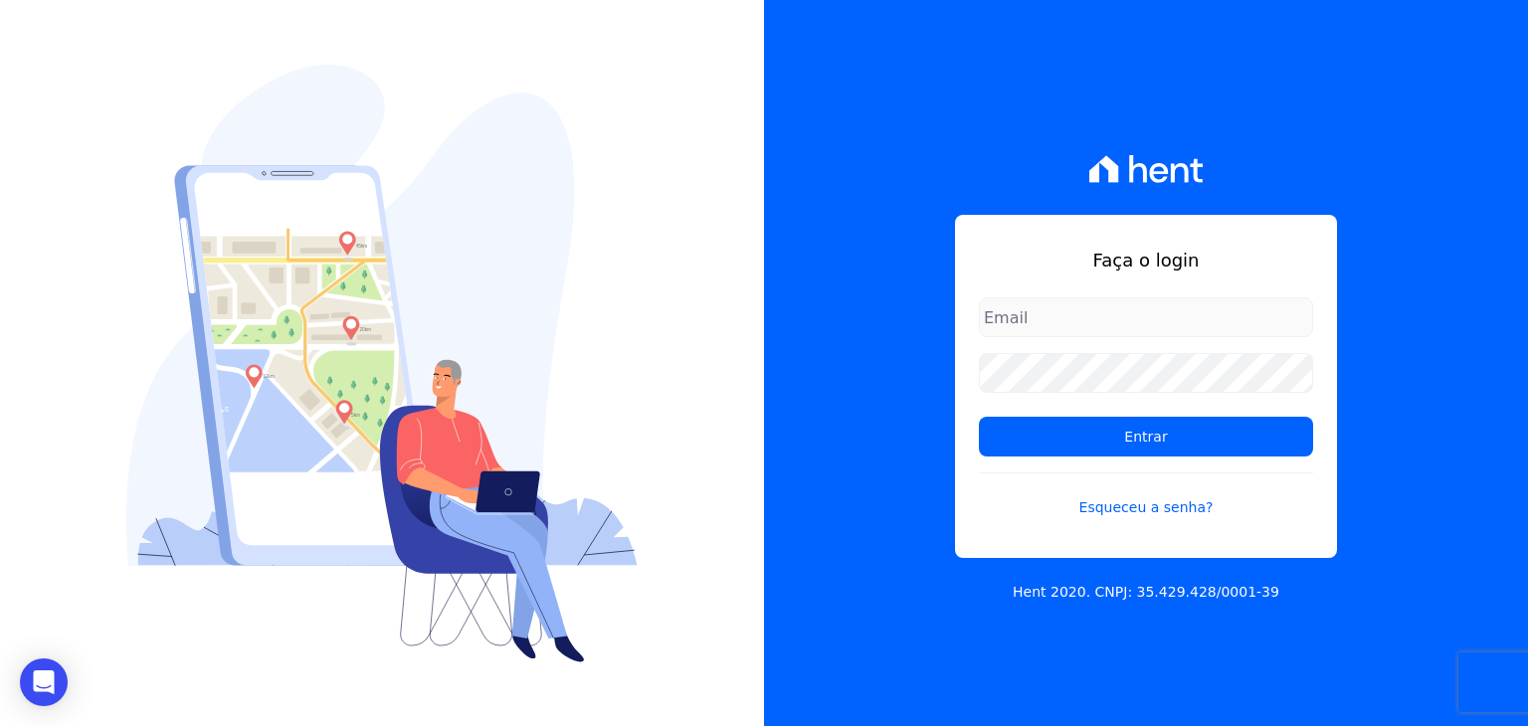
type input "taina.mendes@swarealty.com"
